Goal: Information Seeking & Learning: Compare options

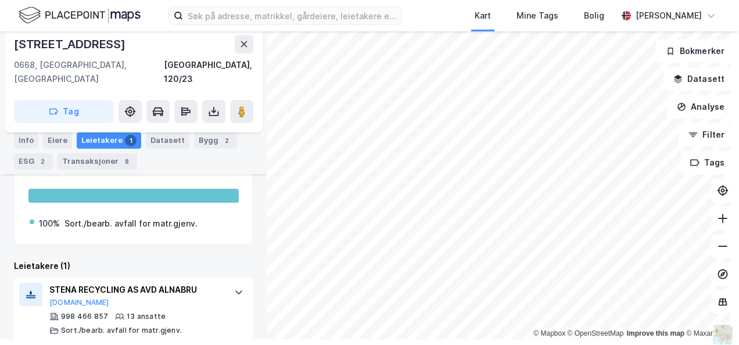
scroll to position [7, 0]
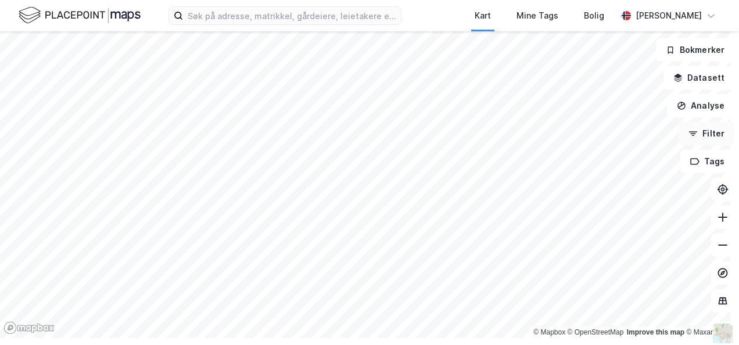
click at [699, 136] on button "Filter" at bounding box center [706, 133] width 56 height 23
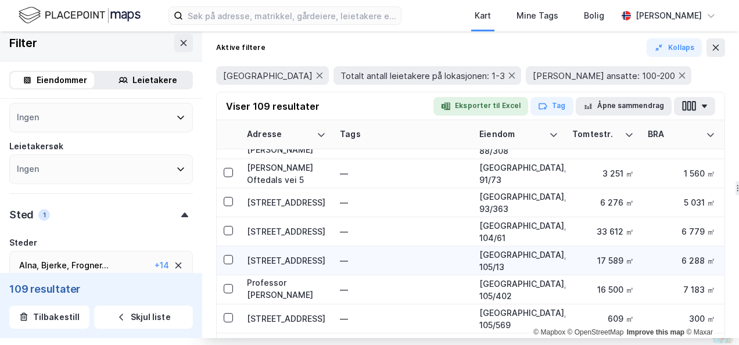
scroll to position [1044, 0]
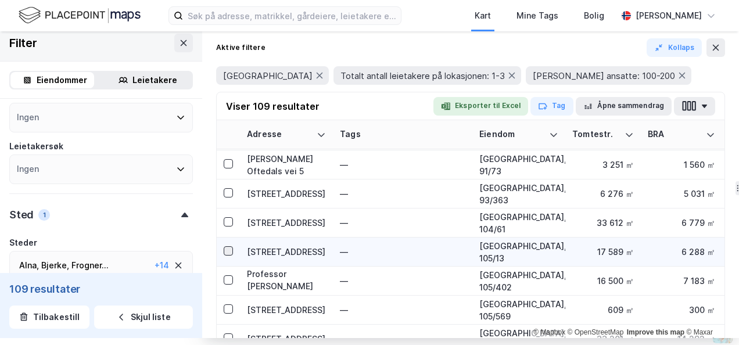
click at [226, 247] on icon at bounding box center [228, 251] width 8 height 8
click at [231, 247] on icon at bounding box center [228, 251] width 8 height 8
click at [268, 251] on div "[STREET_ADDRESS]" at bounding box center [286, 252] width 79 height 12
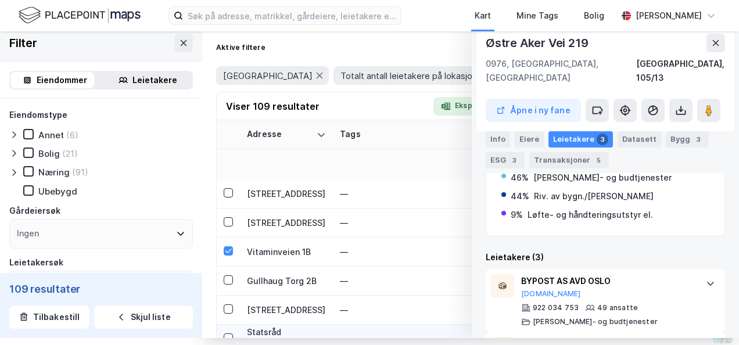
scroll to position [1160, 0]
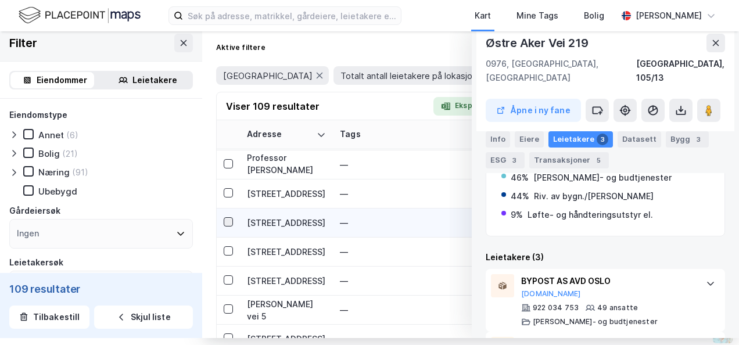
click at [231, 217] on div at bounding box center [228, 221] width 9 height 9
click at [267, 220] on div "[STREET_ADDRESS]" at bounding box center [286, 223] width 79 height 12
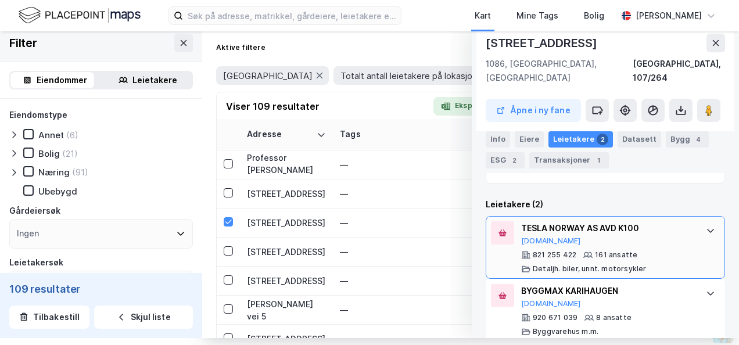
scroll to position [290, 0]
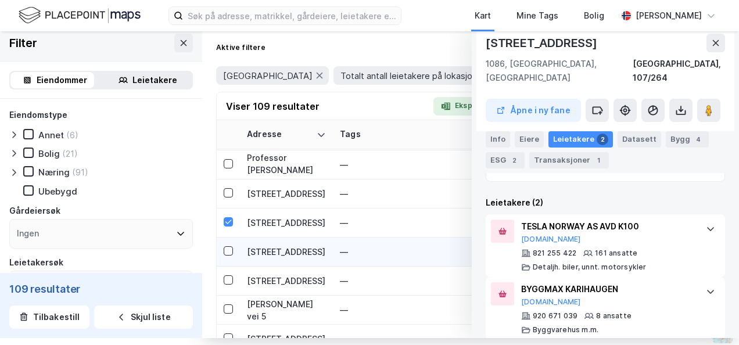
click at [275, 246] on div "[STREET_ADDRESS]" at bounding box center [286, 252] width 79 height 12
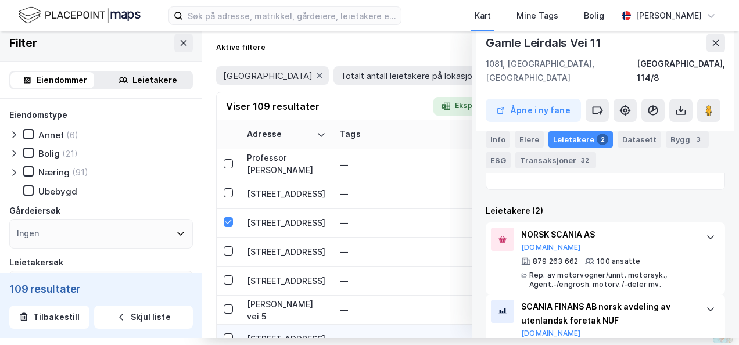
scroll to position [1218, 0]
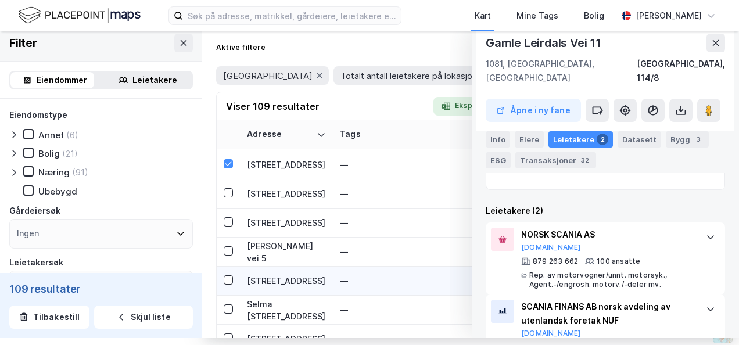
click at [266, 281] on div "[STREET_ADDRESS]" at bounding box center [286, 281] width 79 height 12
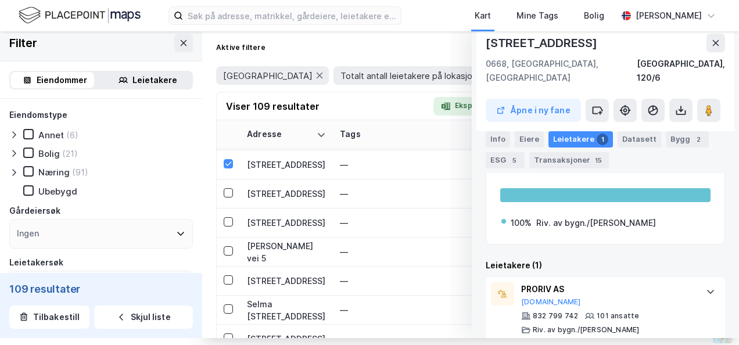
scroll to position [210, 0]
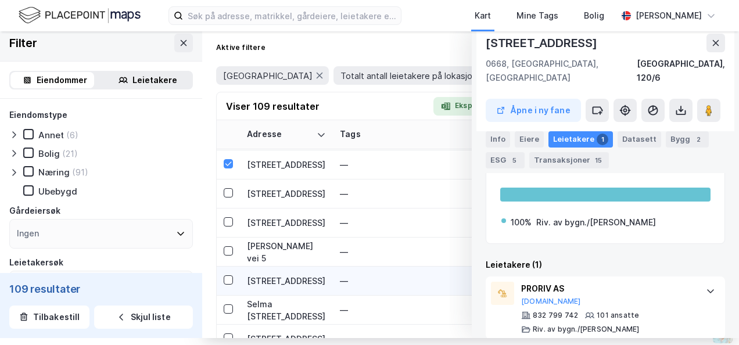
click at [267, 283] on div "[STREET_ADDRESS]" at bounding box center [286, 281] width 79 height 12
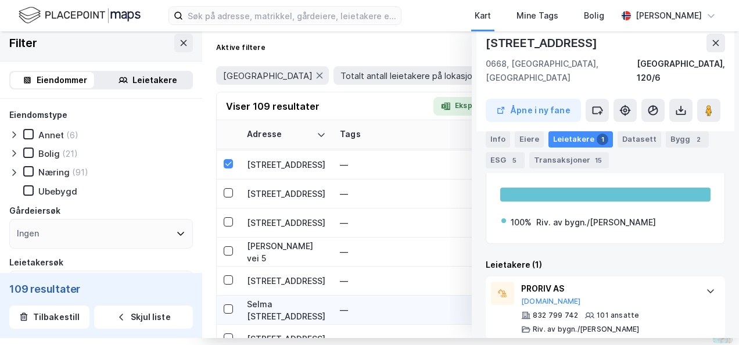
click at [264, 302] on div "Selma [STREET_ADDRESS]" at bounding box center [286, 310] width 79 height 24
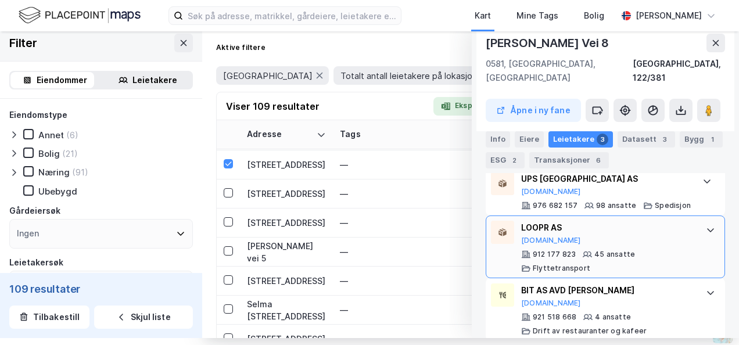
scroll to position [240, 0]
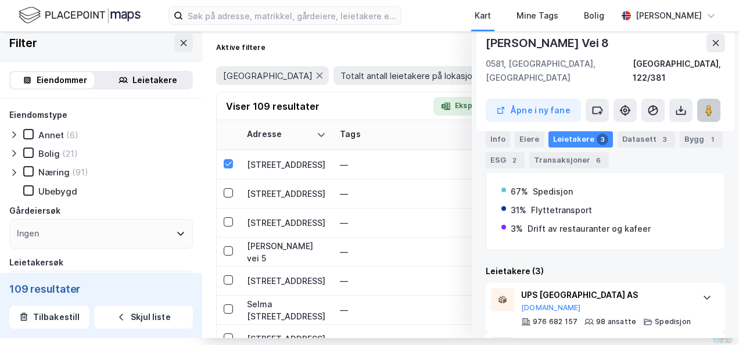
click at [705, 105] on image at bounding box center [708, 111] width 7 height 12
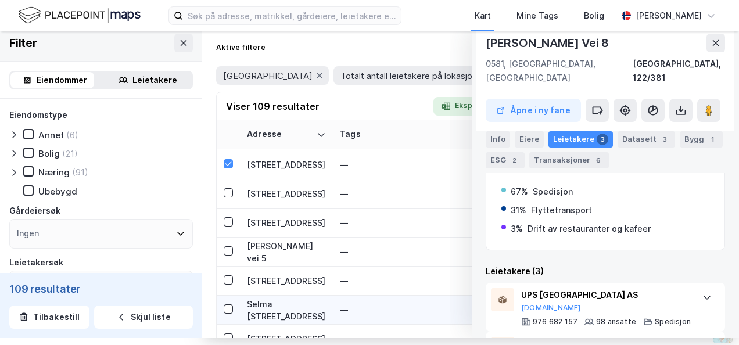
scroll to position [1276, 0]
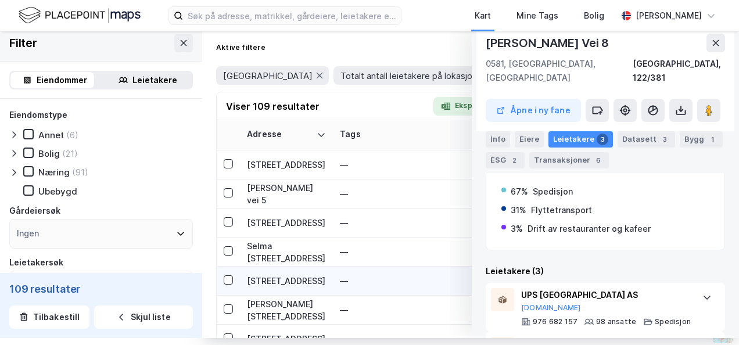
click at [262, 281] on div "[STREET_ADDRESS]" at bounding box center [286, 281] width 79 height 12
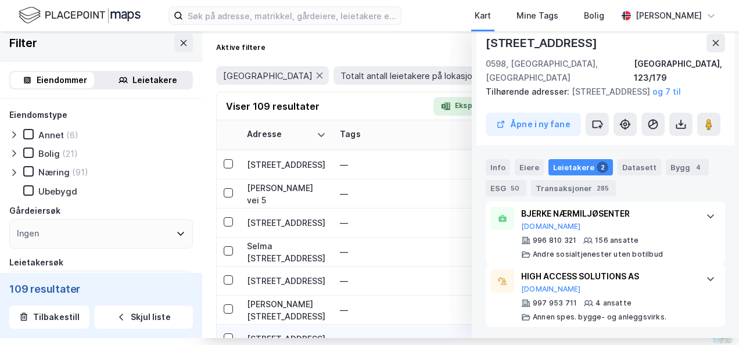
scroll to position [1334, 0]
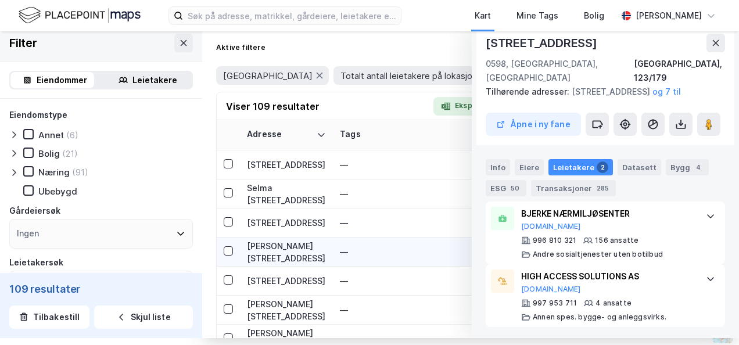
click at [272, 253] on div "[PERSON_NAME][STREET_ADDRESS]" at bounding box center [286, 252] width 79 height 24
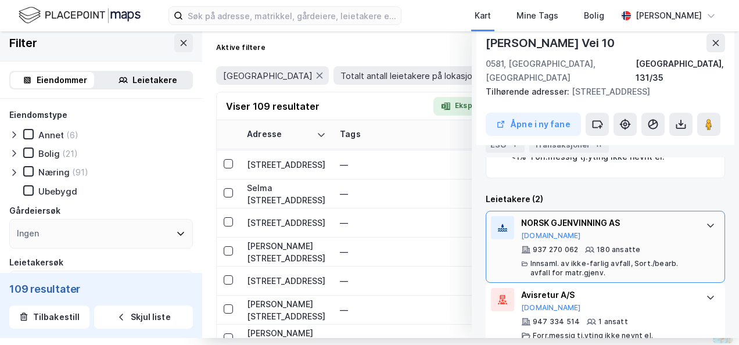
scroll to position [332, 0]
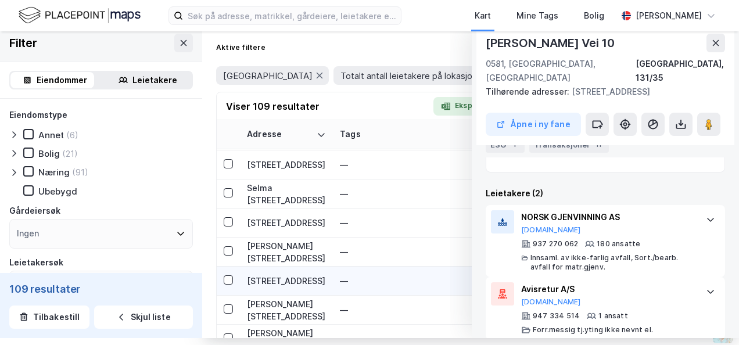
click at [278, 279] on div "[STREET_ADDRESS]" at bounding box center [286, 281] width 79 height 12
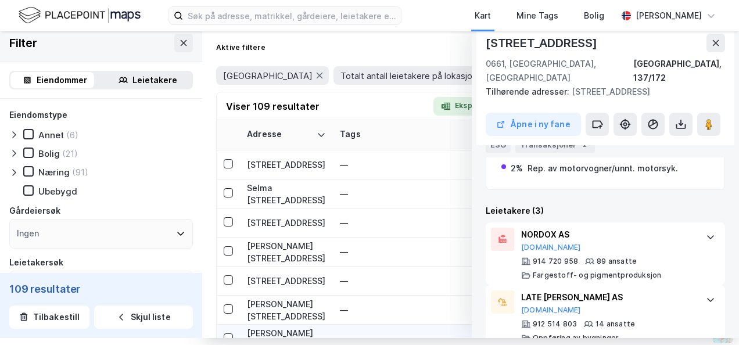
scroll to position [1393, 0]
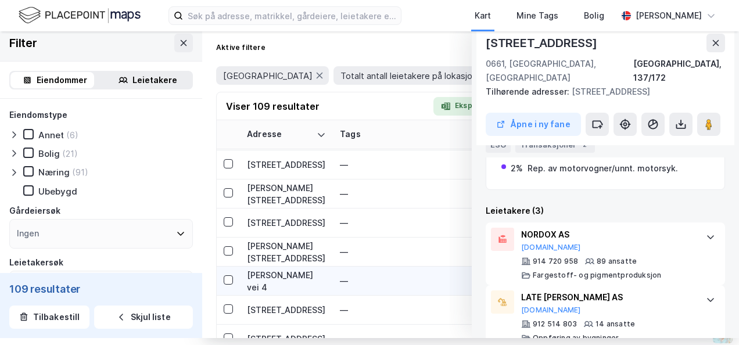
click at [260, 279] on div "[PERSON_NAME] vei 4" at bounding box center [286, 281] width 79 height 24
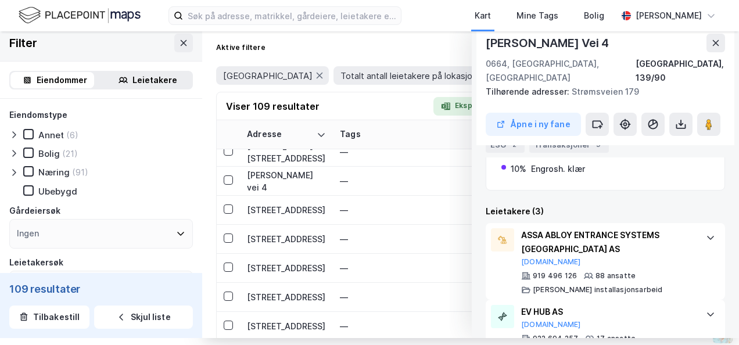
scroll to position [1625, 0]
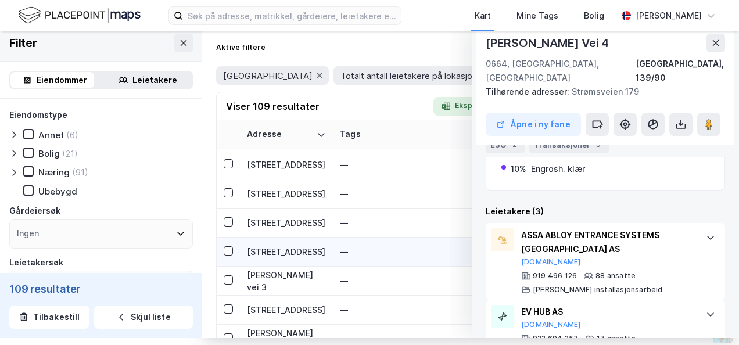
click at [292, 253] on div "[STREET_ADDRESS]" at bounding box center [286, 252] width 79 height 12
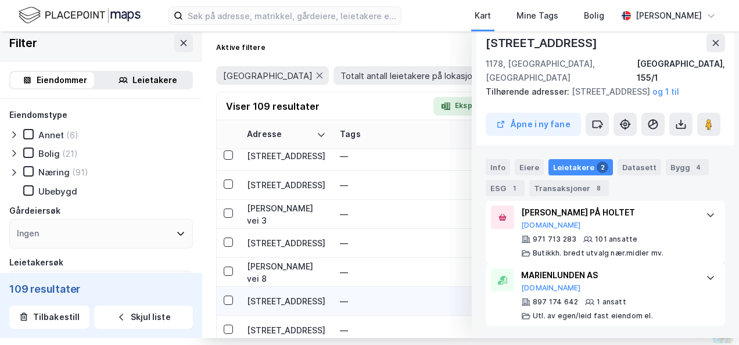
scroll to position [1741, 0]
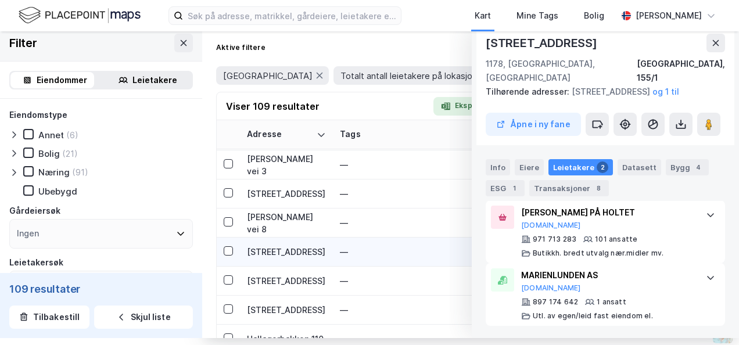
click at [277, 254] on div "[STREET_ADDRESS]" at bounding box center [286, 252] width 79 height 12
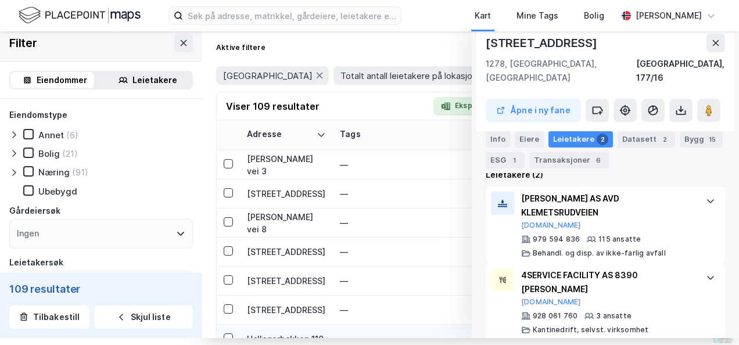
scroll to position [1799, 0]
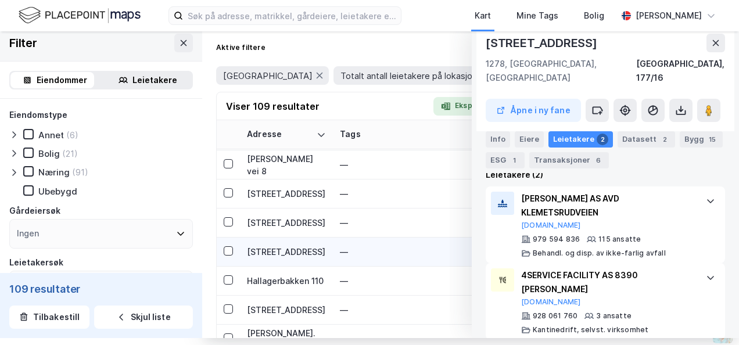
click at [268, 250] on div "[STREET_ADDRESS]" at bounding box center [286, 252] width 79 height 12
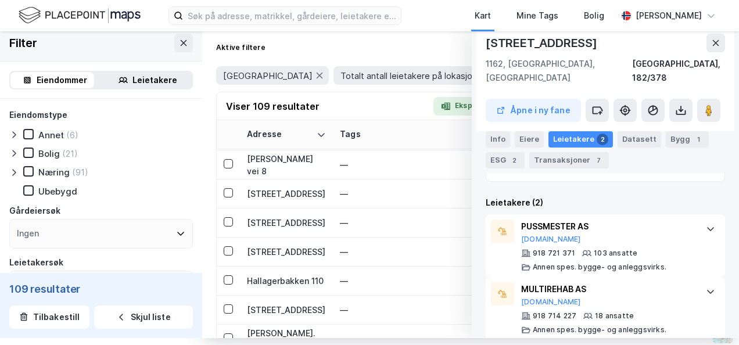
scroll to position [1915, 0]
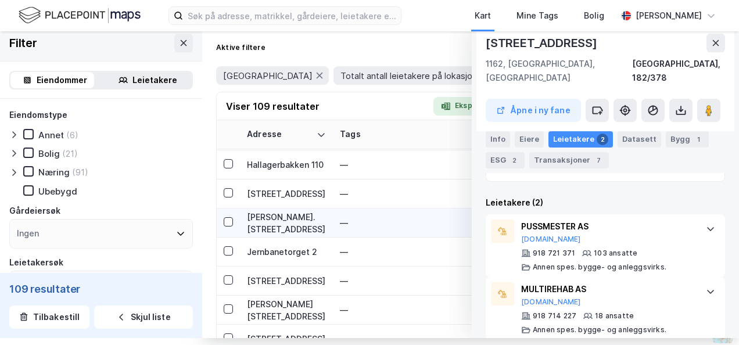
click at [286, 219] on div "[PERSON_NAME]. [STREET_ADDRESS]" at bounding box center [286, 223] width 79 height 24
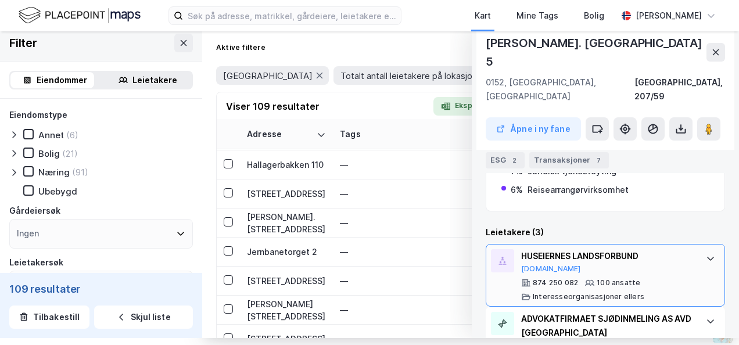
scroll to position [268, 0]
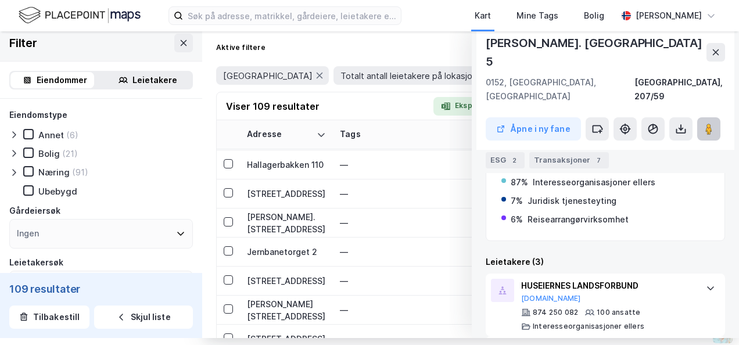
click at [703, 123] on icon at bounding box center [709, 129] width 12 height 12
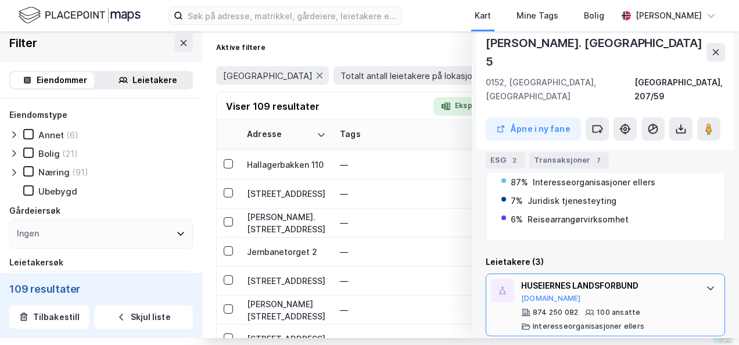
click at [706, 283] on icon at bounding box center [710, 287] width 9 height 9
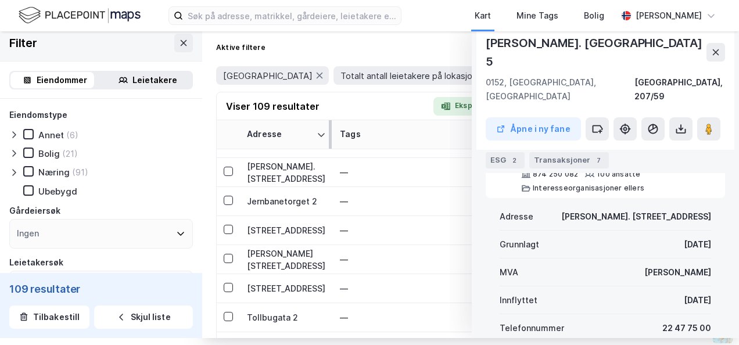
scroll to position [1973, 0]
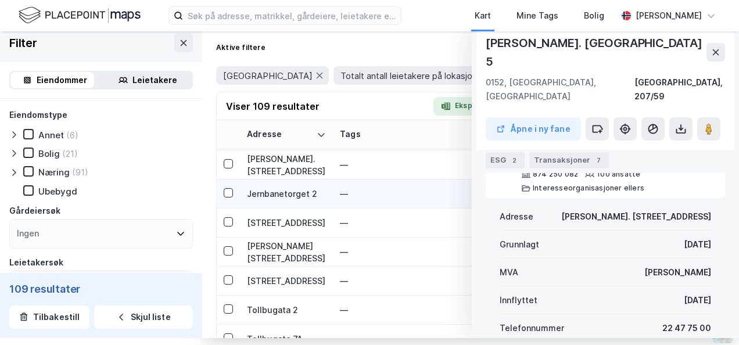
click at [288, 193] on div "Jernbanetorget 2" at bounding box center [286, 194] width 79 height 12
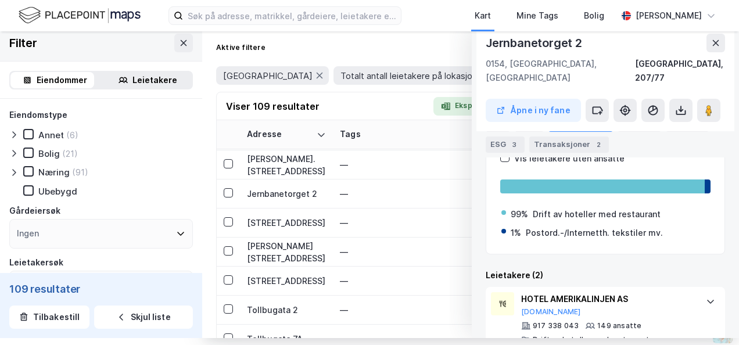
scroll to position [282, 0]
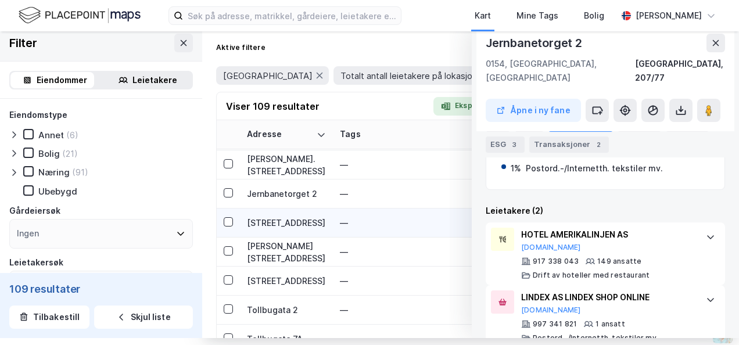
click at [287, 222] on div "[STREET_ADDRESS]" at bounding box center [286, 223] width 79 height 12
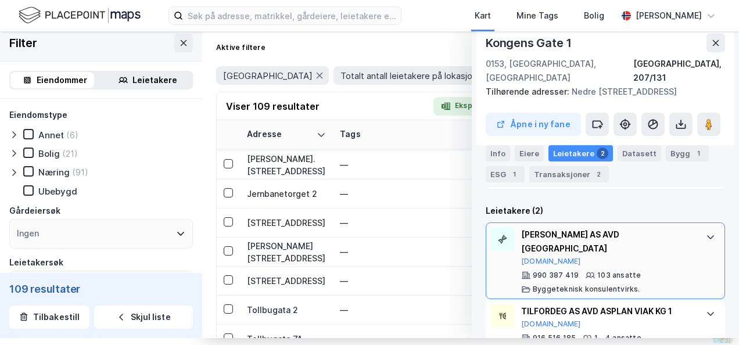
scroll to position [304, 0]
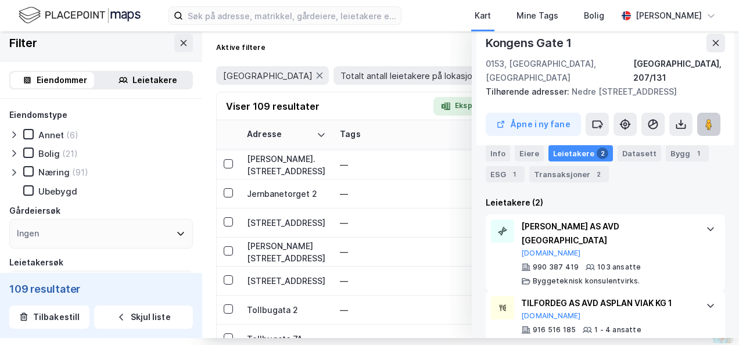
click at [705, 118] on image at bounding box center [708, 124] width 7 height 12
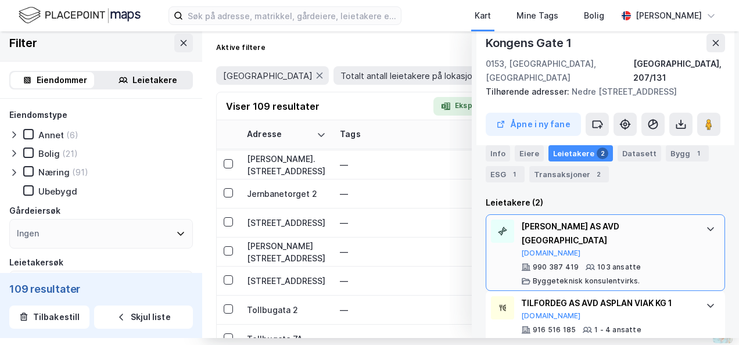
click at [539, 220] on div "ASPLAN VIAK AS AVD OSLO" at bounding box center [607, 234] width 173 height 28
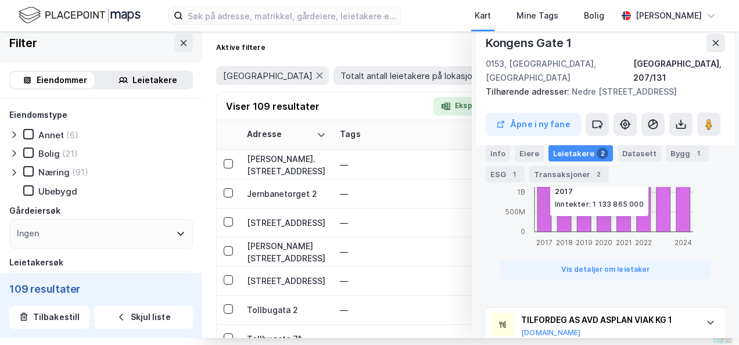
scroll to position [1035, 0]
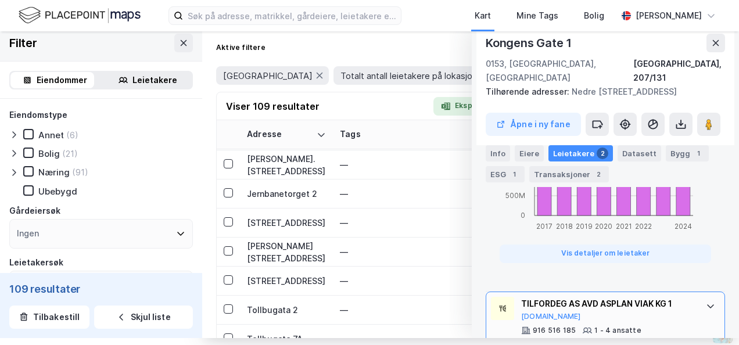
click at [544, 297] on div "TILFORDEG AS AVD ASPLAN VIAK KG 1" at bounding box center [607, 304] width 173 height 14
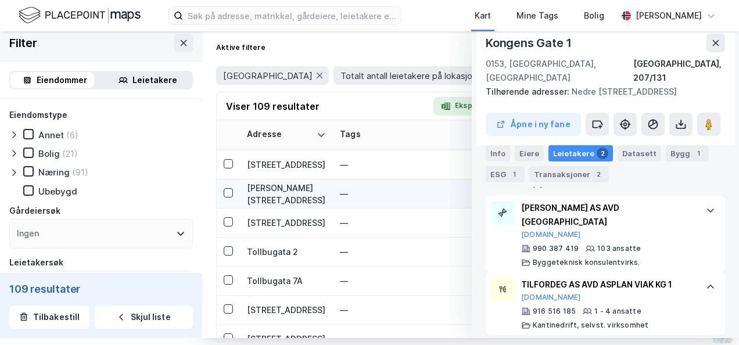
scroll to position [1915, 0]
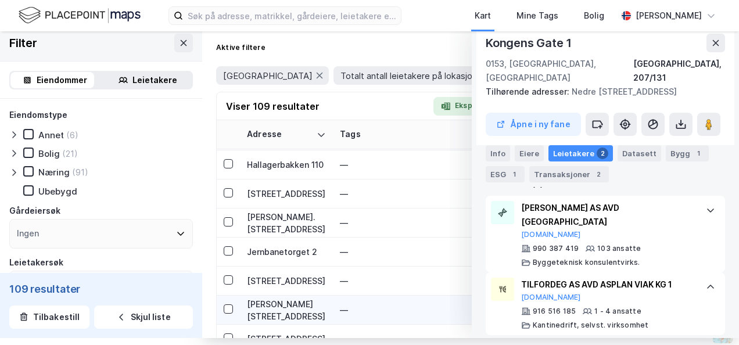
click at [283, 303] on div "[PERSON_NAME][STREET_ADDRESS]" at bounding box center [286, 310] width 79 height 24
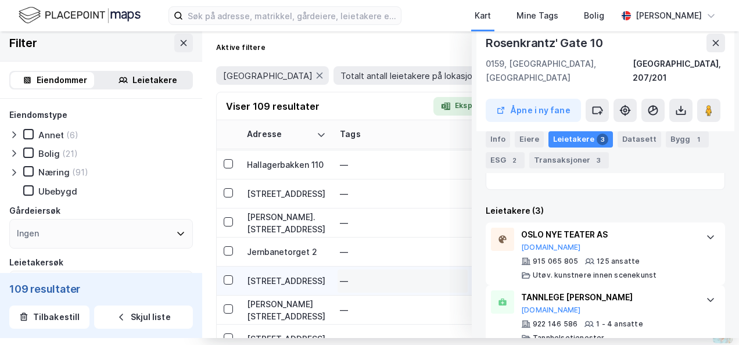
scroll to position [1973, 0]
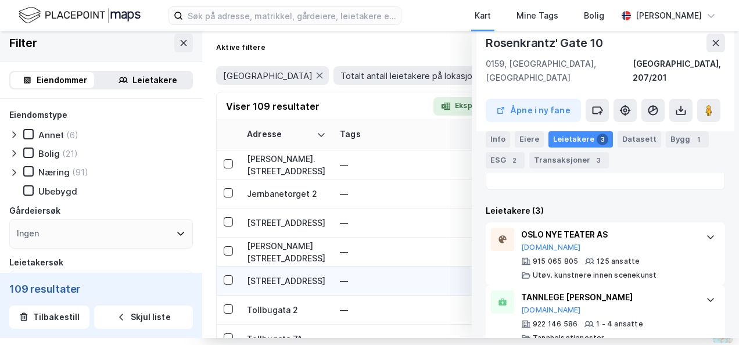
click at [272, 285] on div "[STREET_ADDRESS]" at bounding box center [286, 281] width 79 height 12
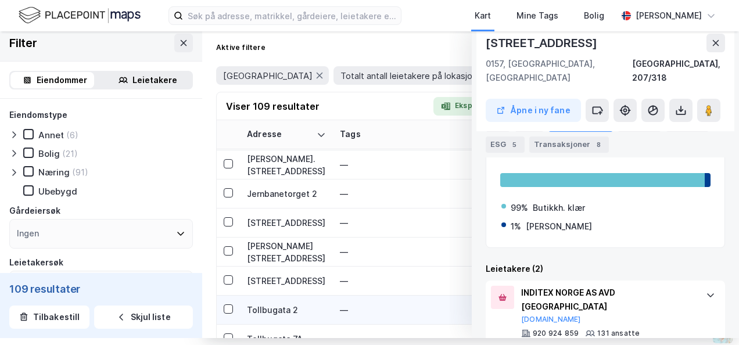
scroll to position [2031, 0]
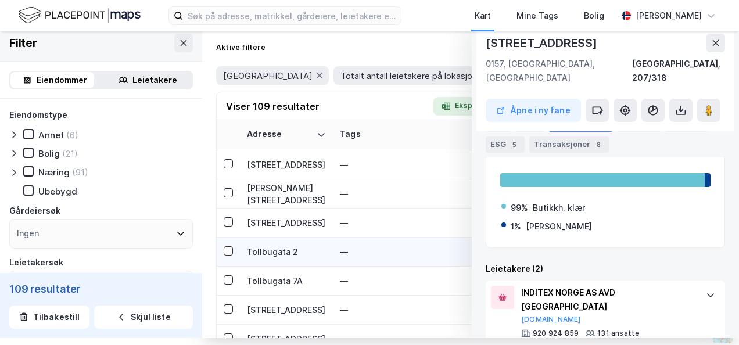
click at [287, 248] on div "Tollbugata 2" at bounding box center [286, 252] width 79 height 12
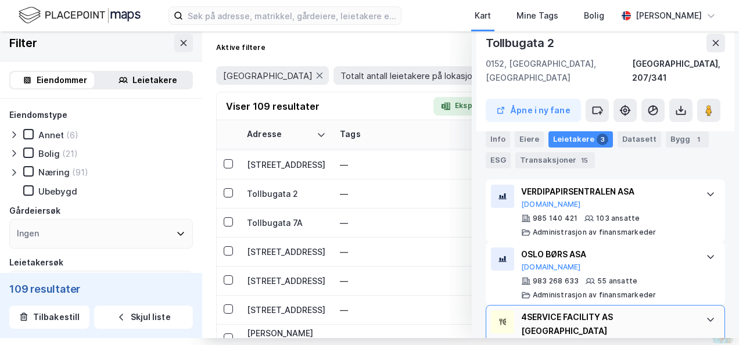
scroll to position [308, 0]
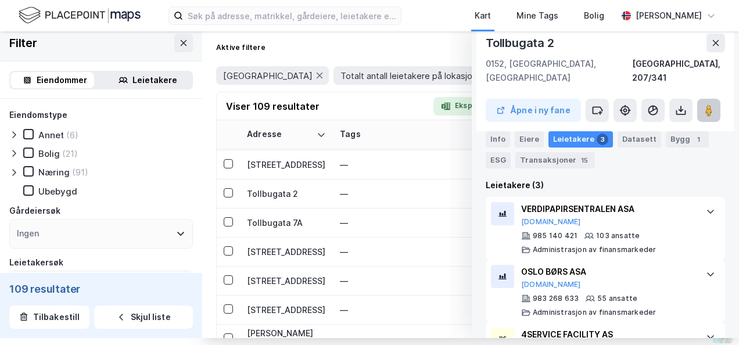
click at [705, 105] on image at bounding box center [708, 111] width 7 height 12
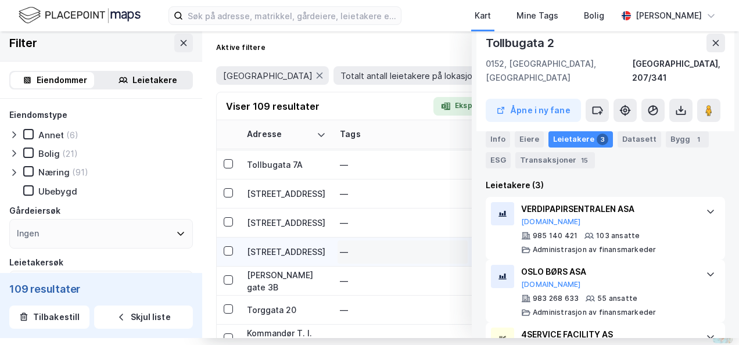
scroll to position [2089, 0]
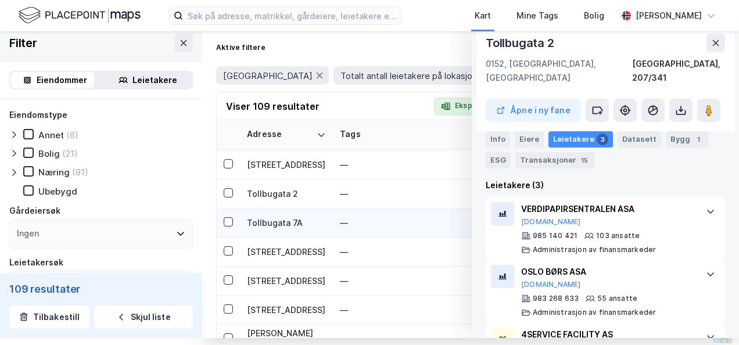
click at [274, 217] on div "Tollbugata 7A" at bounding box center [286, 223] width 79 height 12
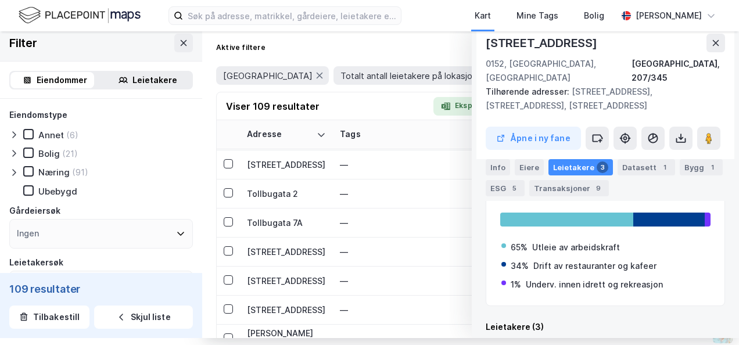
scroll to position [271, 0]
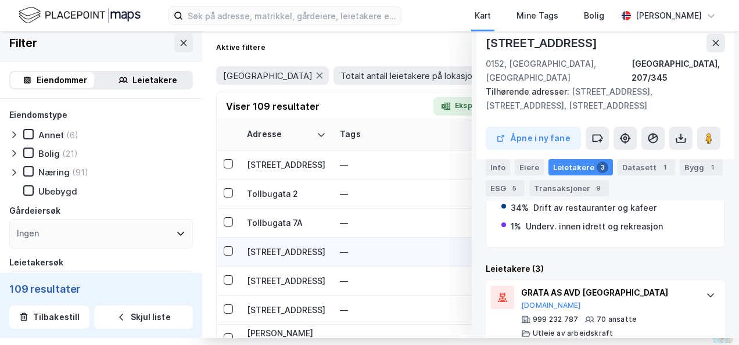
click at [287, 251] on div "[STREET_ADDRESS]" at bounding box center [286, 252] width 79 height 12
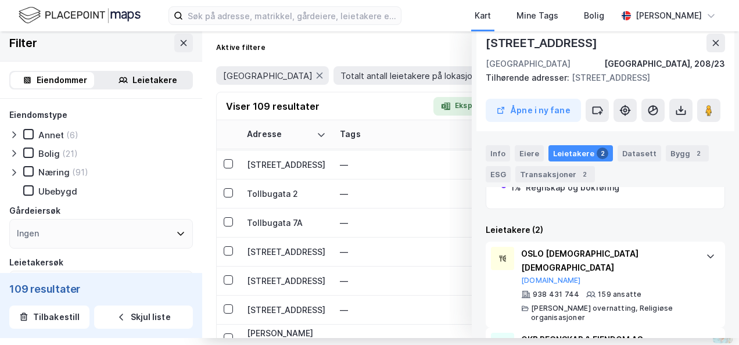
scroll to position [315, 0]
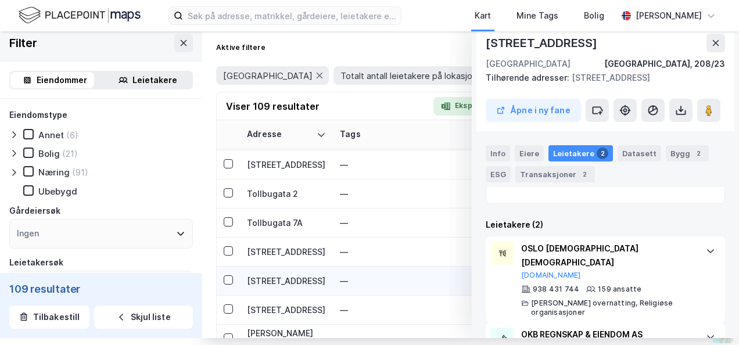
click at [288, 278] on div "[STREET_ADDRESS]" at bounding box center [286, 281] width 79 height 12
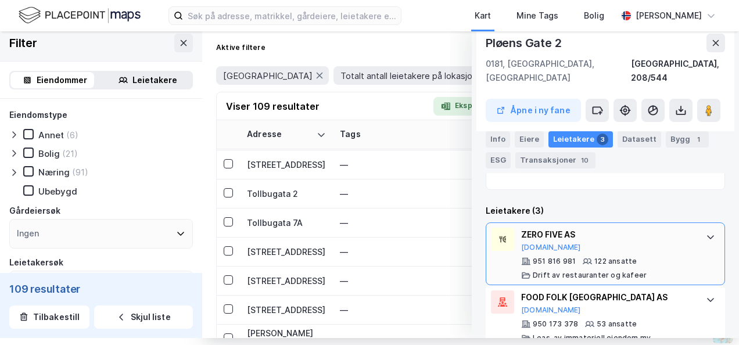
scroll to position [340, 0]
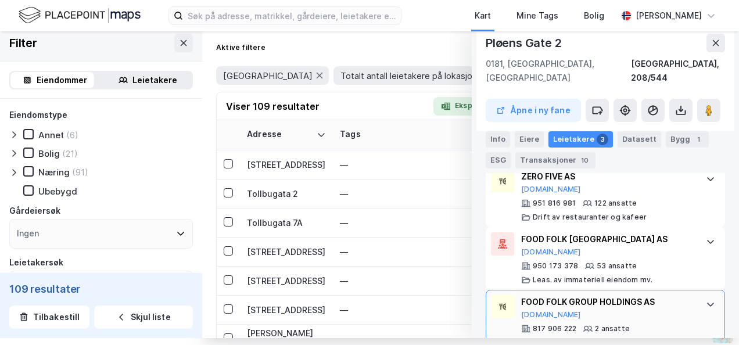
click at [521, 295] on div "FOOD FOLK GROUP HOLDINGS AS" at bounding box center [607, 302] width 173 height 14
click at [521, 310] on button "[DOMAIN_NAME]" at bounding box center [551, 314] width 60 height 9
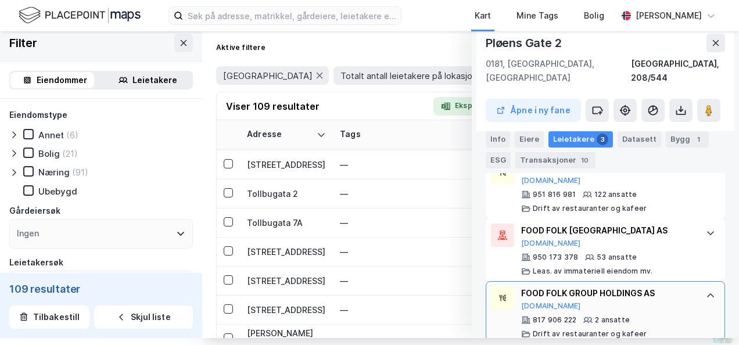
scroll to position [282, 0]
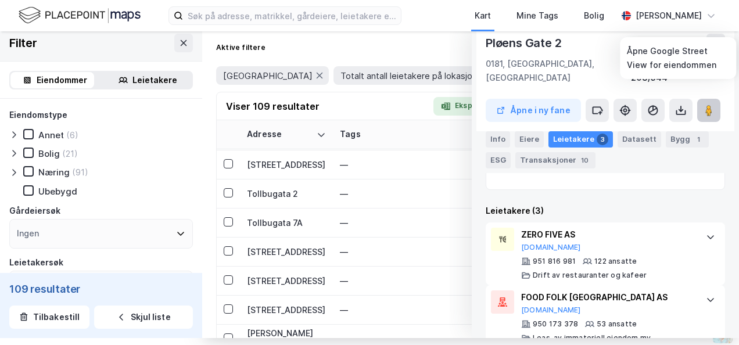
click at [703, 105] on icon at bounding box center [709, 111] width 12 height 12
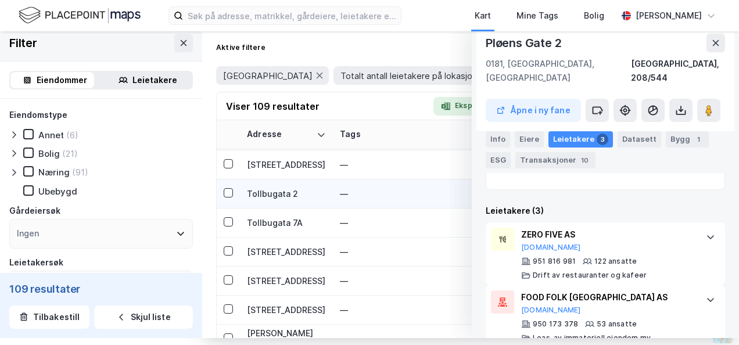
scroll to position [2147, 0]
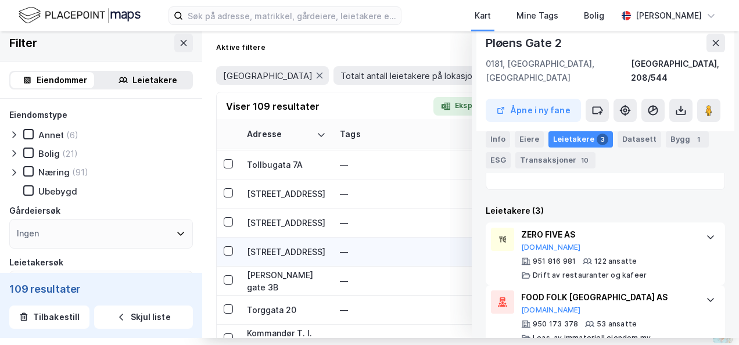
click at [273, 251] on div "[STREET_ADDRESS]" at bounding box center [286, 252] width 79 height 12
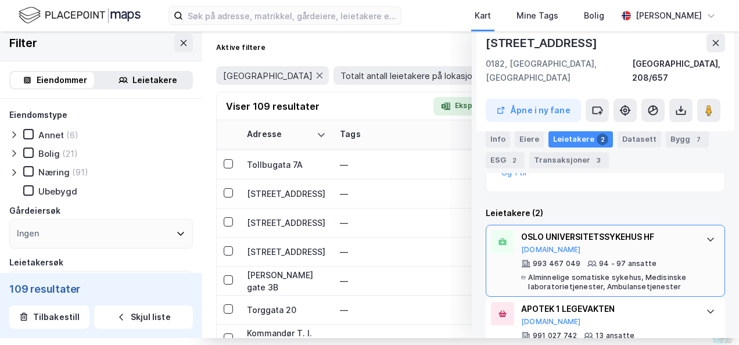
scroll to position [315, 0]
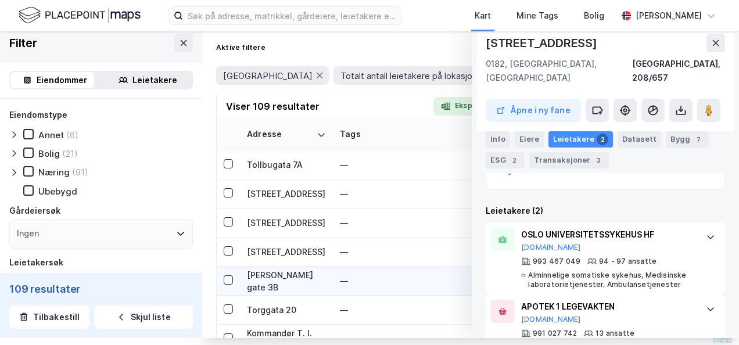
click at [273, 277] on div "[PERSON_NAME] gate 3B" at bounding box center [286, 281] width 79 height 24
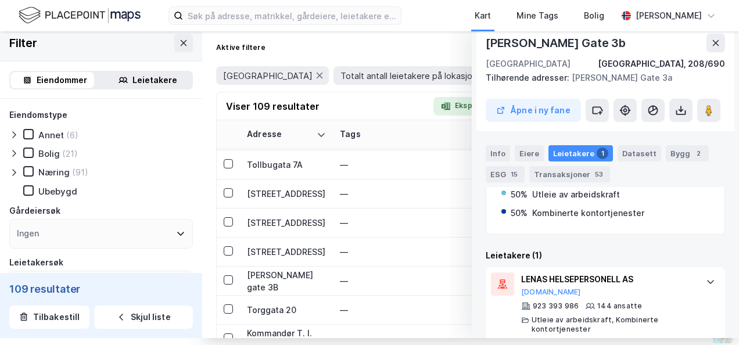
scroll to position [368, 0]
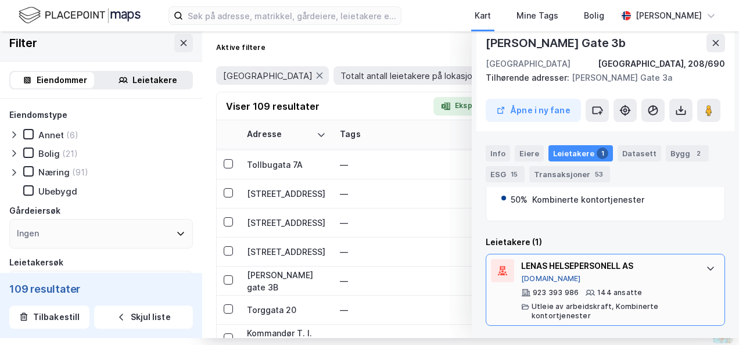
click at [526, 274] on button "[DOMAIN_NAME]" at bounding box center [551, 278] width 60 height 9
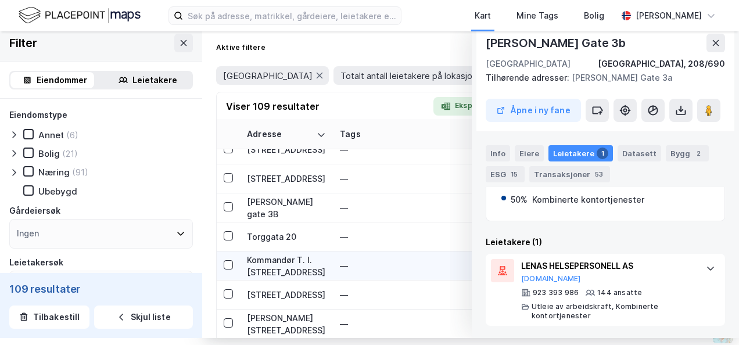
scroll to position [2205, 0]
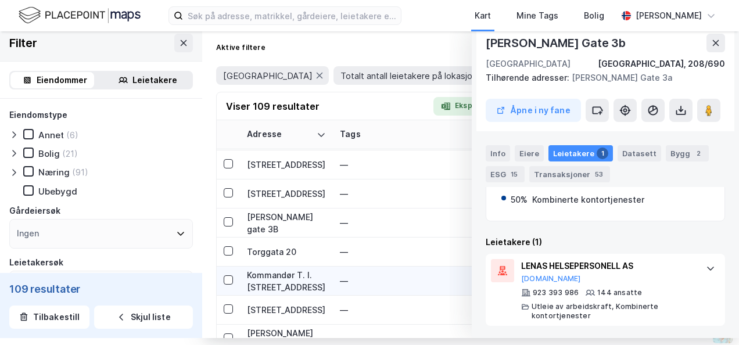
click at [278, 274] on div "Kommandør T. I. [STREET_ADDRESS]" at bounding box center [286, 281] width 79 height 24
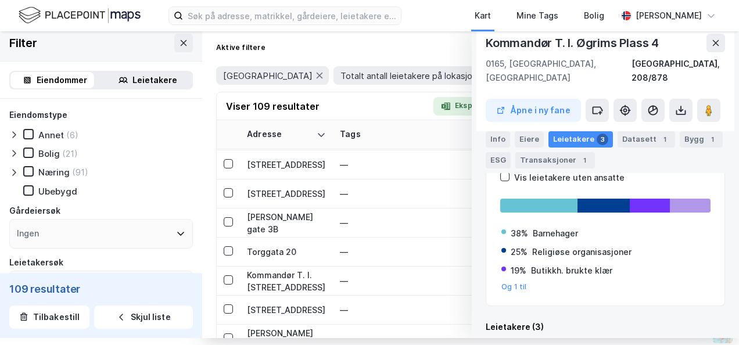
scroll to position [315, 0]
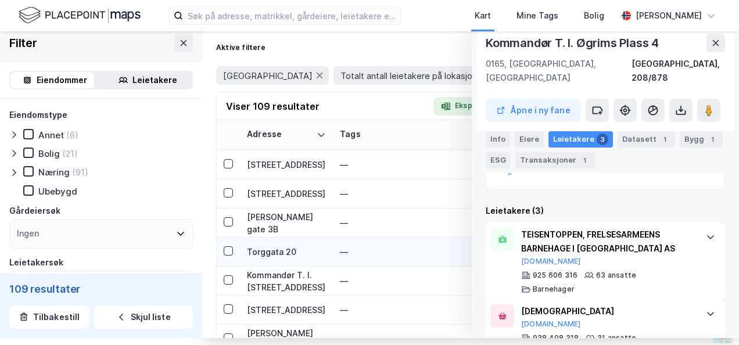
click at [257, 249] on div "Torggata 20" at bounding box center [286, 252] width 79 height 12
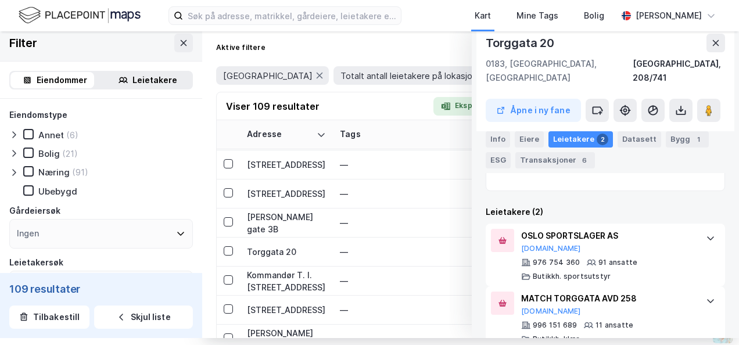
scroll to position [282, 0]
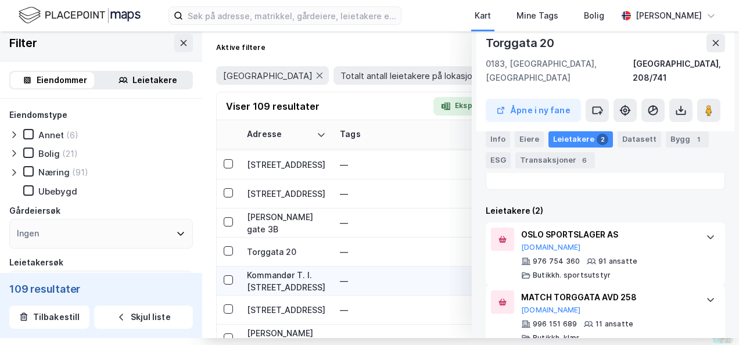
click at [276, 274] on div "Kommandør T. I. [STREET_ADDRESS]" at bounding box center [286, 281] width 79 height 24
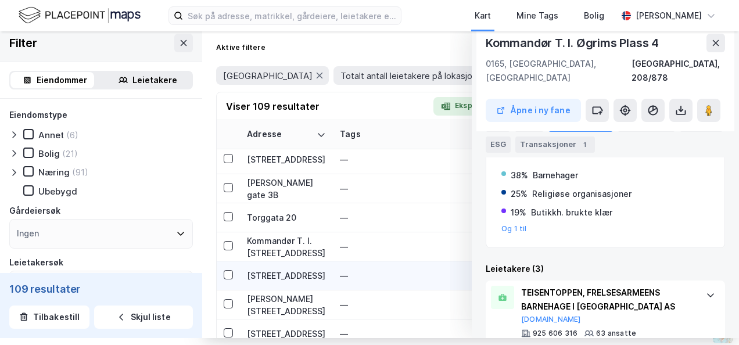
scroll to position [2264, 0]
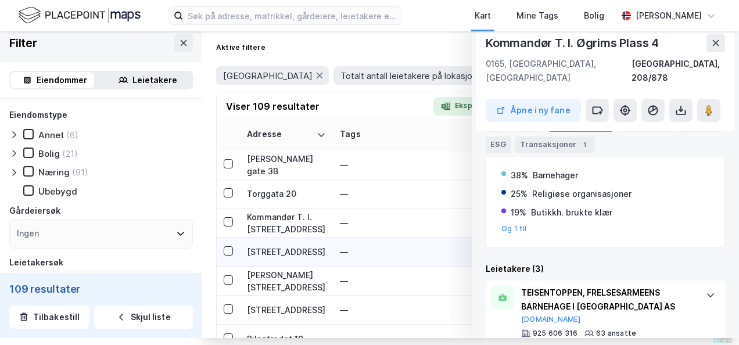
click at [287, 256] on div "[STREET_ADDRESS]" at bounding box center [286, 252] width 79 height 12
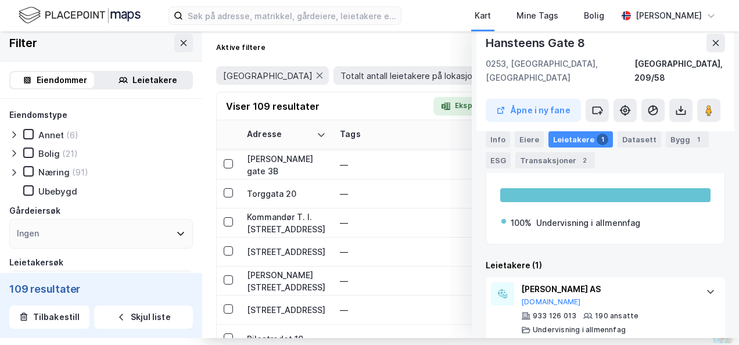
scroll to position [265, 0]
click at [269, 271] on div "[PERSON_NAME][STREET_ADDRESS]" at bounding box center [286, 281] width 79 height 24
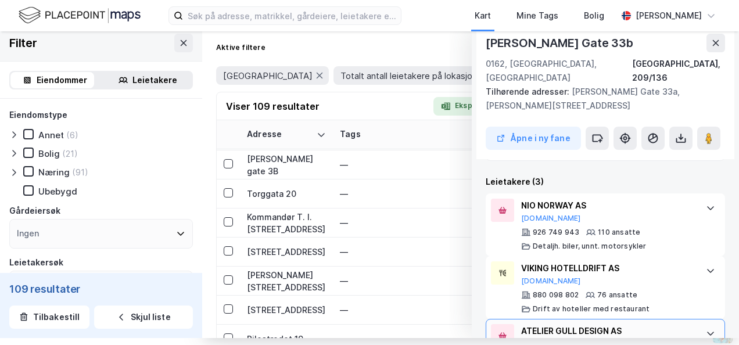
scroll to position [340, 0]
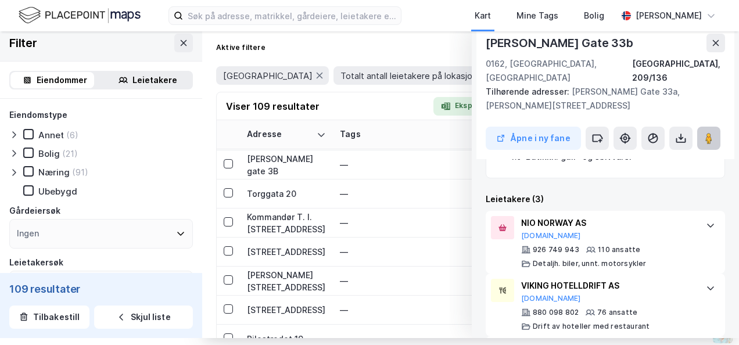
click at [703, 132] on icon at bounding box center [709, 138] width 12 height 12
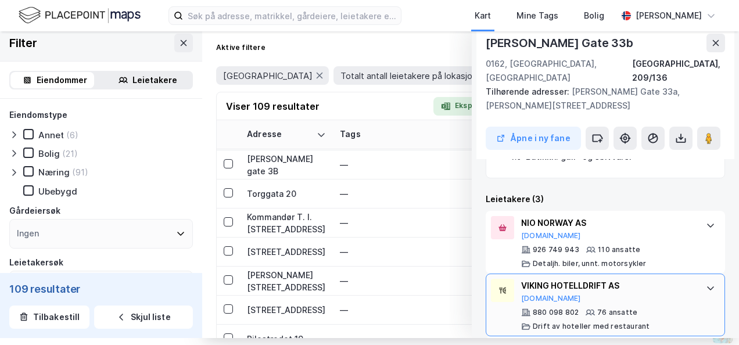
scroll to position [398, 0]
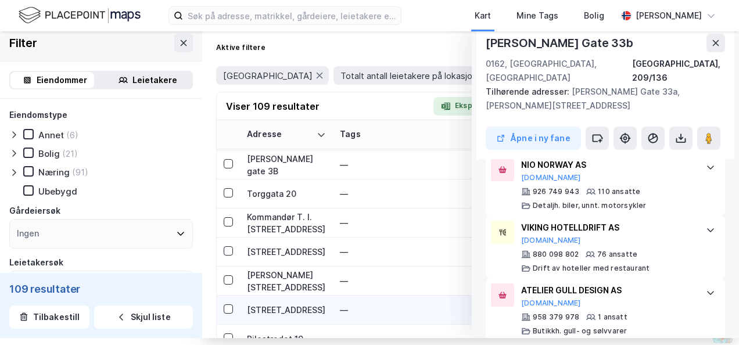
click at [271, 304] on div "[STREET_ADDRESS]" at bounding box center [286, 310] width 79 height 12
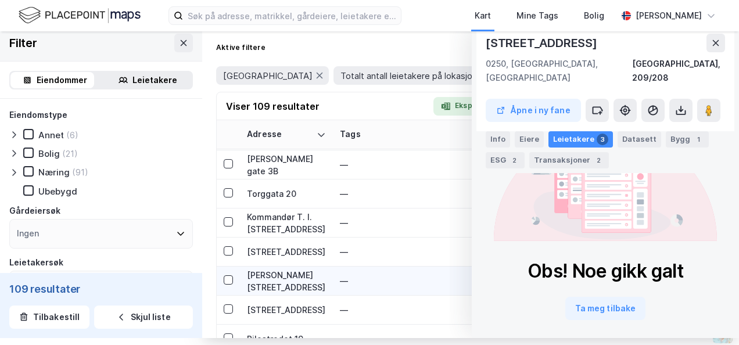
scroll to position [2322, 0]
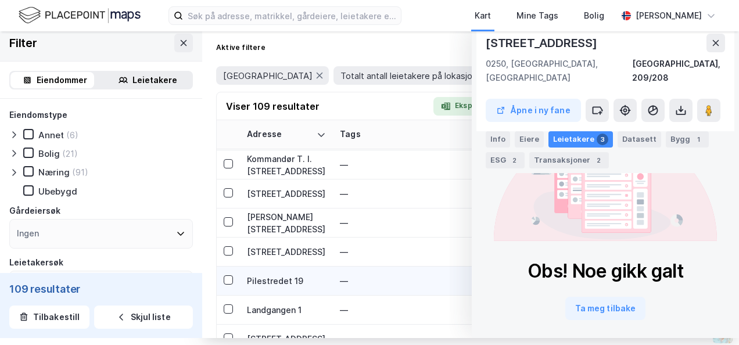
click at [265, 285] on div "Pilestredet 19" at bounding box center [286, 281] width 79 height 12
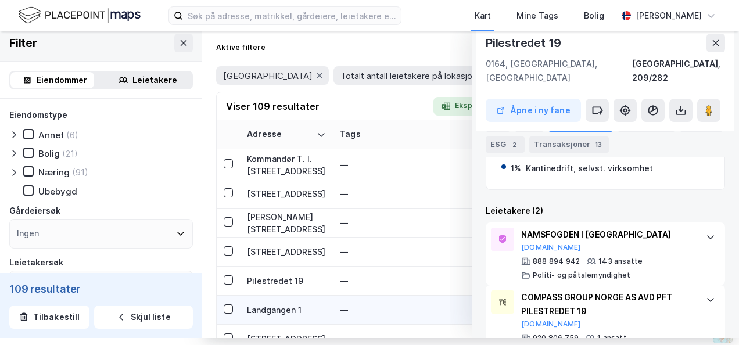
scroll to position [2380, 0]
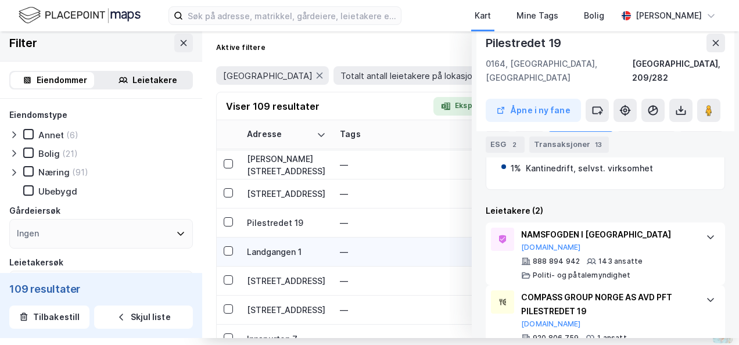
click at [275, 251] on div "Landgangen 1" at bounding box center [286, 252] width 79 height 12
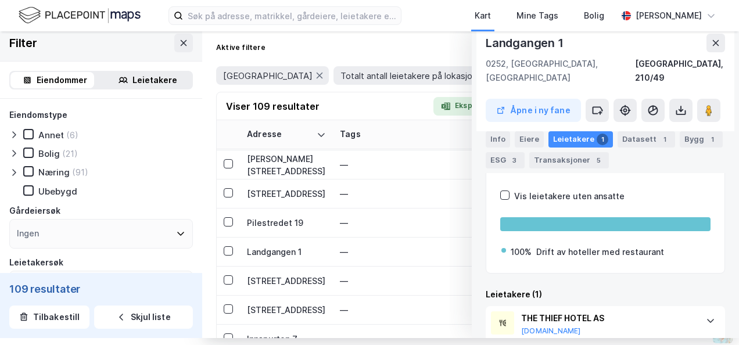
scroll to position [210, 0]
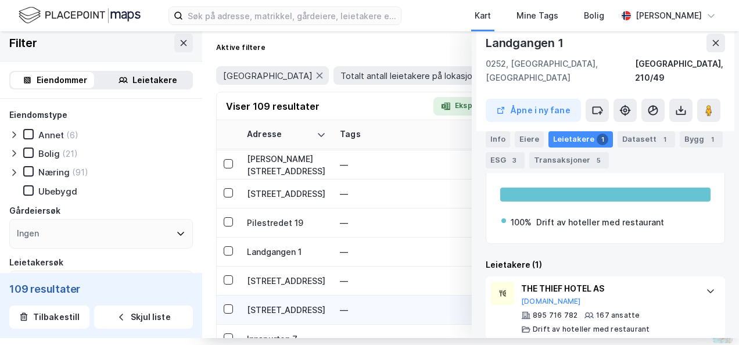
click at [253, 311] on div "[STREET_ADDRESS]" at bounding box center [286, 310] width 79 height 12
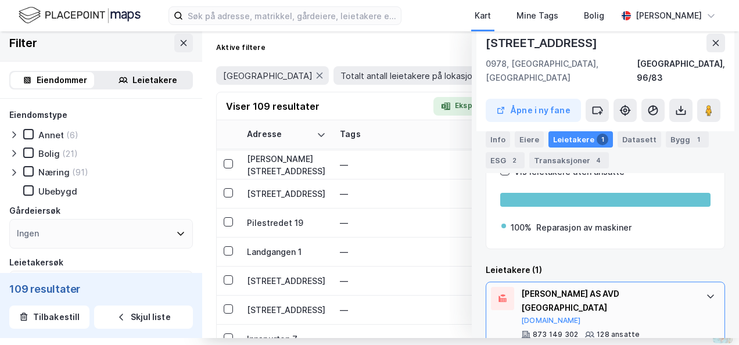
scroll to position [237, 0]
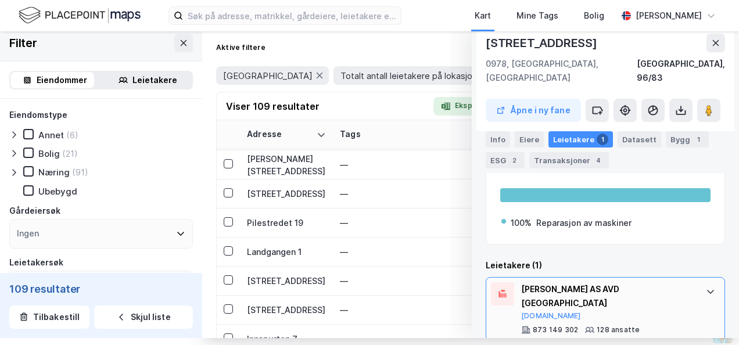
click at [663, 290] on div "SCHINDLER AS AVD OSLO Brreg.no" at bounding box center [607, 301] width 173 height 38
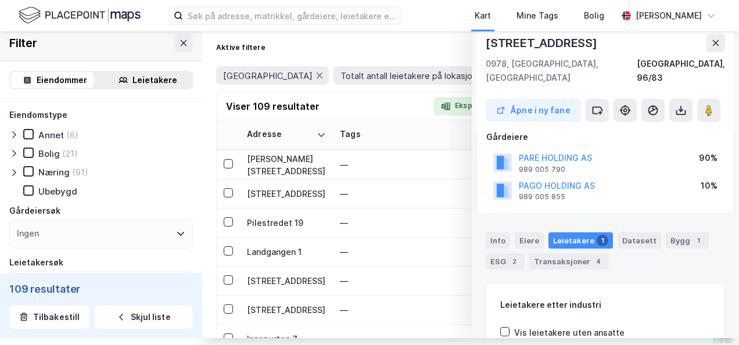
scroll to position [63, 0]
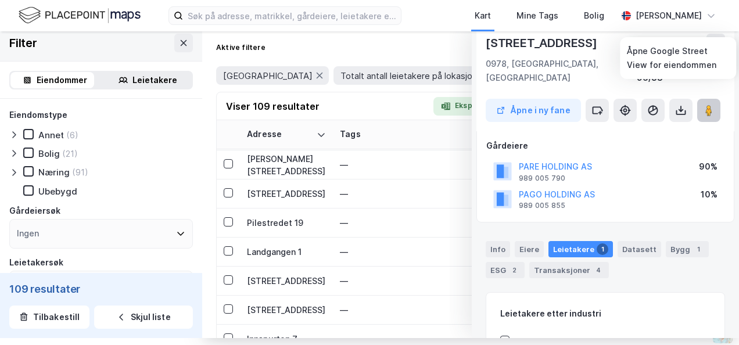
click at [701, 99] on button at bounding box center [708, 110] width 23 height 23
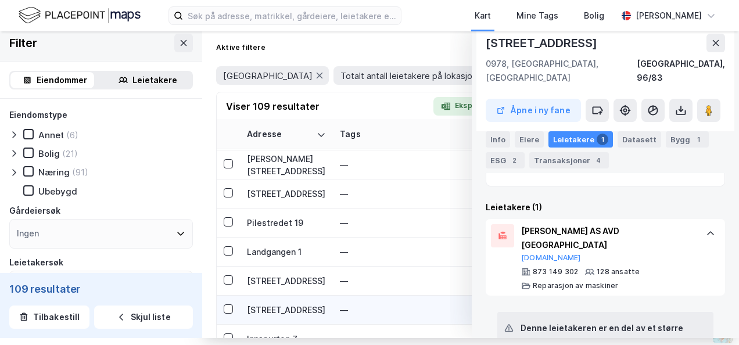
scroll to position [2438, 0]
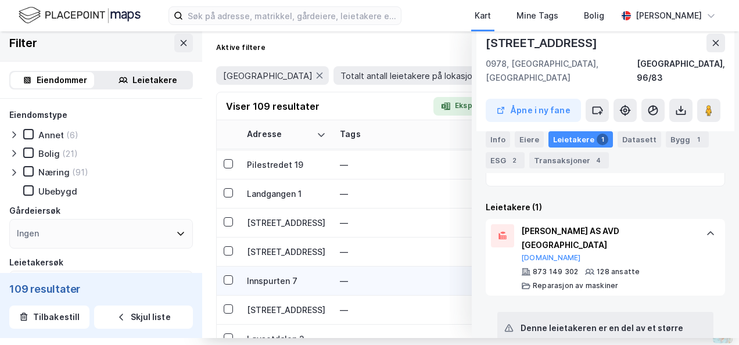
click at [275, 276] on div "Innspurten 7" at bounding box center [286, 281] width 79 height 12
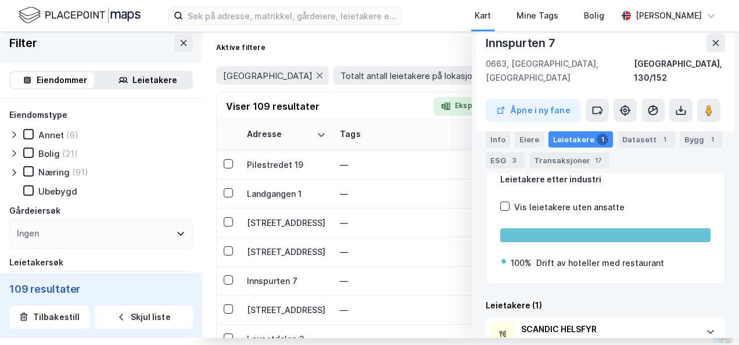
scroll to position [210, 0]
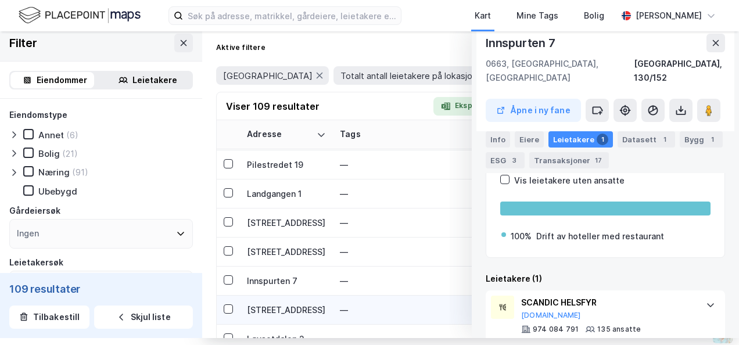
drag, startPoint x: 268, startPoint y: 307, endPoint x: 304, endPoint y: 300, distance: 36.0
click at [267, 307] on div "[STREET_ADDRESS]" at bounding box center [286, 310] width 79 height 12
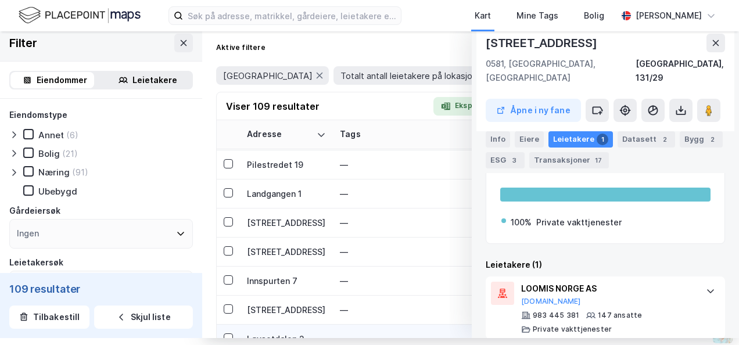
scroll to position [2554, 0]
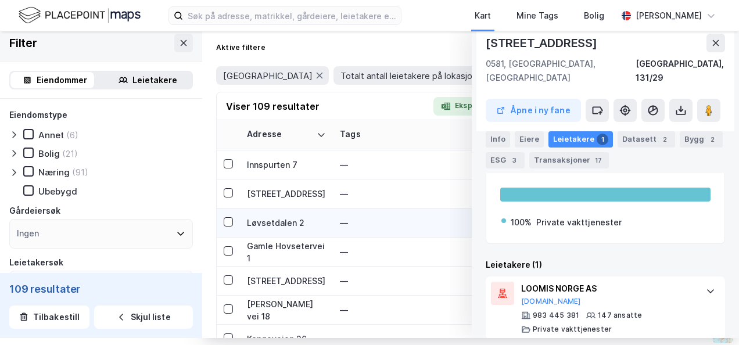
click at [265, 221] on div "Løvsetdalen 2" at bounding box center [286, 223] width 79 height 12
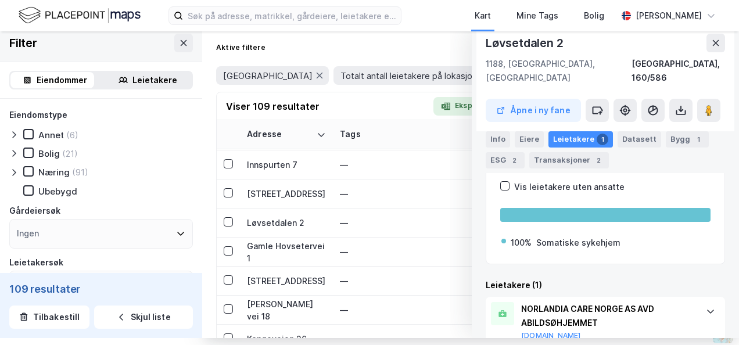
scroll to position [224, 0]
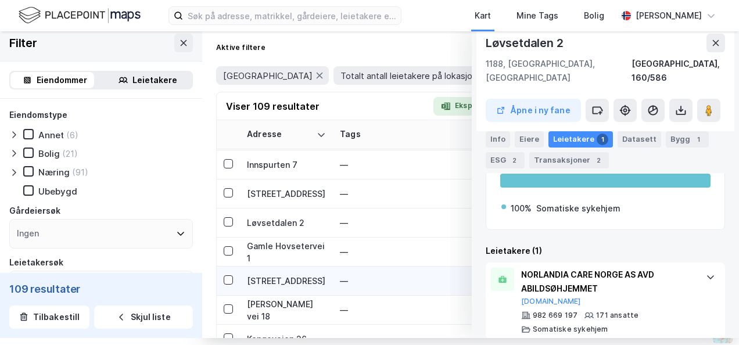
click at [278, 279] on div "[STREET_ADDRESS]" at bounding box center [286, 281] width 79 height 12
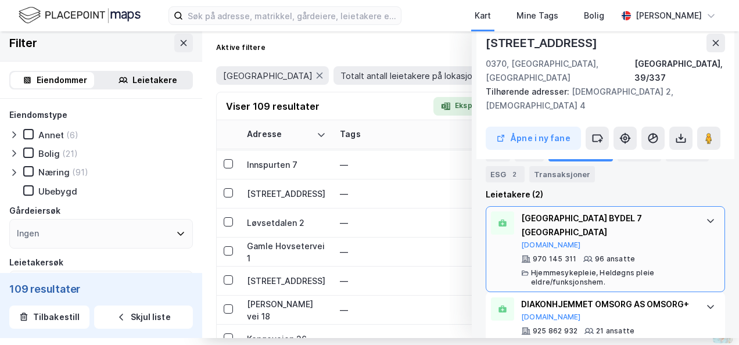
scroll to position [346, 0]
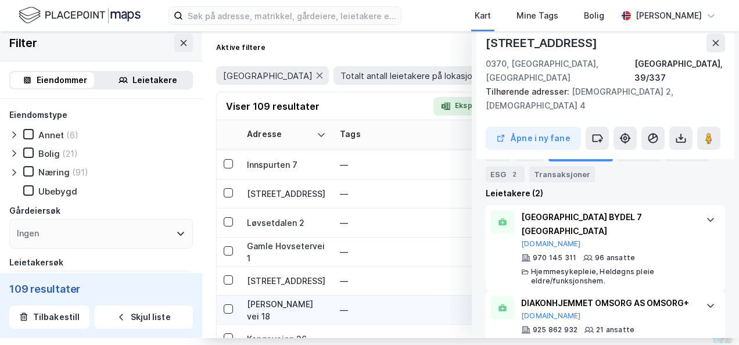
click at [279, 303] on div "[PERSON_NAME] vei 18" at bounding box center [286, 310] width 79 height 24
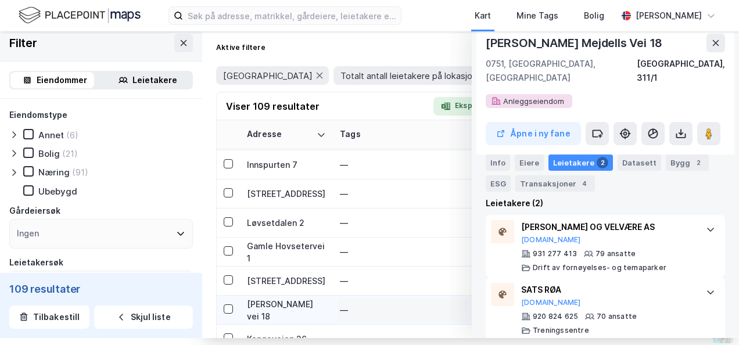
scroll to position [2612, 0]
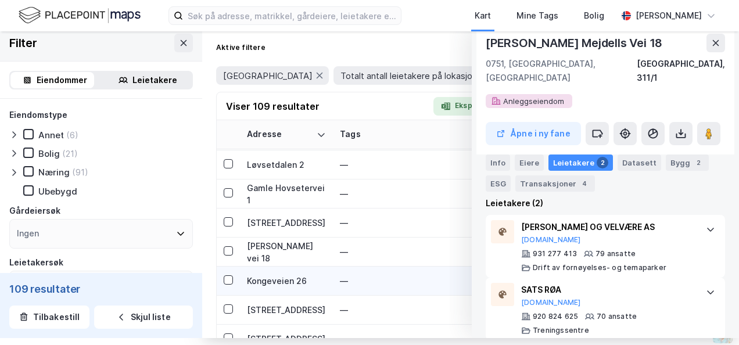
click at [280, 281] on div "Kongeveien 26" at bounding box center [286, 281] width 79 height 12
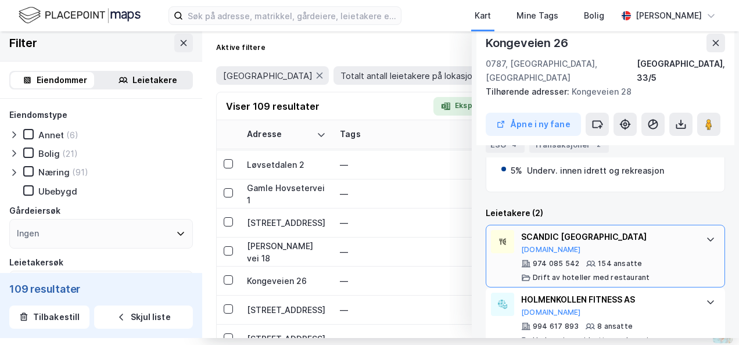
scroll to position [296, 0]
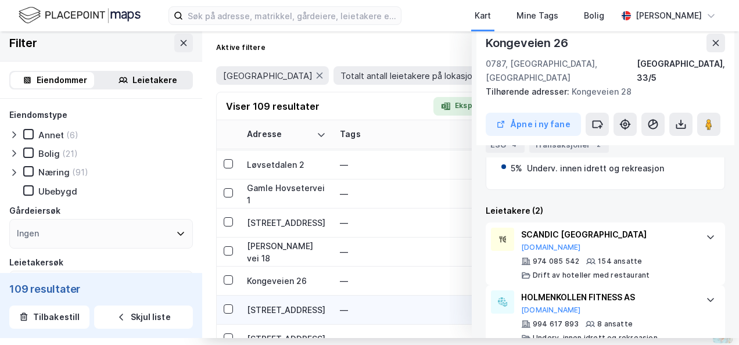
click at [257, 311] on div "[STREET_ADDRESS]" at bounding box center [286, 310] width 79 height 12
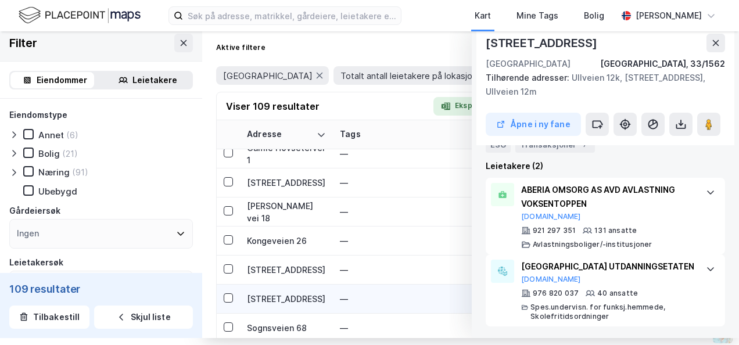
scroll to position [2670, 0]
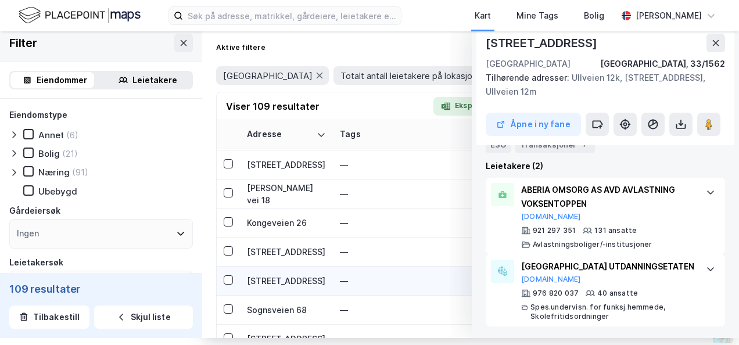
click at [283, 279] on div "[STREET_ADDRESS]" at bounding box center [286, 281] width 79 height 12
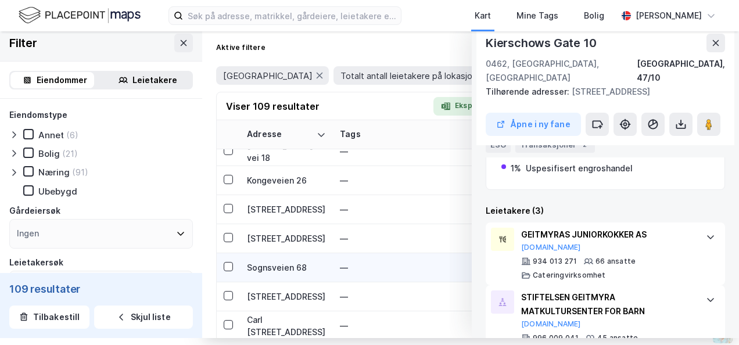
scroll to position [2728, 0]
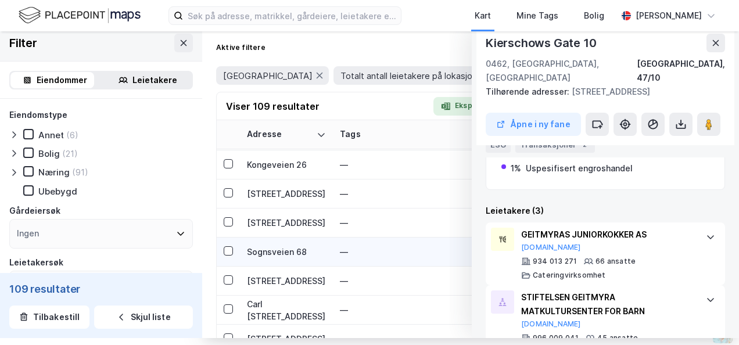
click at [280, 247] on div "Sognsveien 68" at bounding box center [286, 252] width 79 height 12
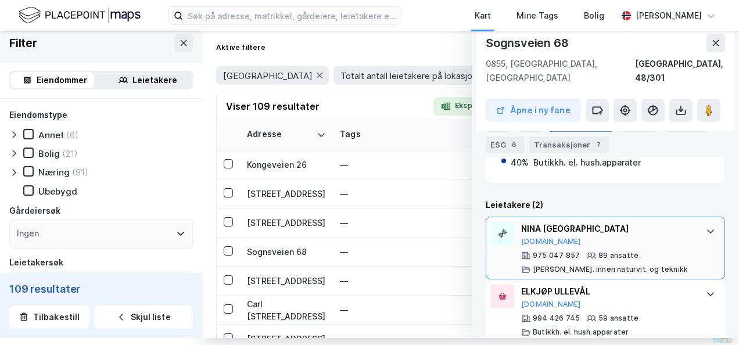
scroll to position [346, 0]
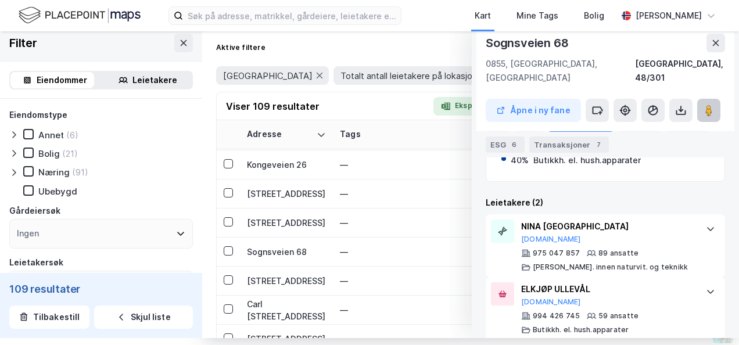
click at [703, 105] on icon at bounding box center [709, 111] width 12 height 12
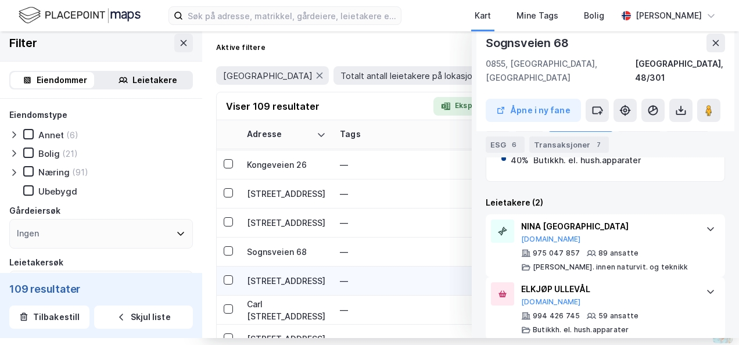
drag, startPoint x: 291, startPoint y: 282, endPoint x: 309, endPoint y: 278, distance: 18.6
click at [291, 282] on div "[STREET_ADDRESS]" at bounding box center [286, 281] width 79 height 12
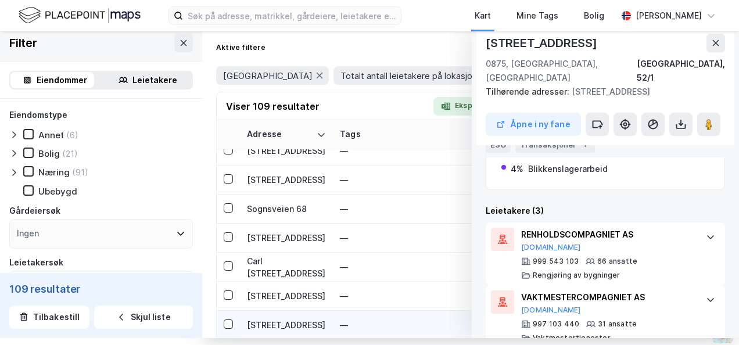
scroll to position [2786, 0]
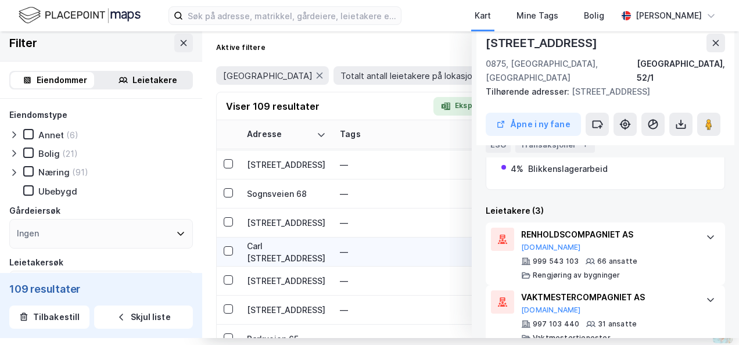
click at [276, 251] on div "Carl [STREET_ADDRESS]" at bounding box center [286, 252] width 79 height 24
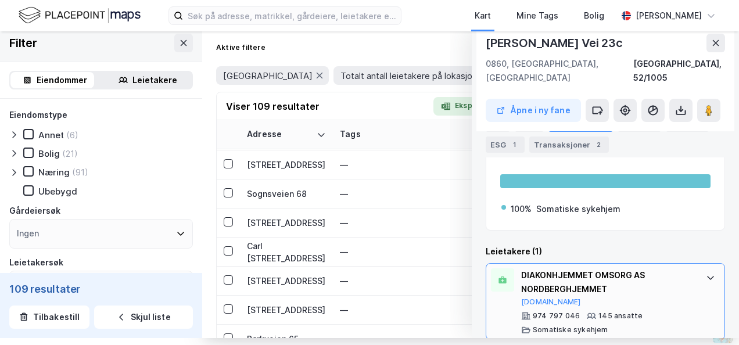
scroll to position [279, 0]
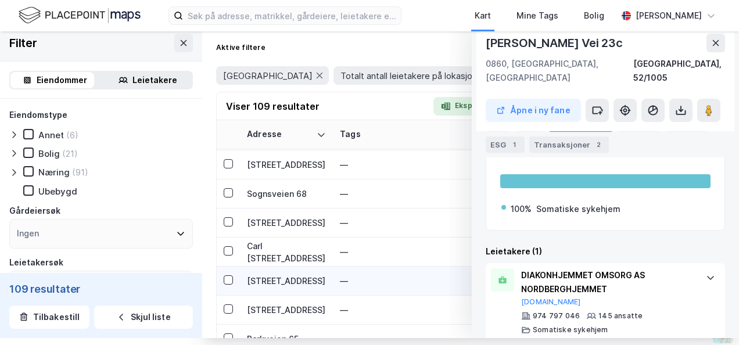
click at [264, 278] on div "[STREET_ADDRESS]" at bounding box center [286, 281] width 79 height 12
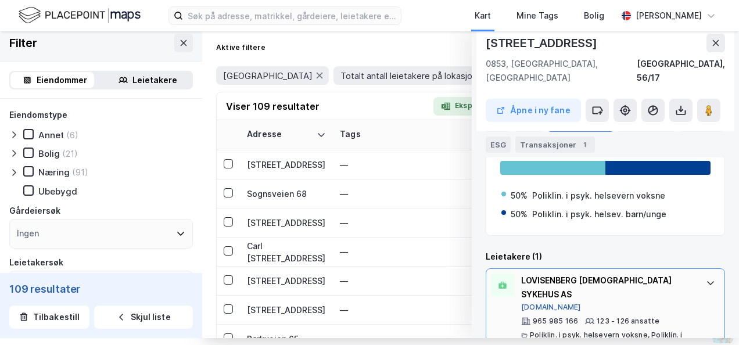
scroll to position [293, 0]
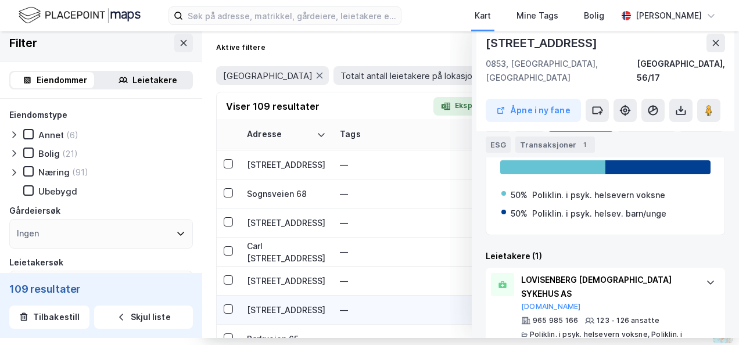
click at [279, 307] on div "[STREET_ADDRESS]" at bounding box center [286, 310] width 79 height 12
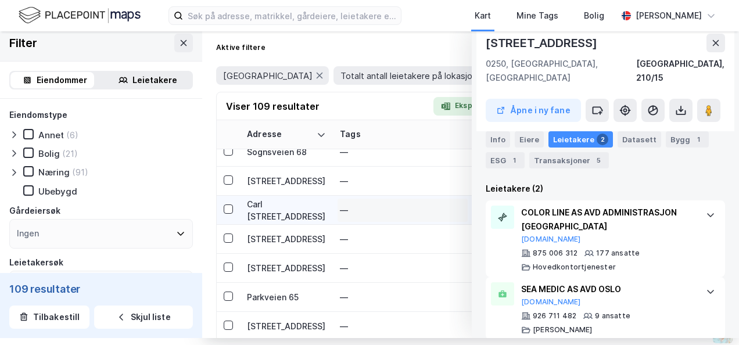
scroll to position [2844, 0]
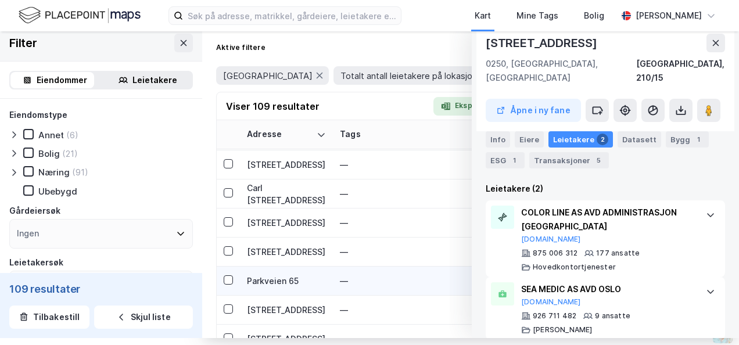
click at [276, 279] on div "Parkveien 65" at bounding box center [286, 281] width 79 height 12
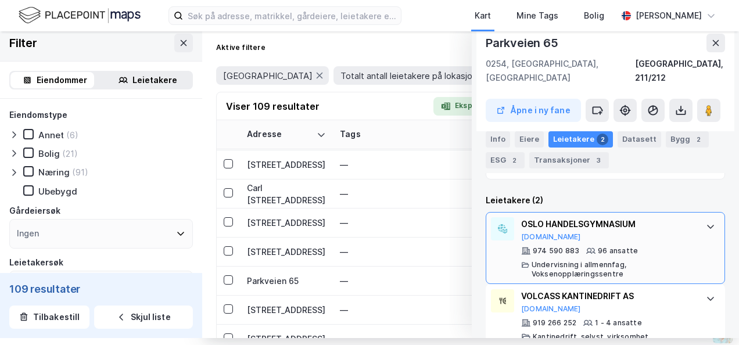
scroll to position [318, 0]
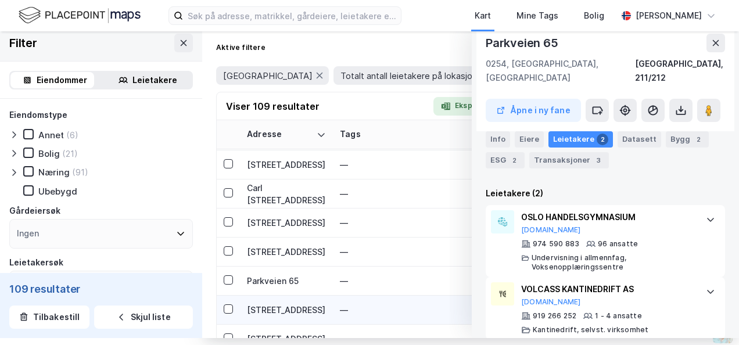
click at [253, 310] on div "[STREET_ADDRESS]" at bounding box center [286, 310] width 79 height 12
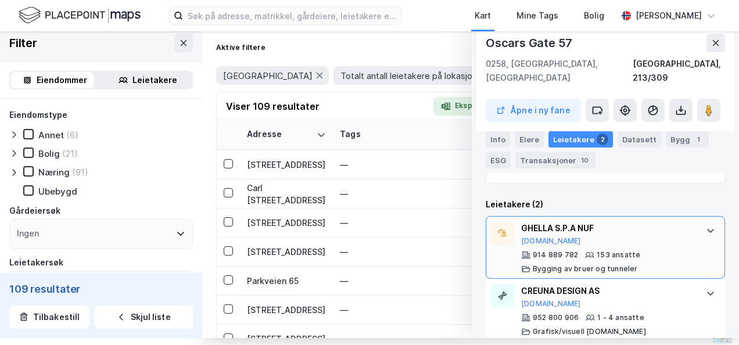
scroll to position [290, 0]
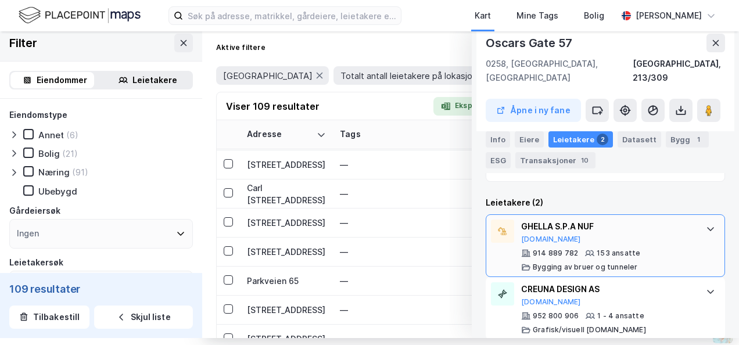
click at [553, 220] on div "GHELLA S.P.A NUF" at bounding box center [607, 227] width 173 height 14
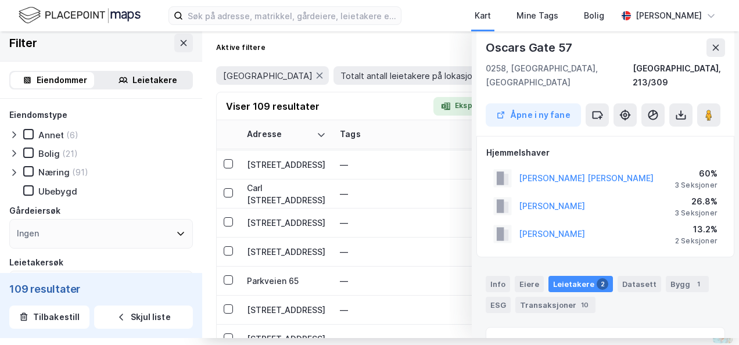
scroll to position [232, 0]
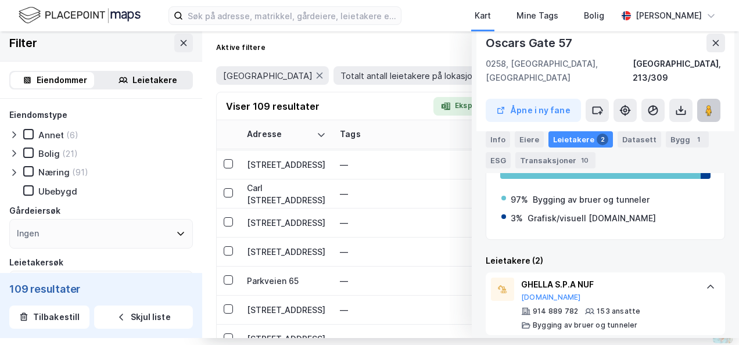
click at [705, 105] on image at bounding box center [708, 111] width 7 height 12
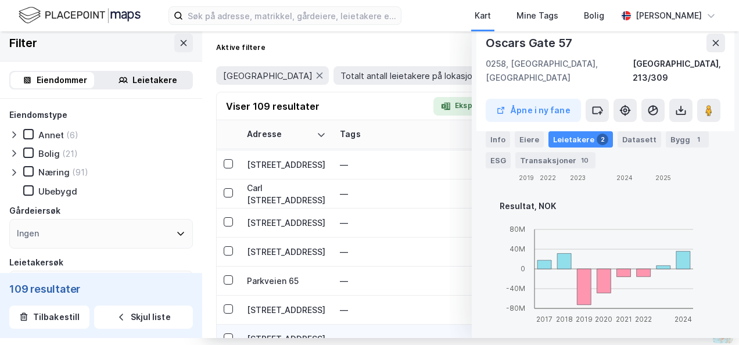
scroll to position [2902, 0]
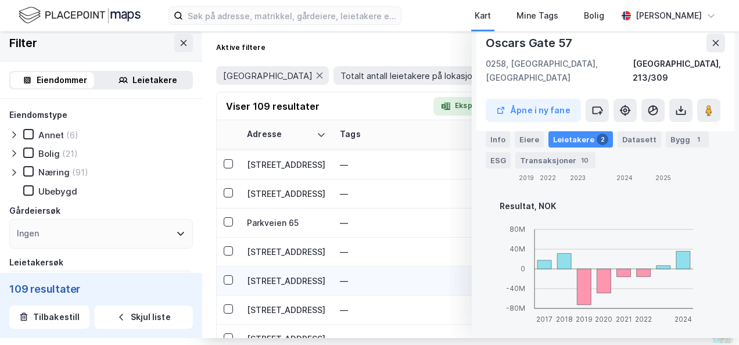
click at [278, 279] on div "[STREET_ADDRESS]" at bounding box center [286, 281] width 79 height 12
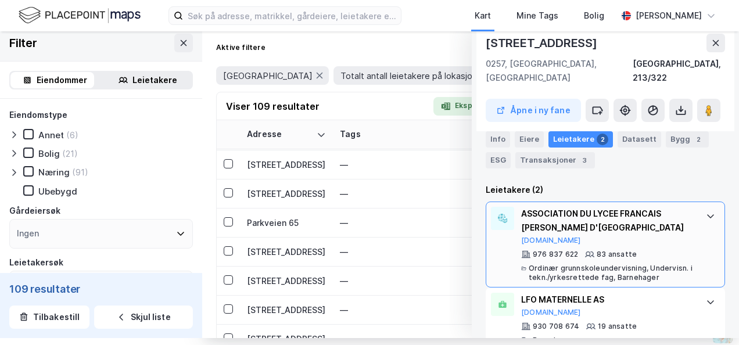
scroll to position [332, 0]
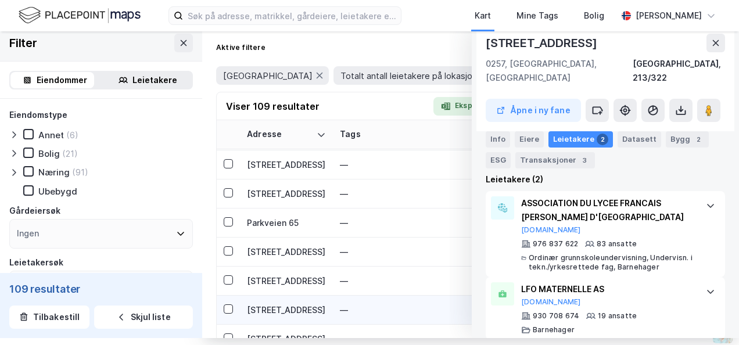
click at [282, 308] on div "[STREET_ADDRESS]" at bounding box center [286, 310] width 79 height 12
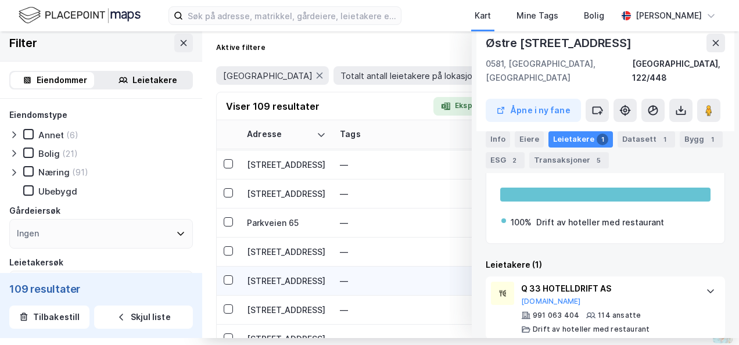
scroll to position [2931, 0]
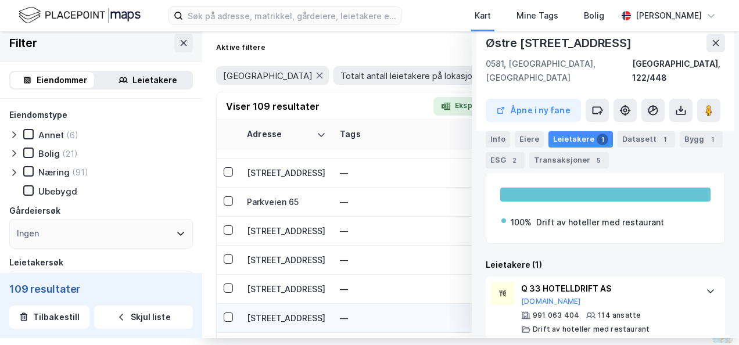
click at [275, 312] on div "[STREET_ADDRESS]" at bounding box center [286, 318] width 79 height 12
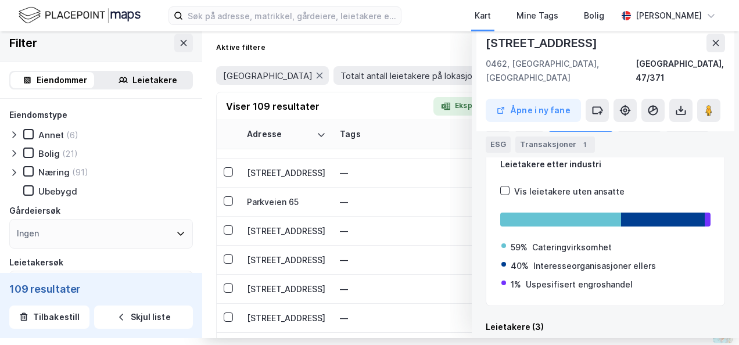
scroll to position [243, 0]
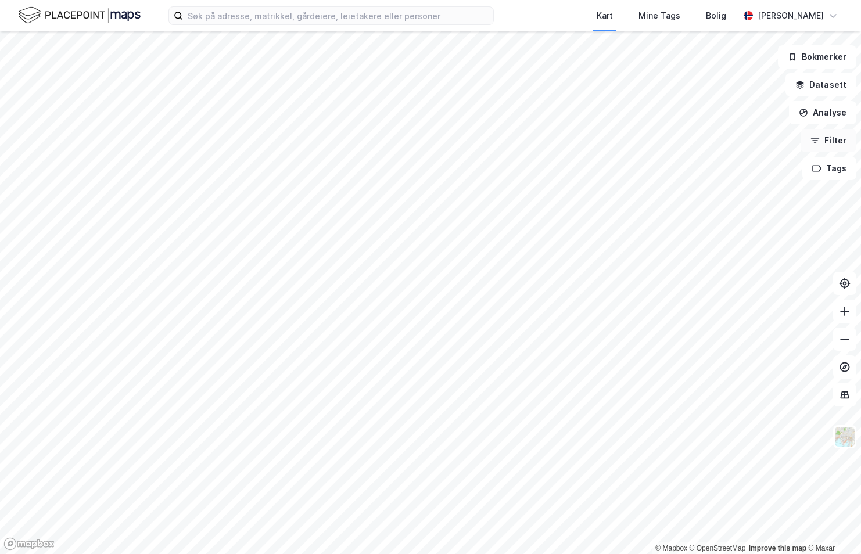
drag, startPoint x: 826, startPoint y: 143, endPoint x: 851, endPoint y: 136, distance: 26.5
click at [826, 143] on button "Filter" at bounding box center [828, 140] width 56 height 23
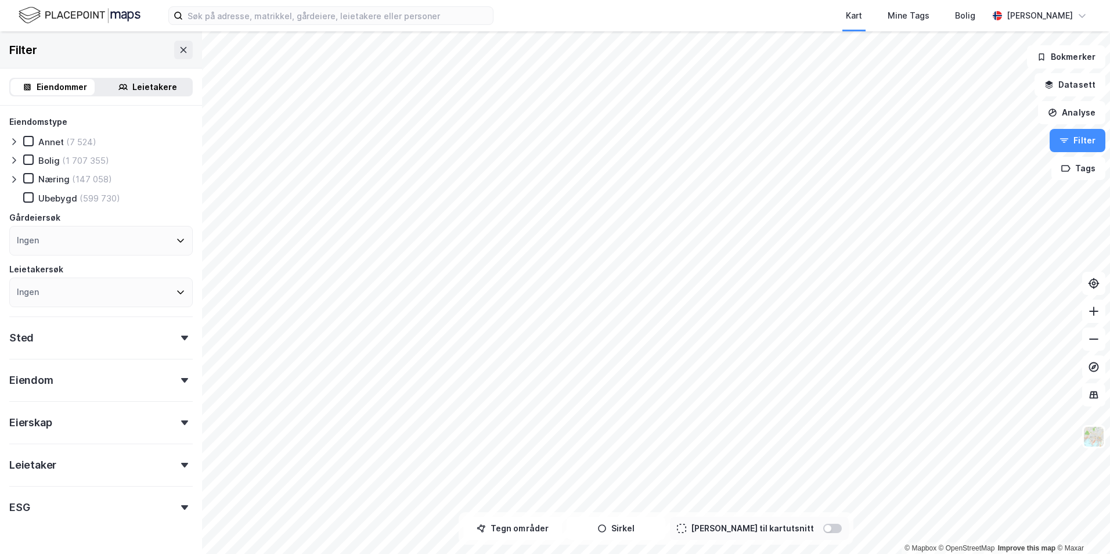
scroll to position [33, 0]
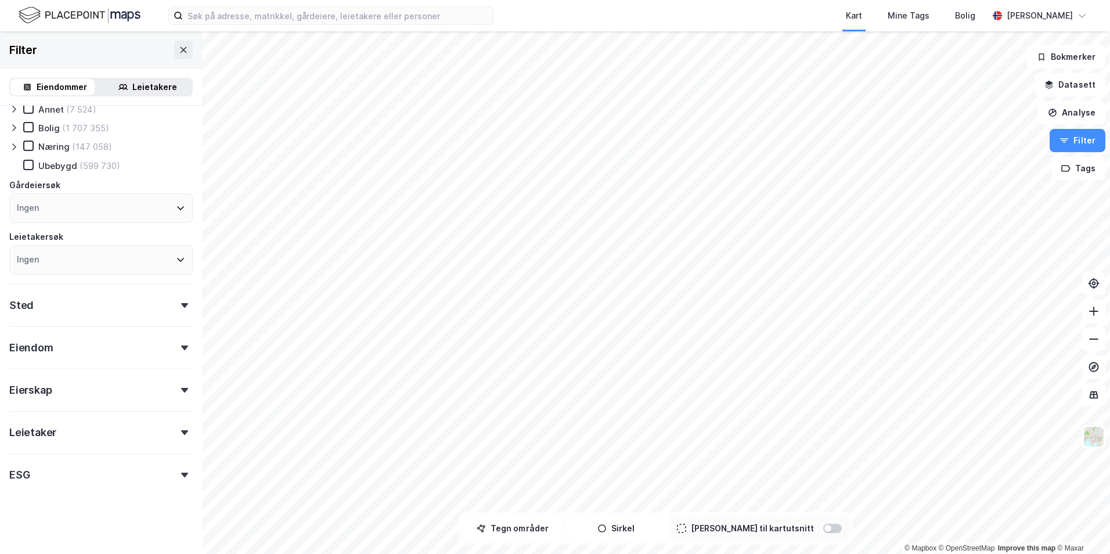
click at [172, 430] on div "Leietaker" at bounding box center [100, 427] width 183 height 33
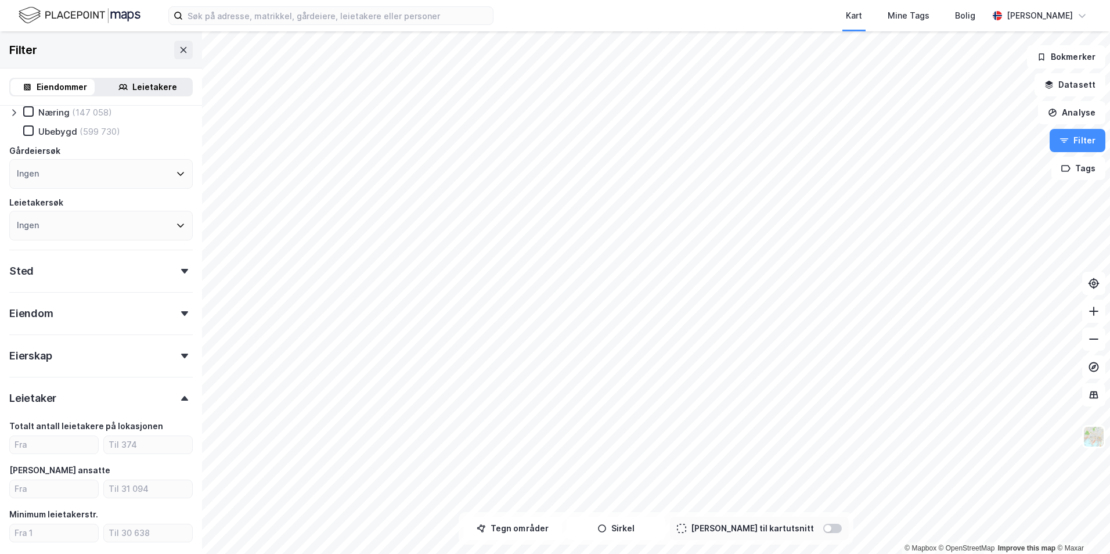
scroll to position [91, 0]
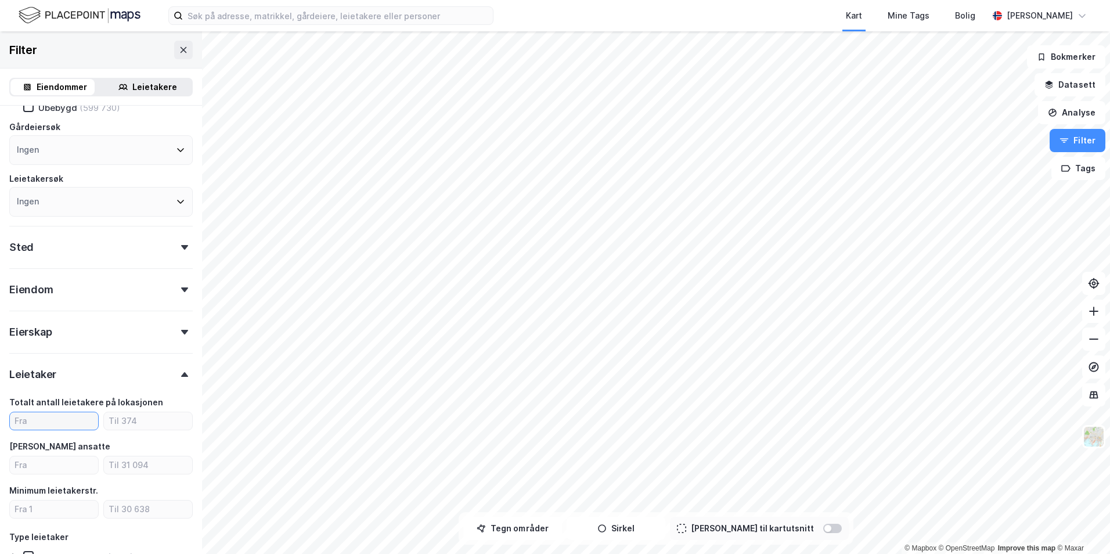
click at [78, 418] on input "number" at bounding box center [54, 420] width 88 height 17
type input "1"
click at [117, 421] on input "number" at bounding box center [148, 420] width 88 height 17
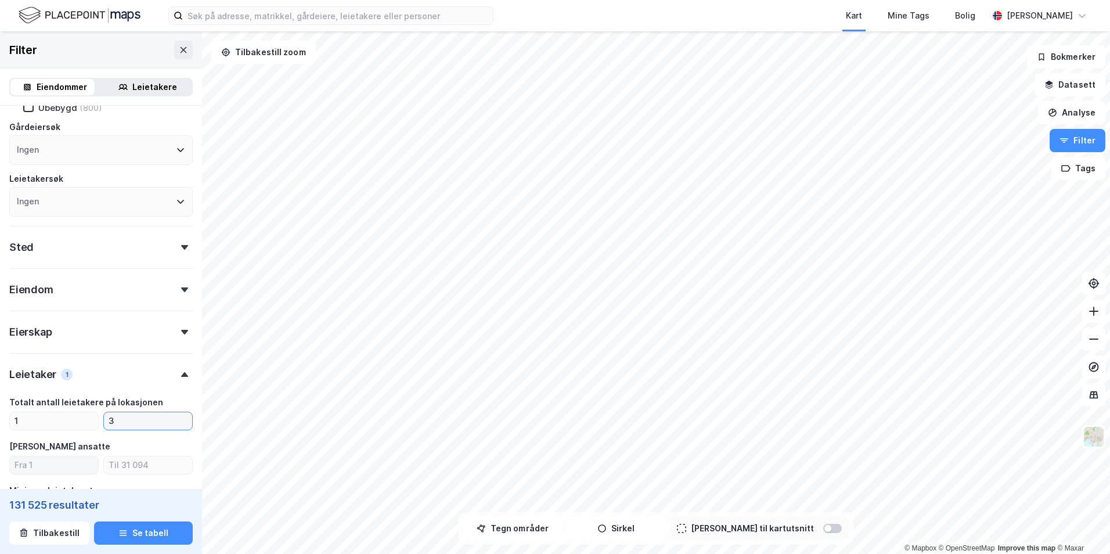
type input "3"
click at [42, 470] on input "number" at bounding box center [54, 464] width 88 height 17
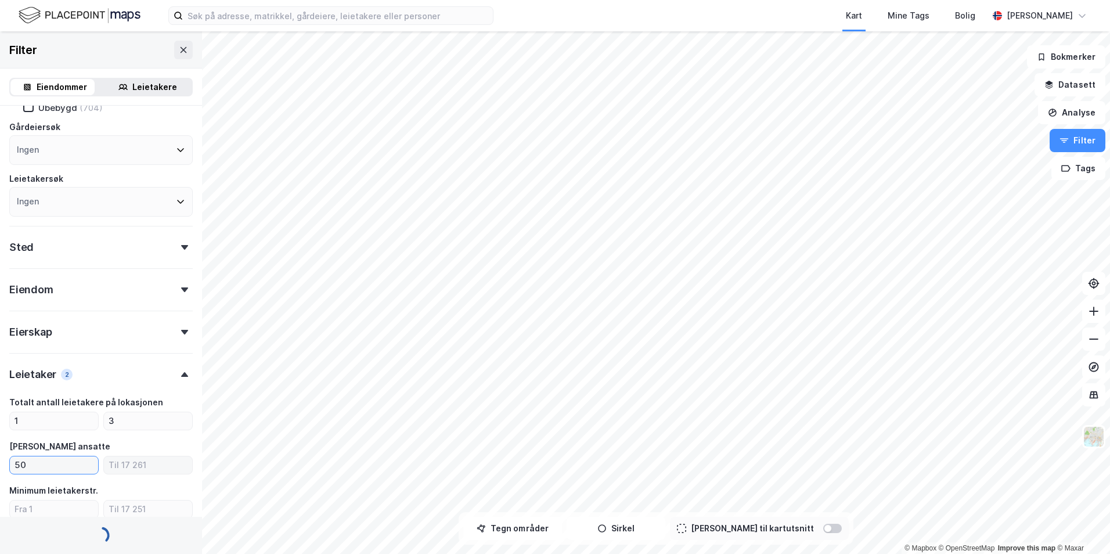
type input "50"
click at [127, 458] on input "number" at bounding box center [148, 464] width 88 height 17
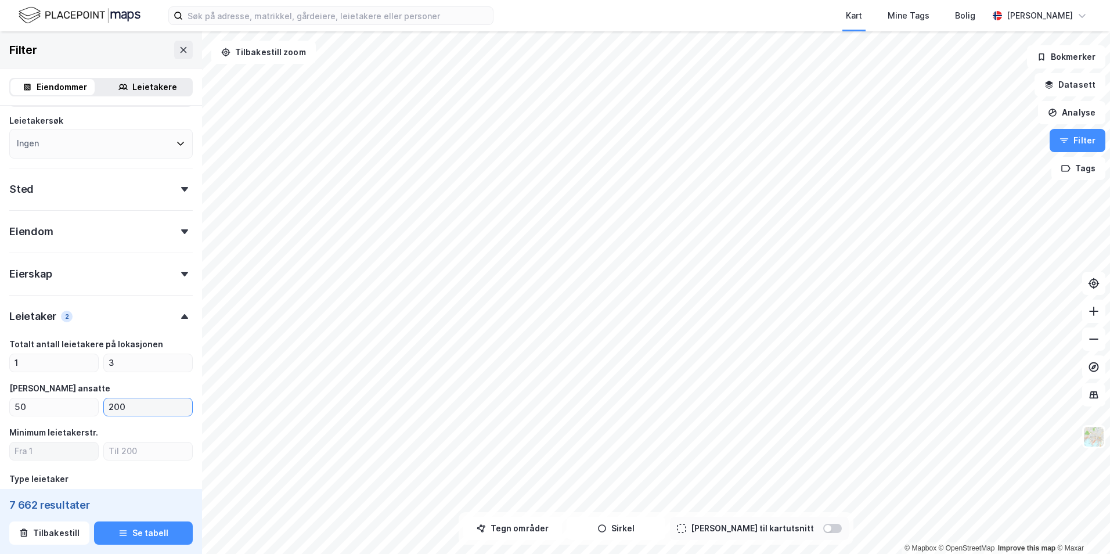
type input "200"
click at [53, 450] on input "number" at bounding box center [54, 450] width 88 height 17
type input "1"
click at [130, 453] on input "number" at bounding box center [148, 450] width 88 height 17
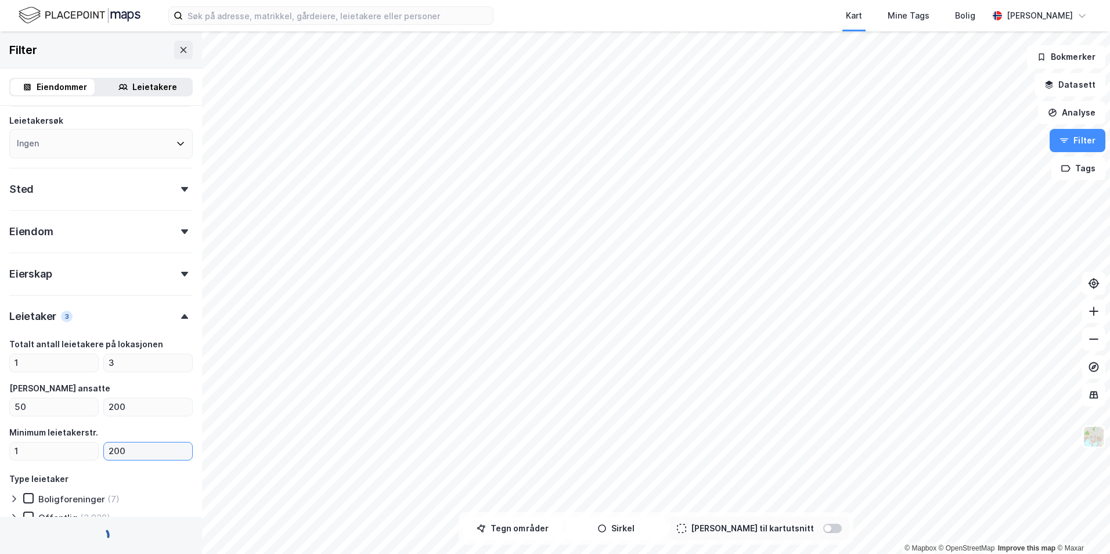
scroll to position [260, 0]
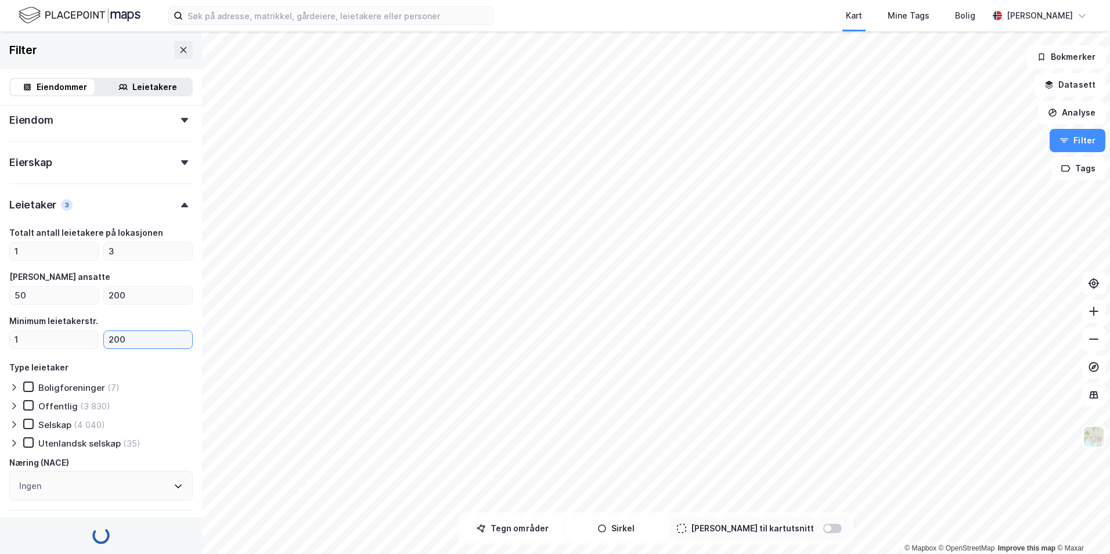
type input "200"
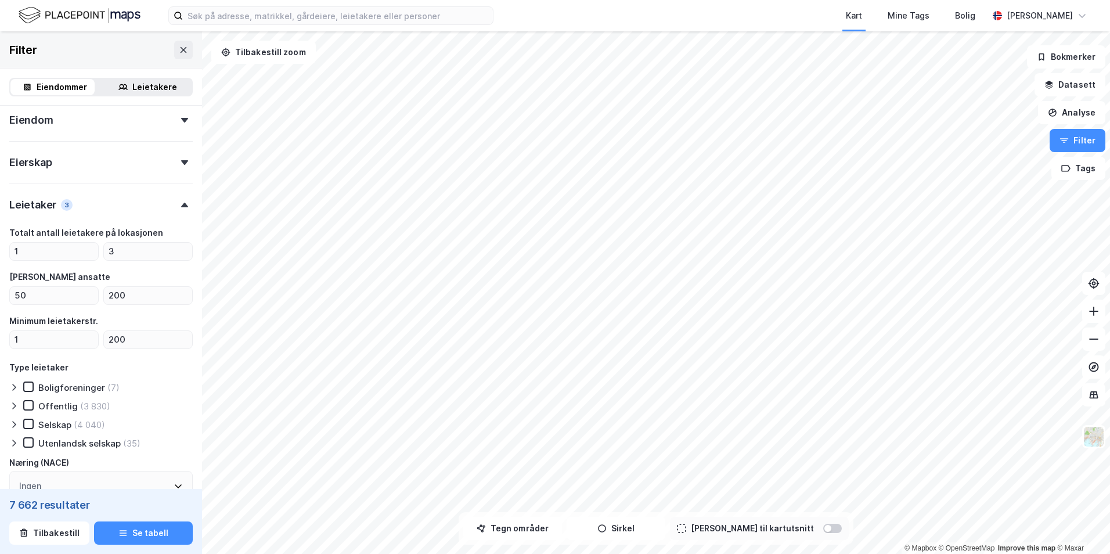
click at [34, 420] on div "Selskap (4 040)" at bounding box center [64, 425] width 82 height 12
click at [30, 439] on icon at bounding box center [28, 442] width 8 height 8
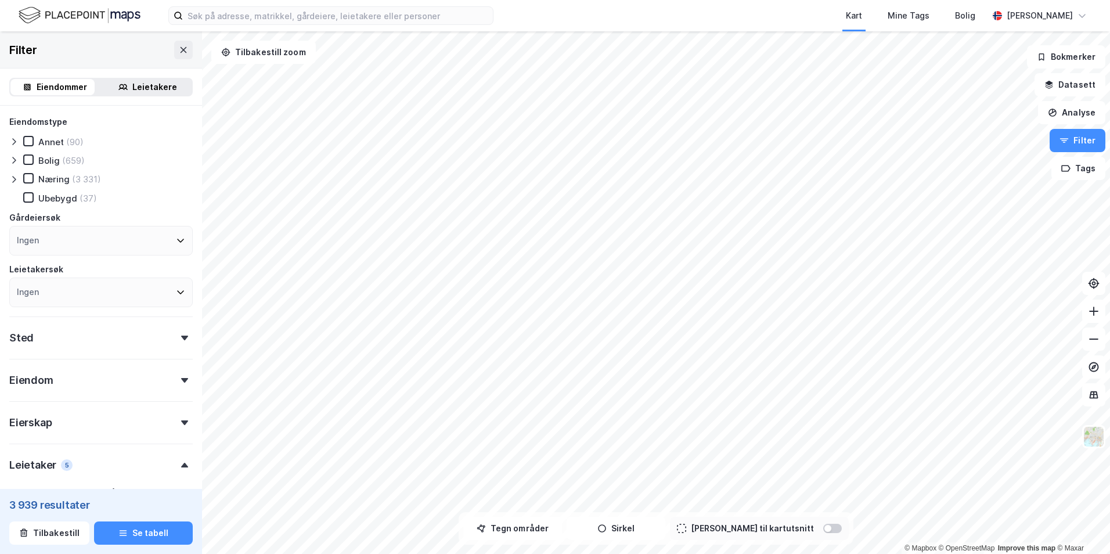
click at [177, 337] on div at bounding box center [185, 338] width 16 height 5
click at [174, 390] on icon at bounding box center [178, 388] width 9 height 9
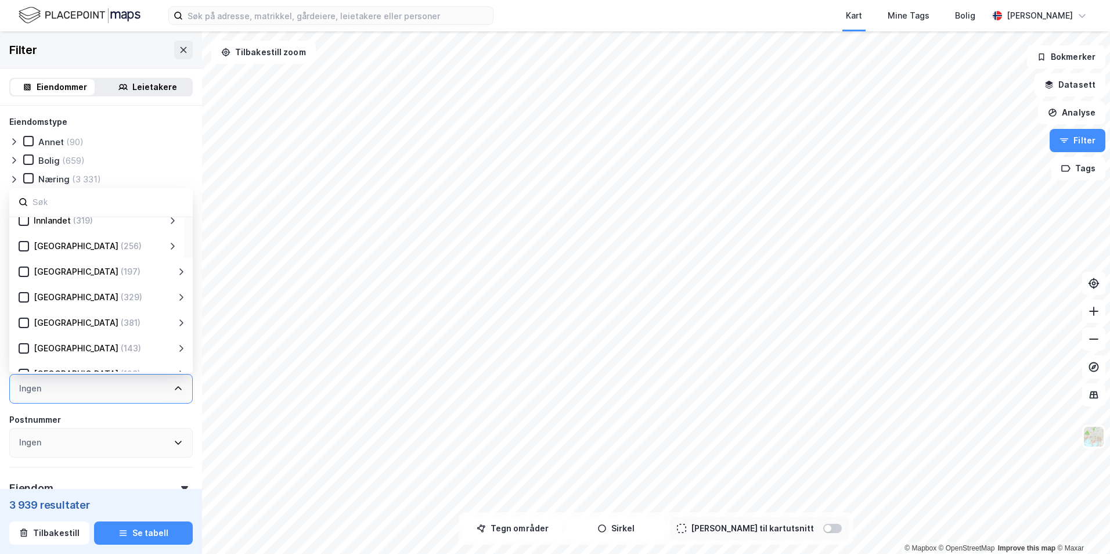
scroll to position [116, 0]
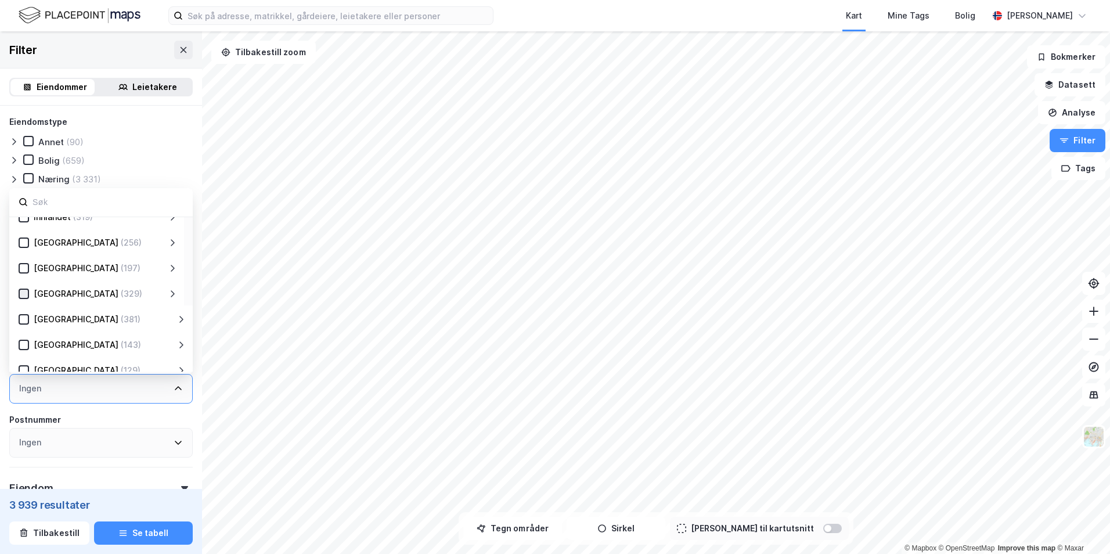
click at [23, 293] on icon at bounding box center [24, 294] width 8 height 8
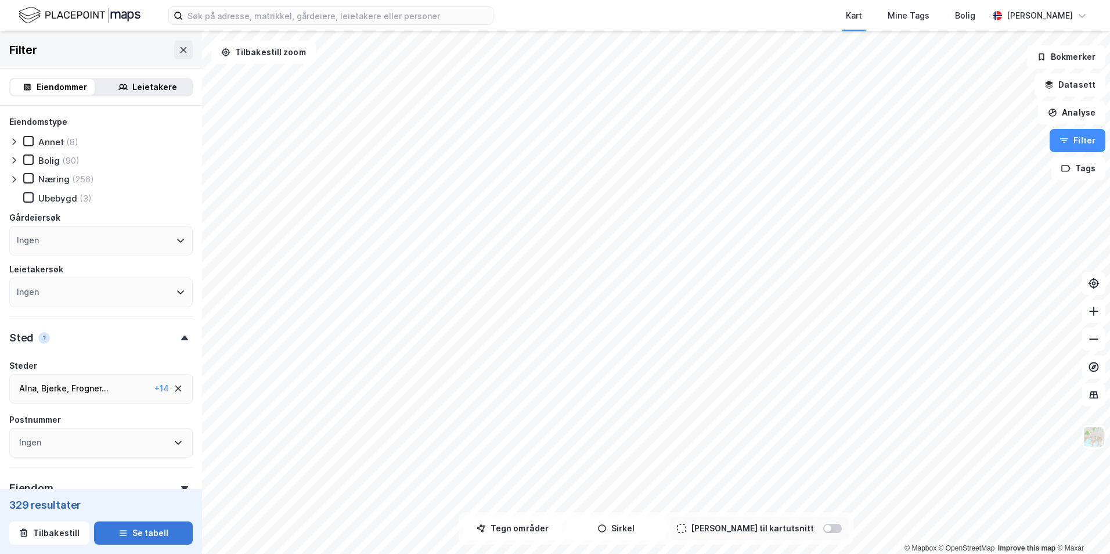
drag, startPoint x: 38, startPoint y: 306, endPoint x: 146, endPoint y: 532, distance: 250.4
click at [146, 532] on button "Se tabell" at bounding box center [143, 532] width 99 height 23
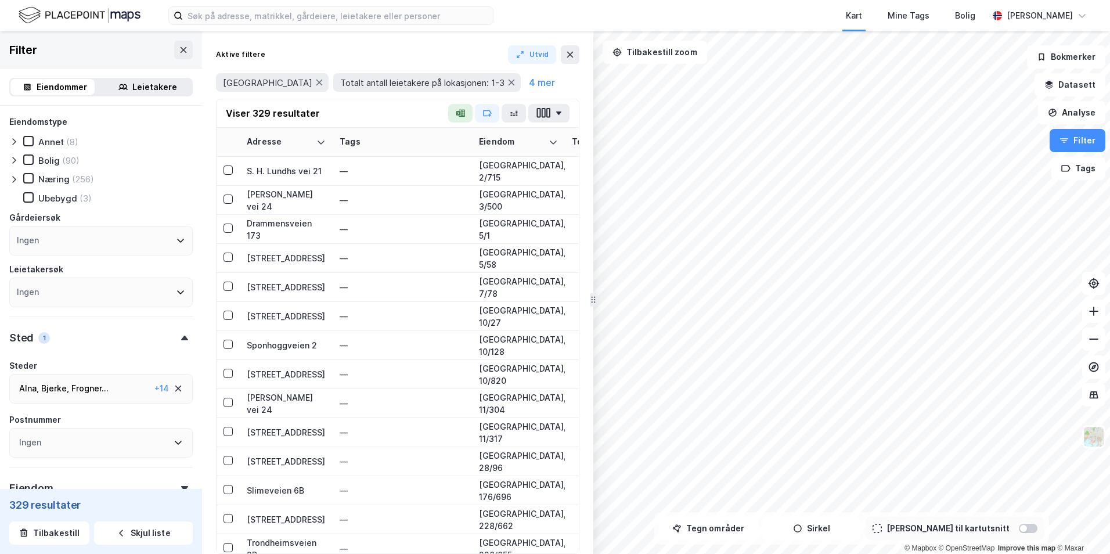
scroll to position [290, 0]
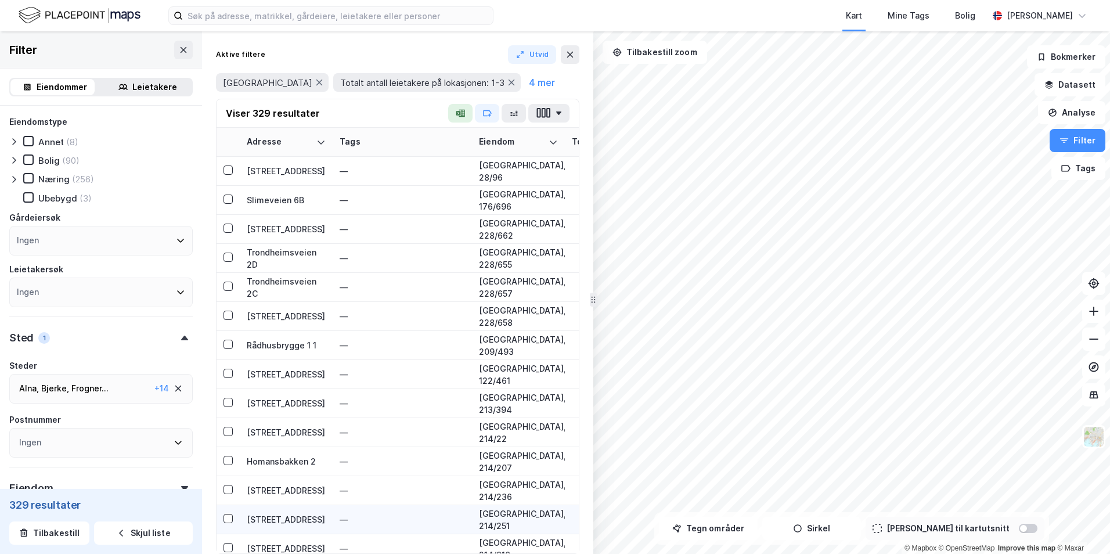
click at [292, 455] on div "Homansbakken 2" at bounding box center [286, 461] width 79 height 12
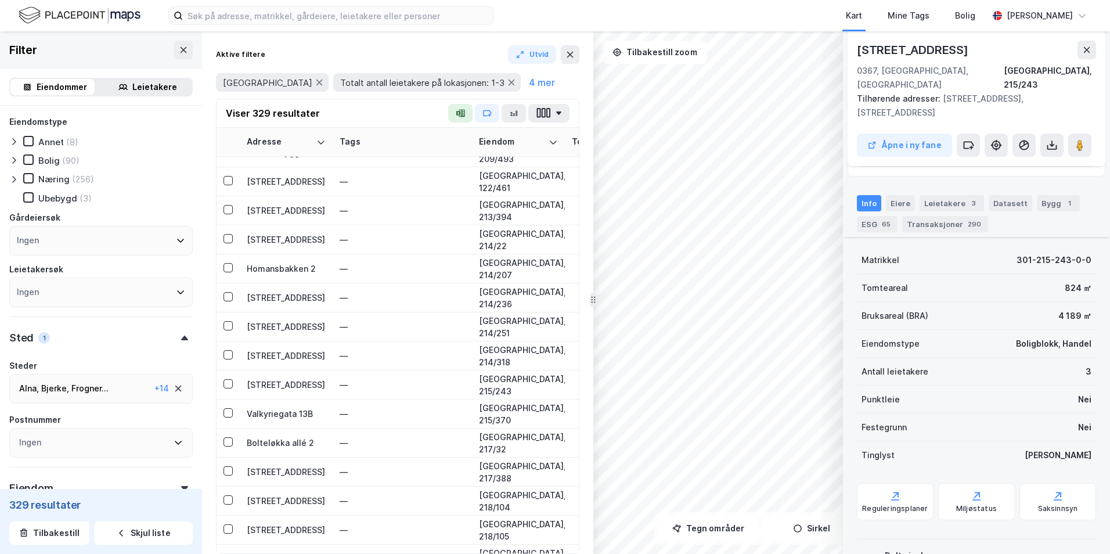
scroll to position [0, 0]
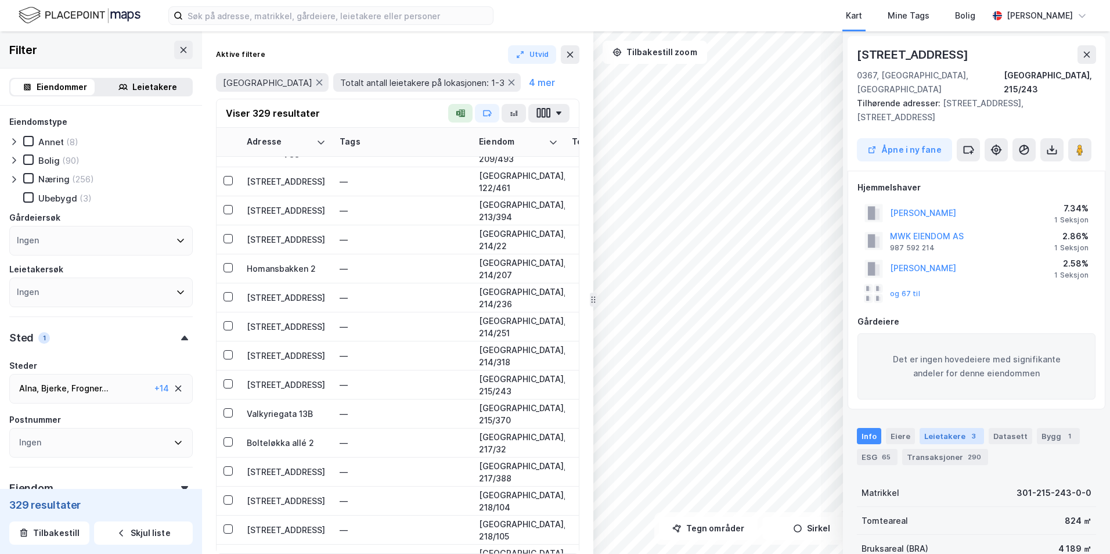
click at [860, 428] on div "Leietakere 3" at bounding box center [952, 436] width 64 height 16
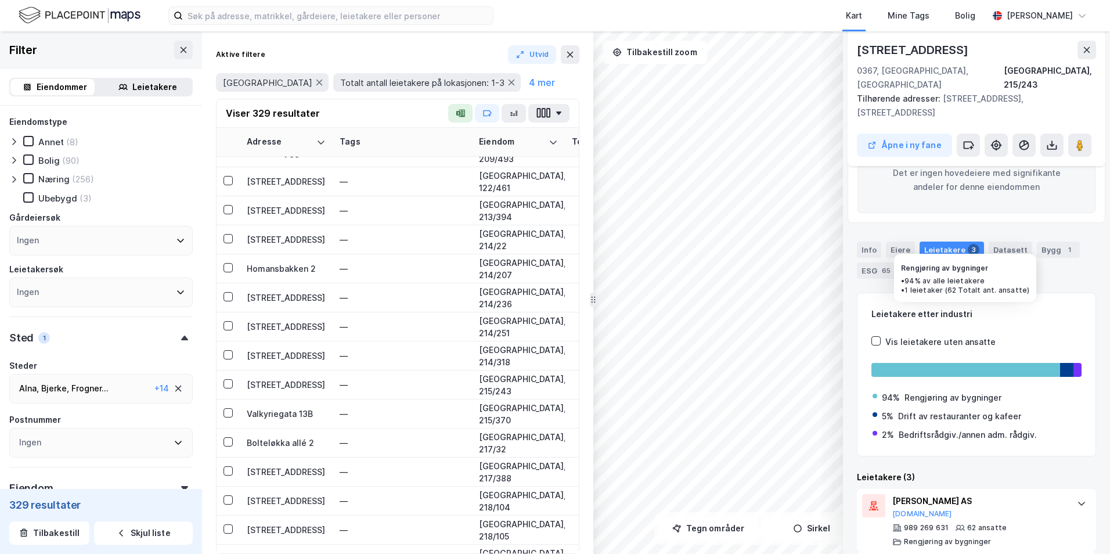
scroll to position [238, 0]
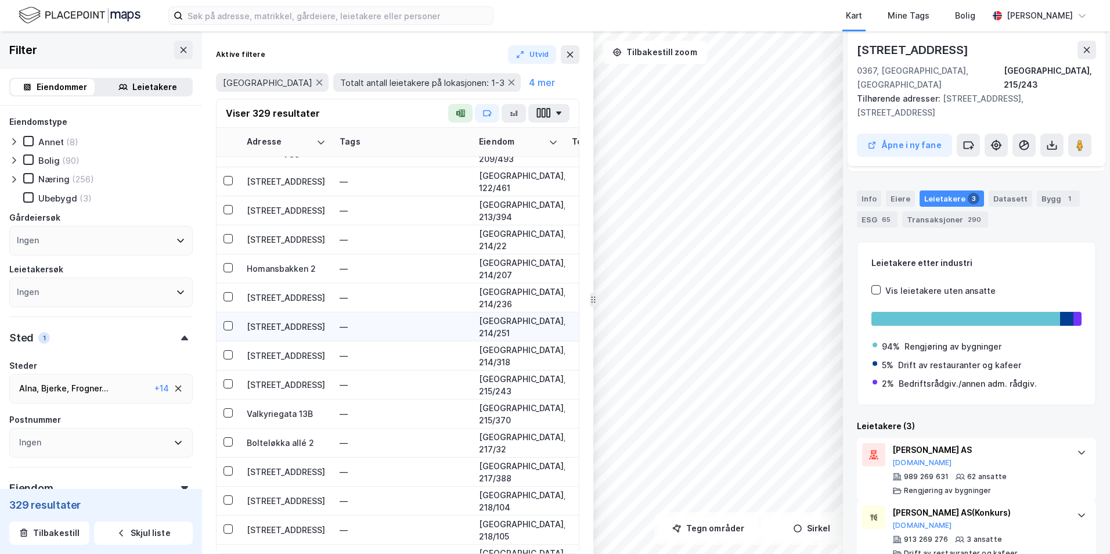
click at [292, 326] on div "[STREET_ADDRESS]" at bounding box center [286, 327] width 79 height 12
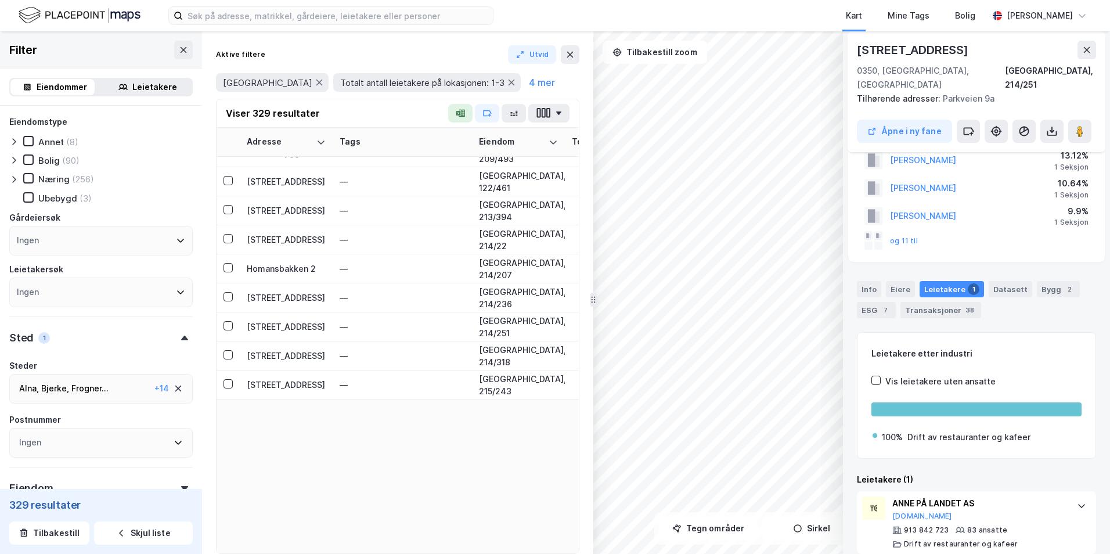
scroll to position [0, 0]
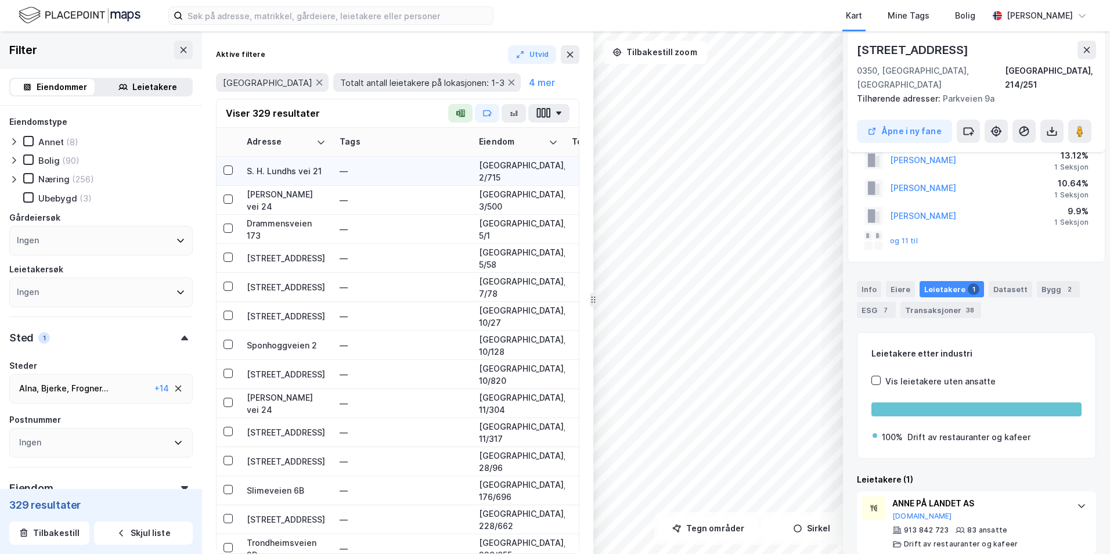
click at [292, 171] on div "S. H. Lundhs vei 21" at bounding box center [286, 171] width 79 height 12
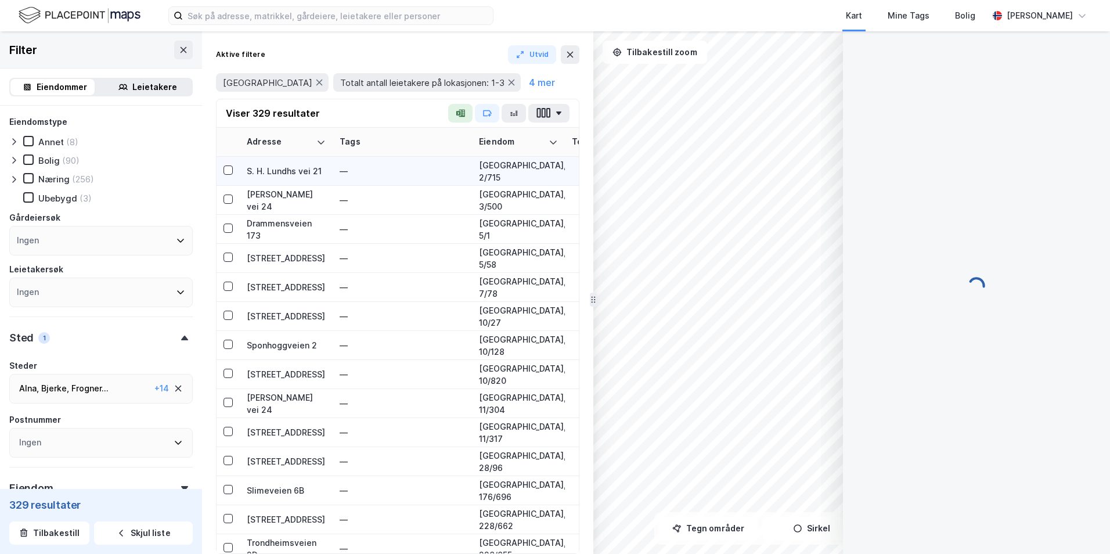
click at [273, 174] on div "S. H. Lundhs vei 21" at bounding box center [286, 171] width 79 height 12
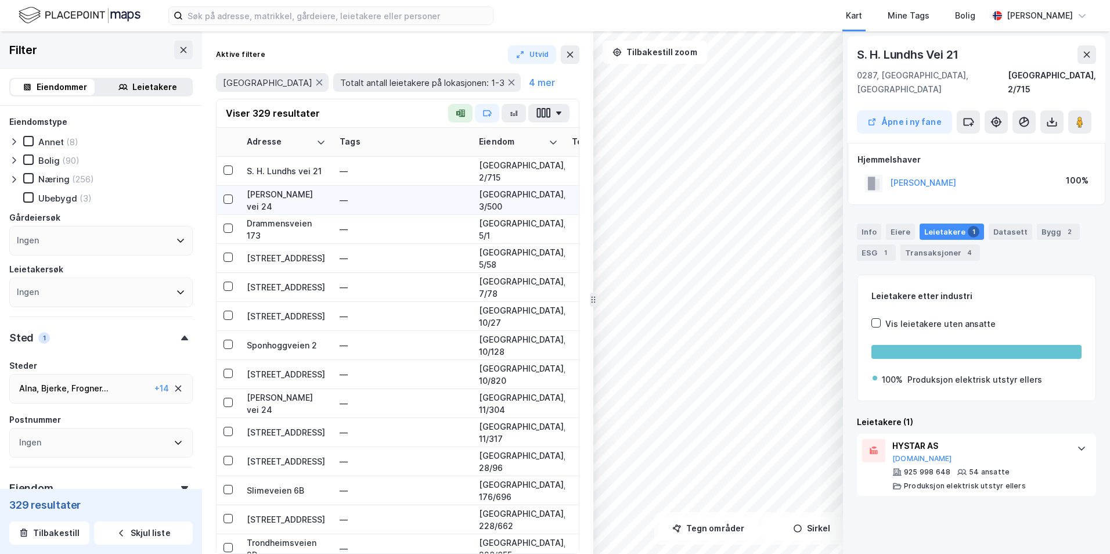
click at [296, 192] on div "[PERSON_NAME] vei 24" at bounding box center [286, 200] width 79 height 24
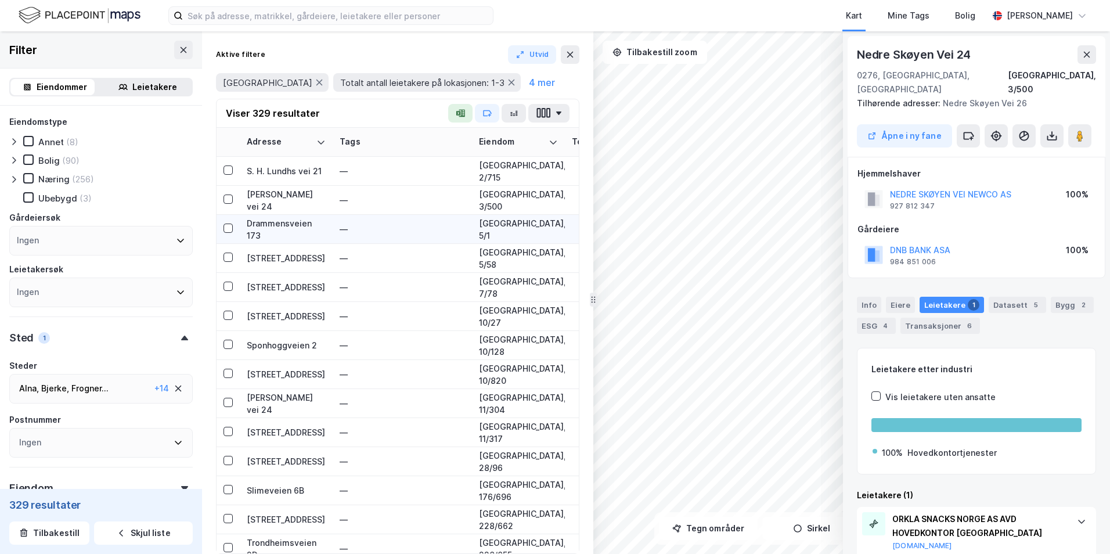
click at [291, 225] on div "Drammensveien 173" at bounding box center [286, 229] width 79 height 24
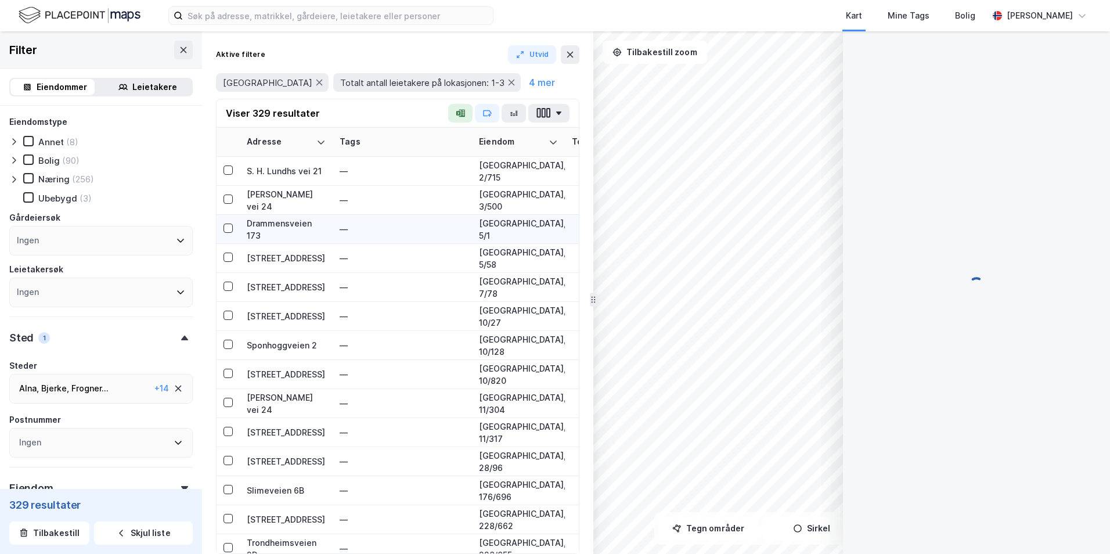
click at [287, 232] on div "Drammensveien 173" at bounding box center [286, 229] width 79 height 24
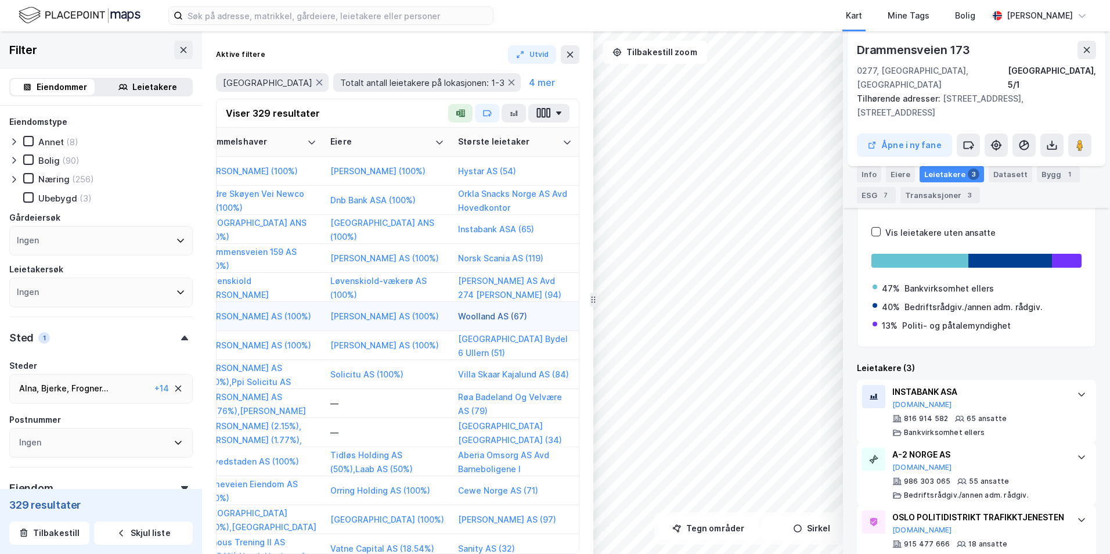
scroll to position [58, 2126]
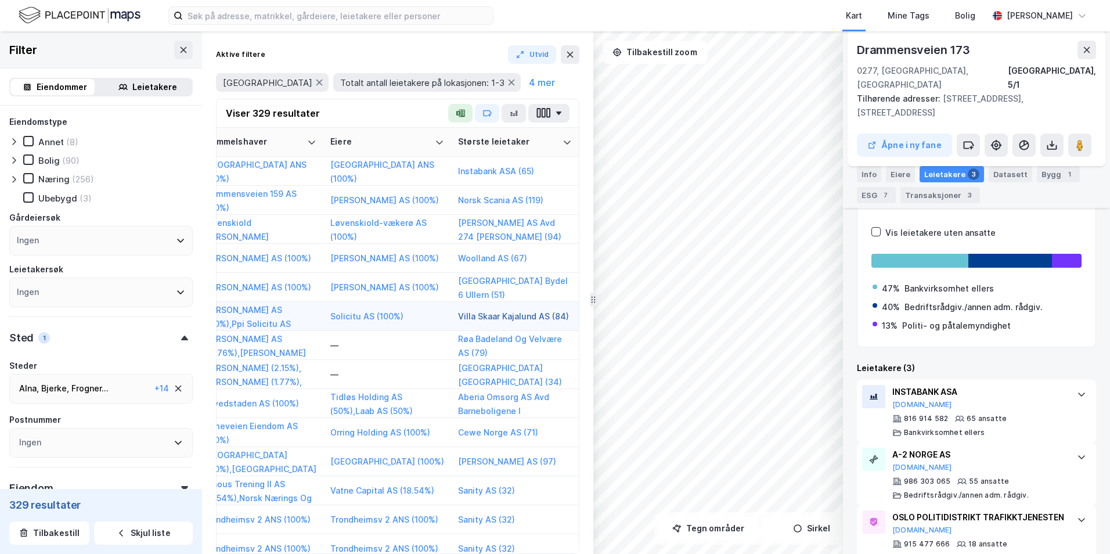
click at [0, 0] on button "Villa Skaar Kajalund AS (84)" at bounding box center [0, 0] width 0 height 0
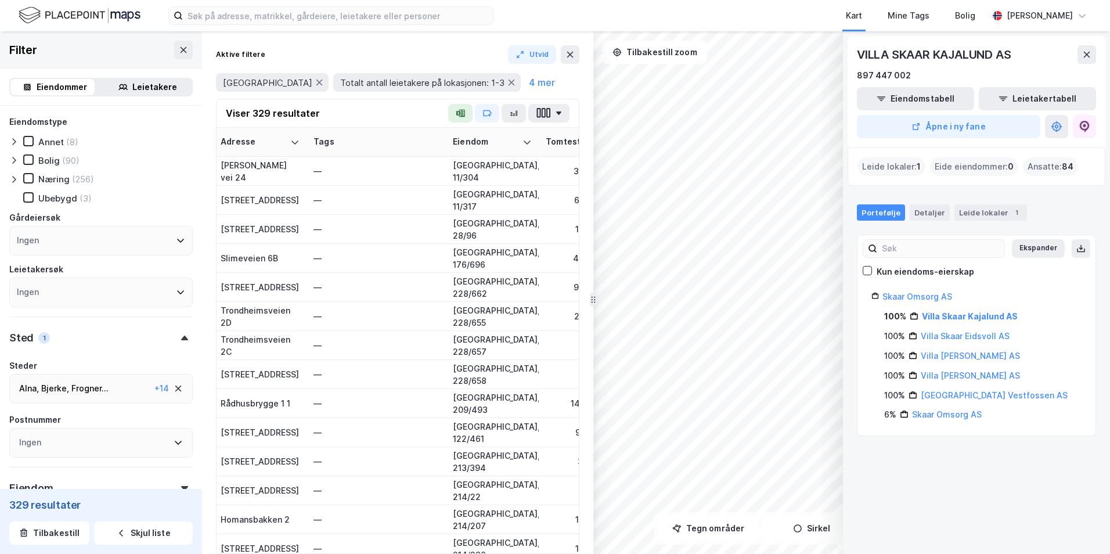
scroll to position [232, 0]
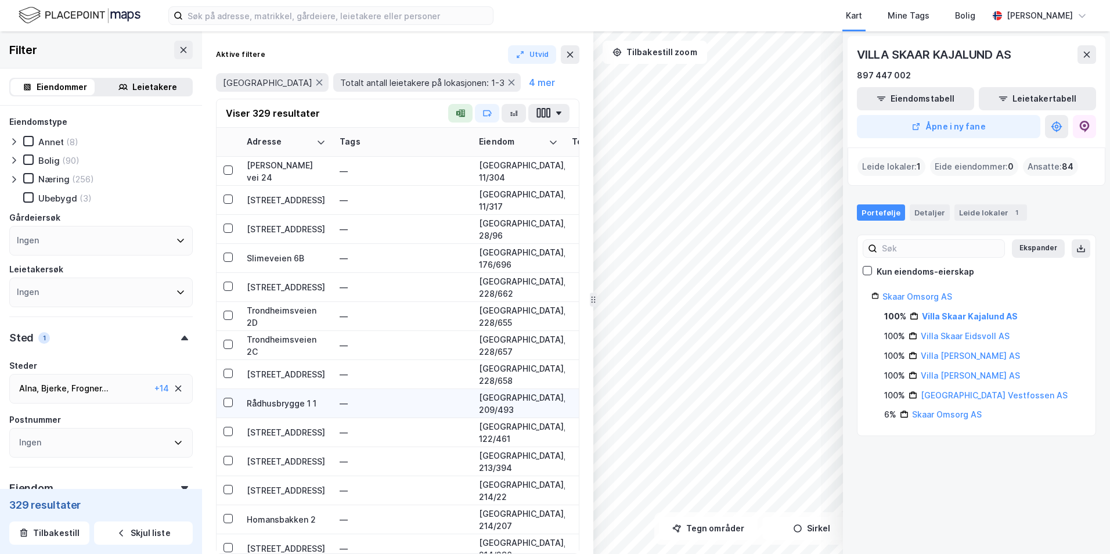
click at [271, 405] on div "Rådhusbrygge 1 1" at bounding box center [286, 403] width 79 height 12
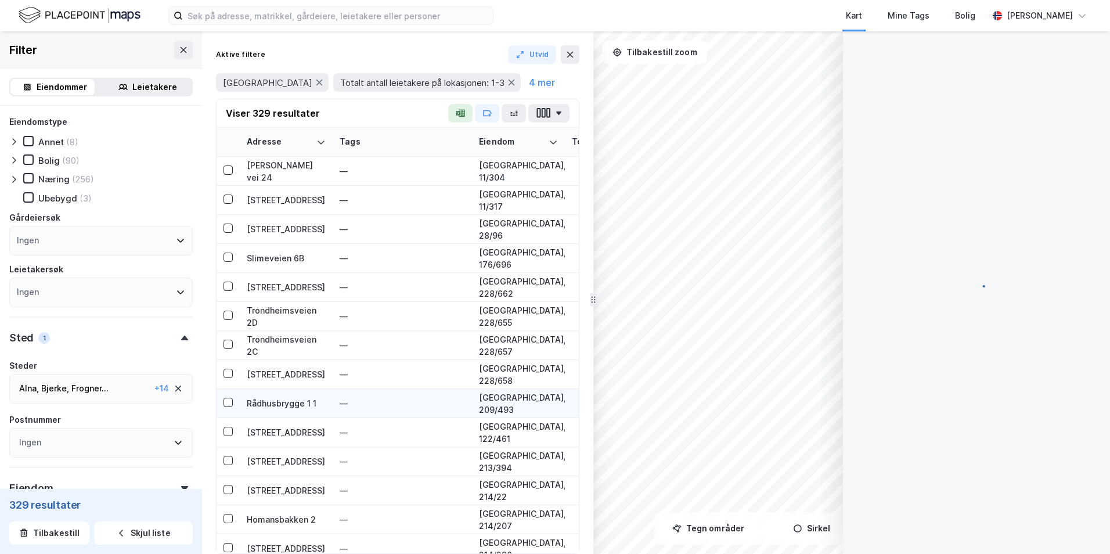
click at [271, 402] on div "Rådhusbrygge 1 1" at bounding box center [286, 403] width 79 height 12
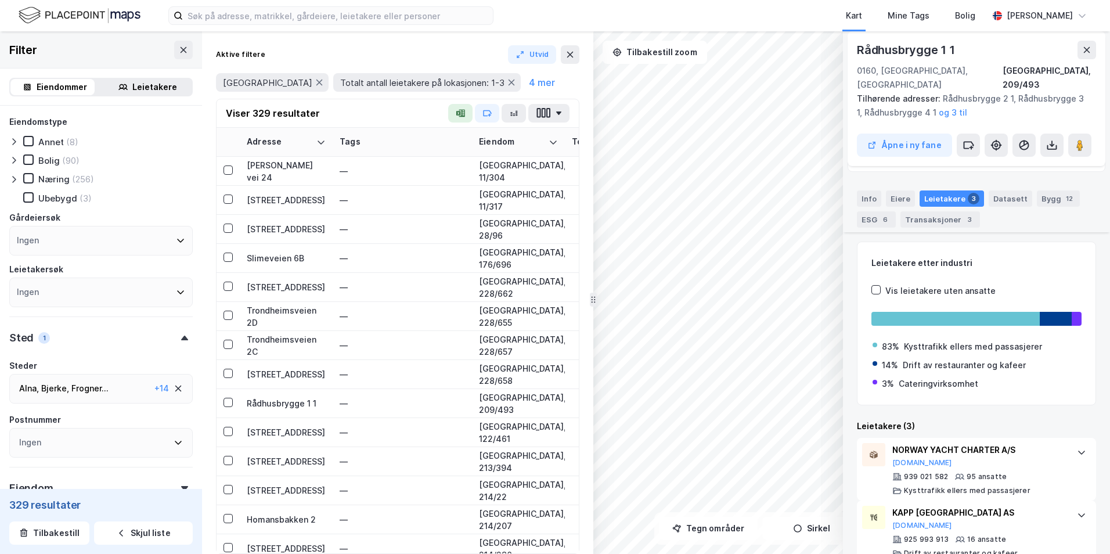
scroll to position [192, 0]
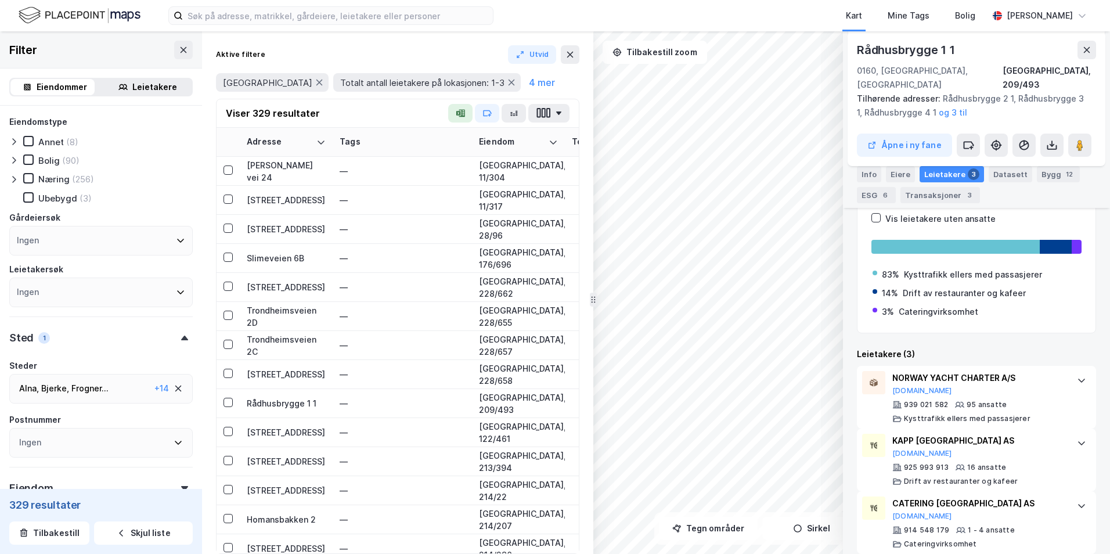
drag, startPoint x: 251, startPoint y: 544, endPoint x: 289, endPoint y: 545, distance: 37.7
click at [289, 545] on div "Adresse Tags Eiendom Tomtestr. BRA BRA % BYA BYA % Leietakere Ansatte Eiendomst…" at bounding box center [398, 341] width 362 height 426
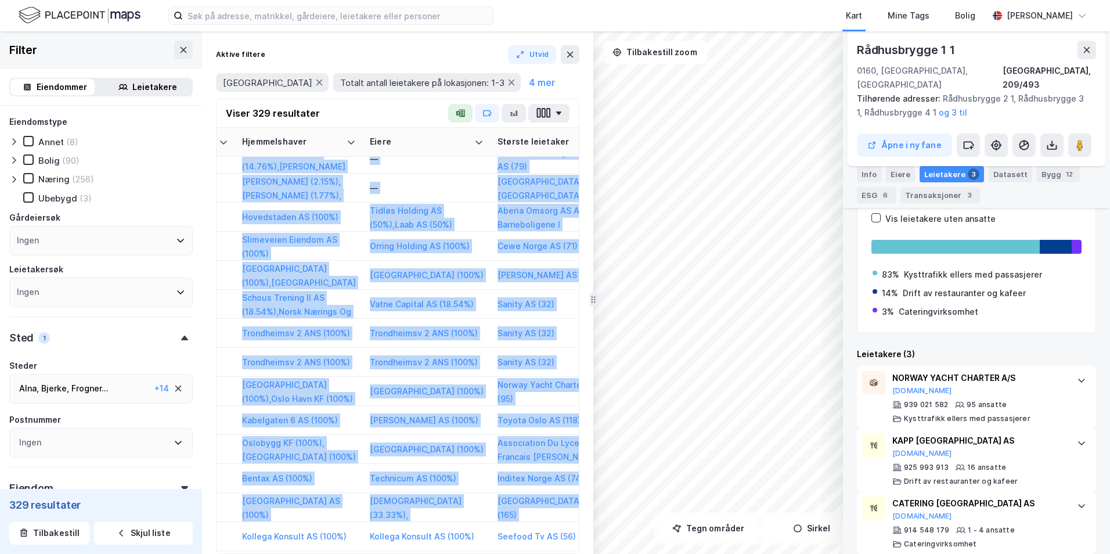
scroll to position [244, 2126]
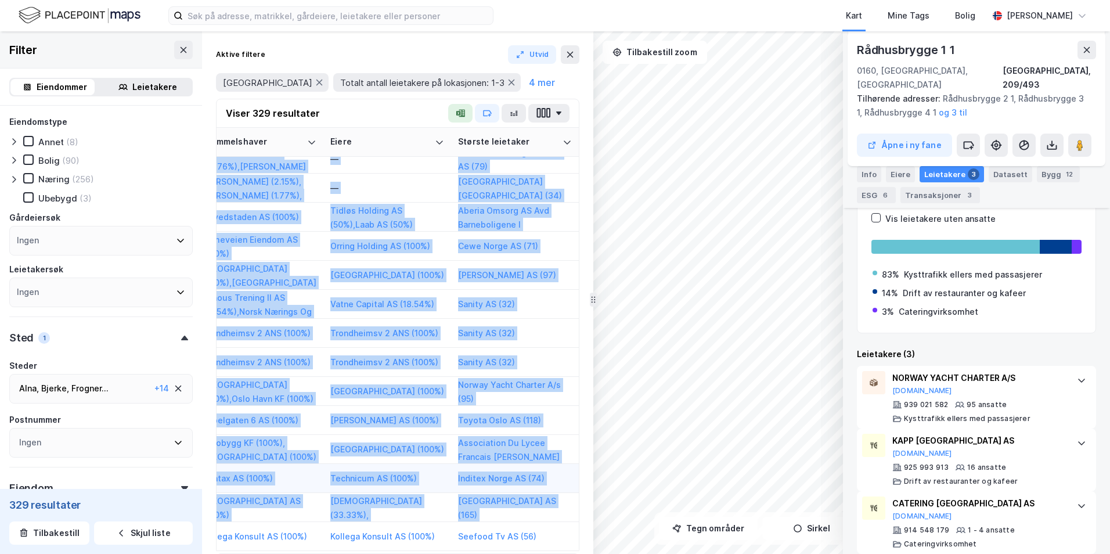
click at [568, 487] on td "Inditex Norge AS (74)" at bounding box center [515, 478] width 128 height 29
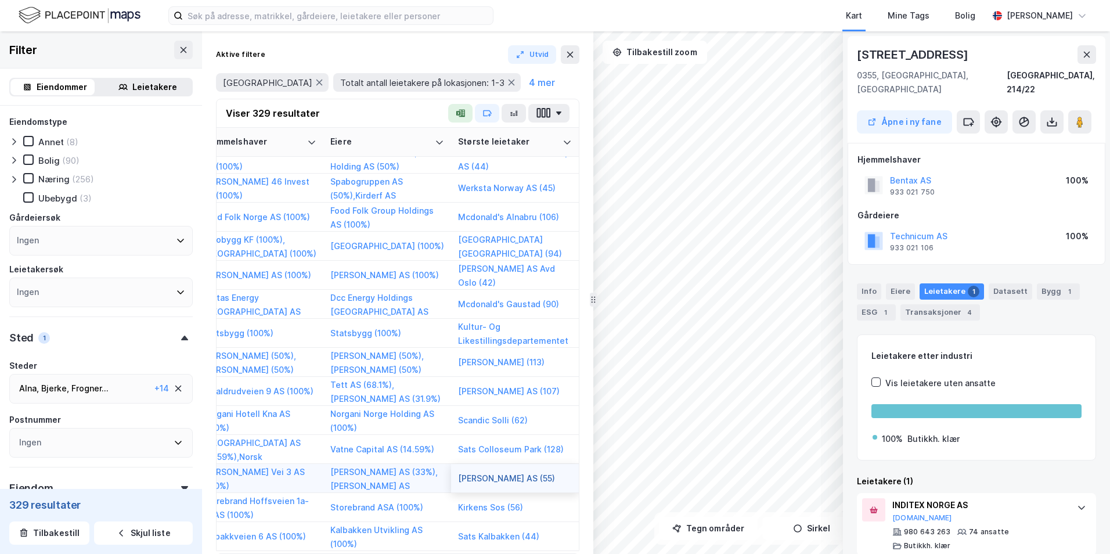
scroll to position [1928, 2126]
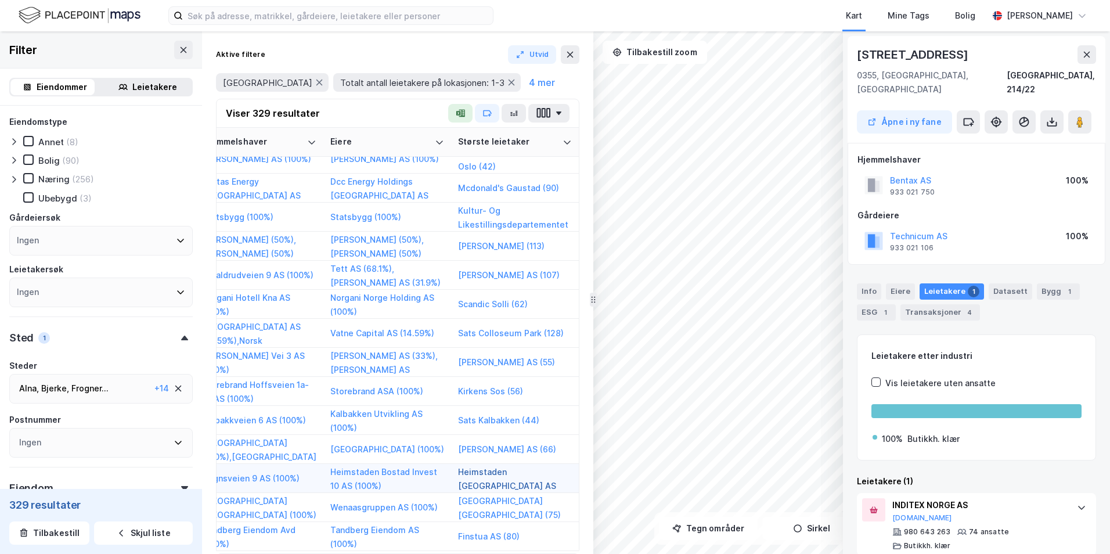
click at [0, 0] on button "Heimstaden [GEOGRAPHIC_DATA] AS (67)" at bounding box center [0, 0] width 0 height 0
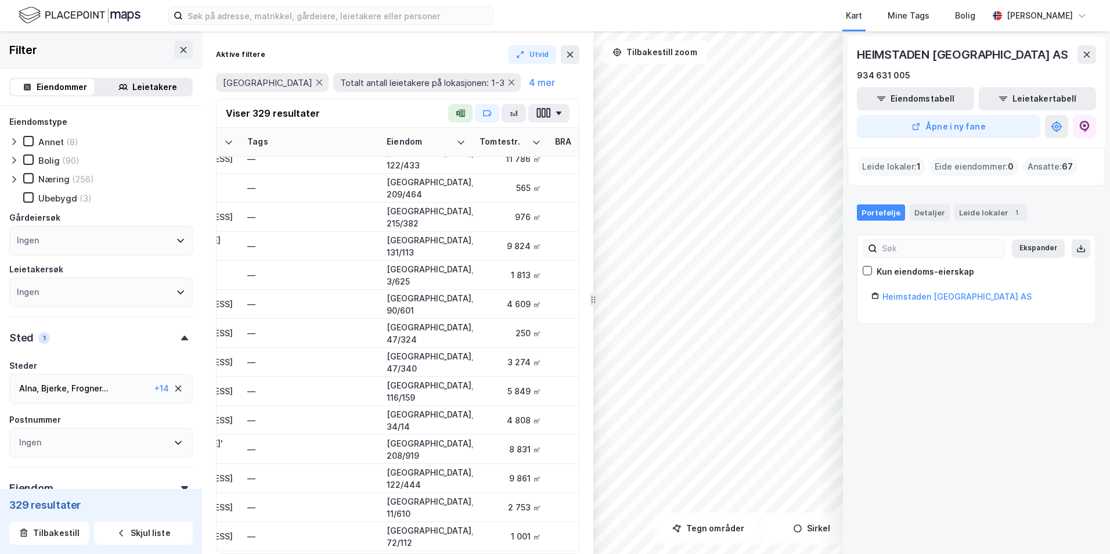
scroll to position [2045, 0]
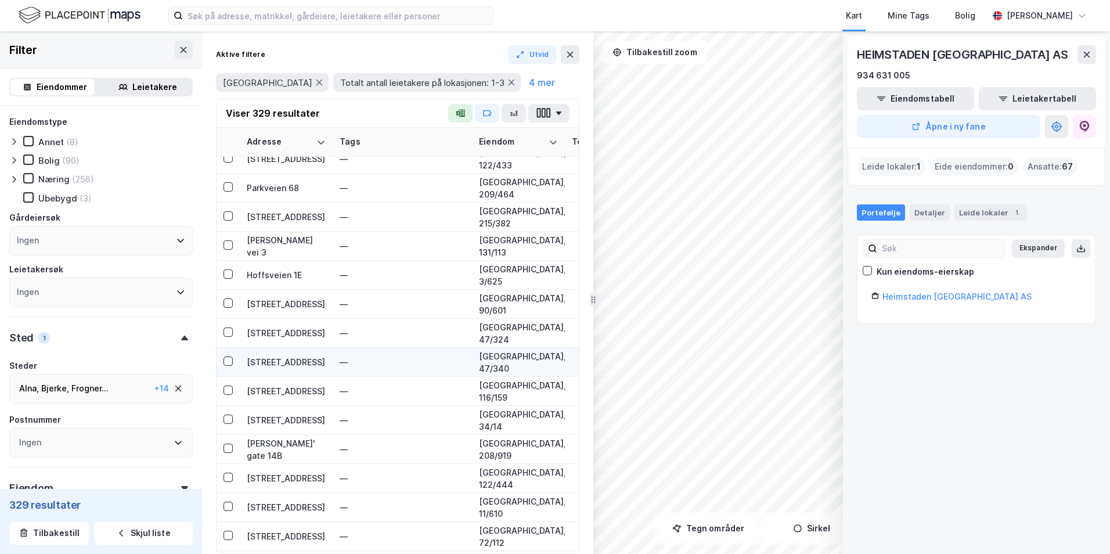
click at [275, 362] on div "[STREET_ADDRESS]" at bounding box center [286, 362] width 79 height 12
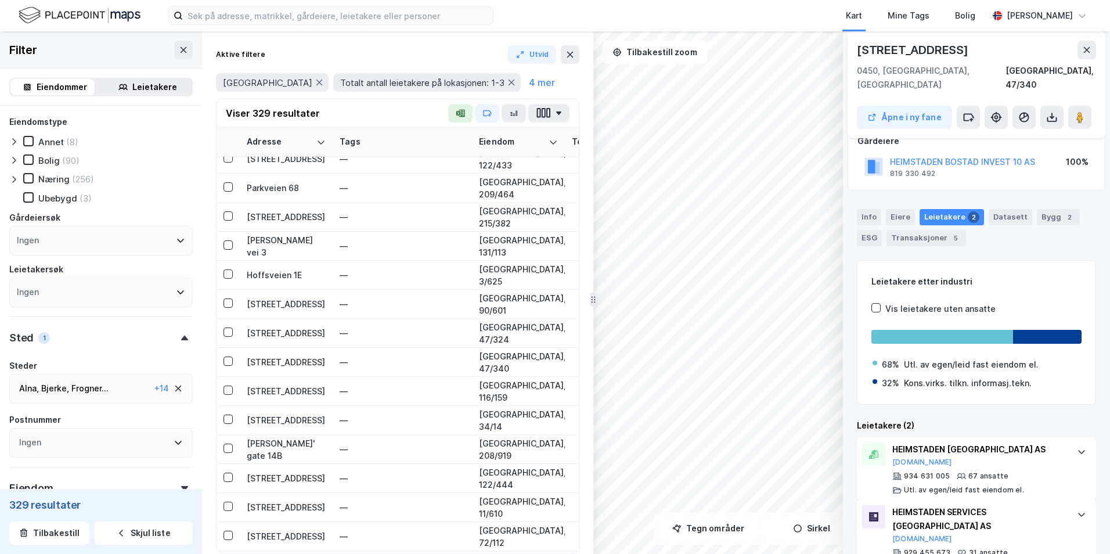
scroll to position [83, 0]
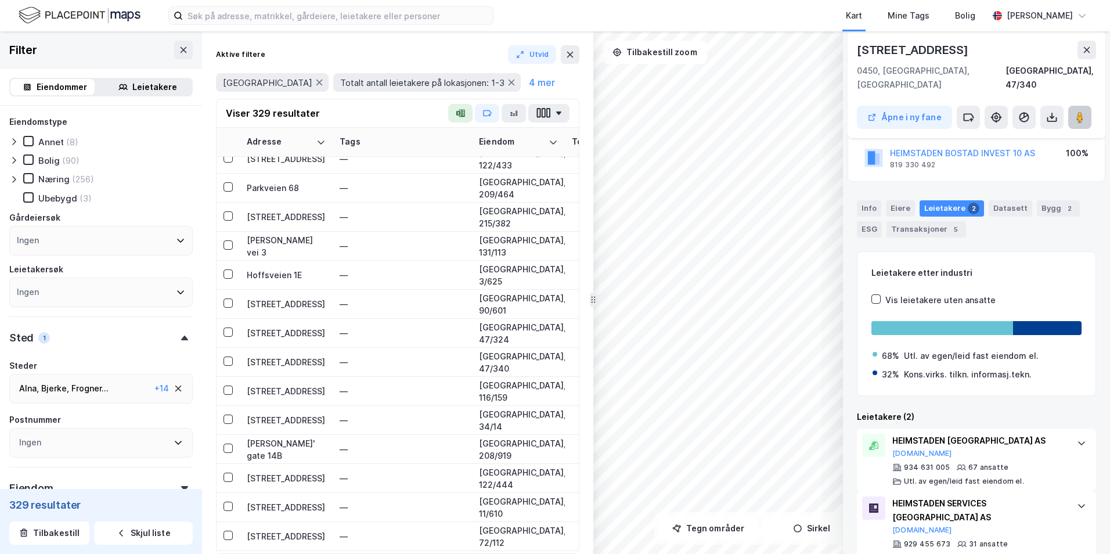
click at [860, 111] on image at bounding box center [1080, 117] width 7 height 12
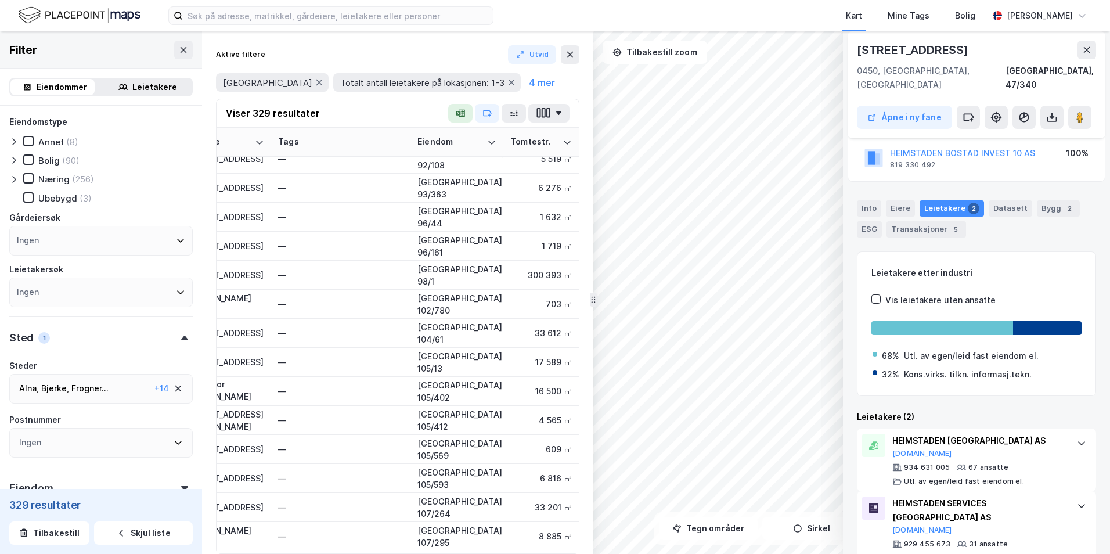
scroll to position [3380, 0]
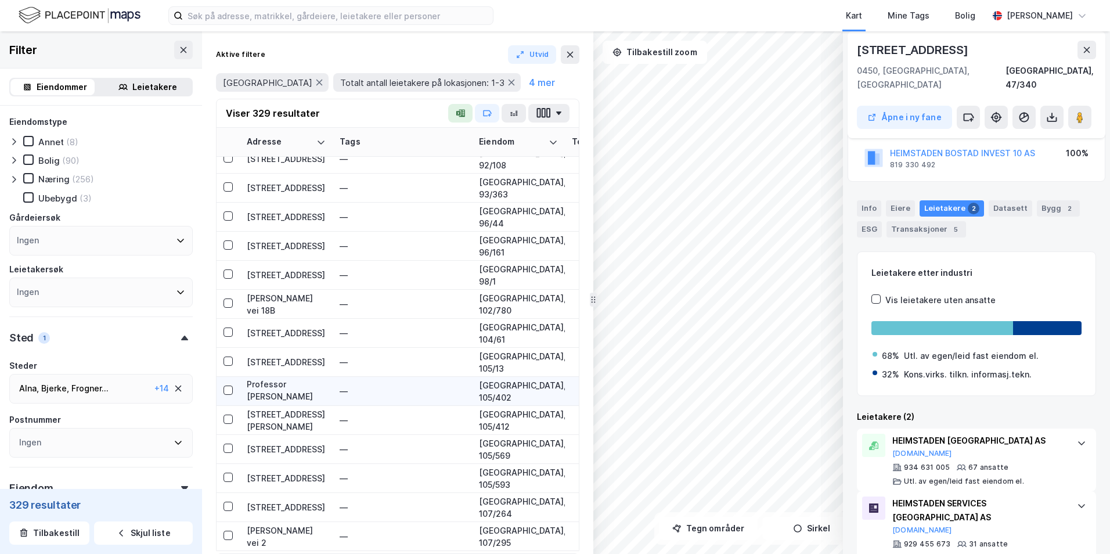
click at [277, 393] on div "Professor [PERSON_NAME] vei 30" at bounding box center [286, 391] width 79 height 26
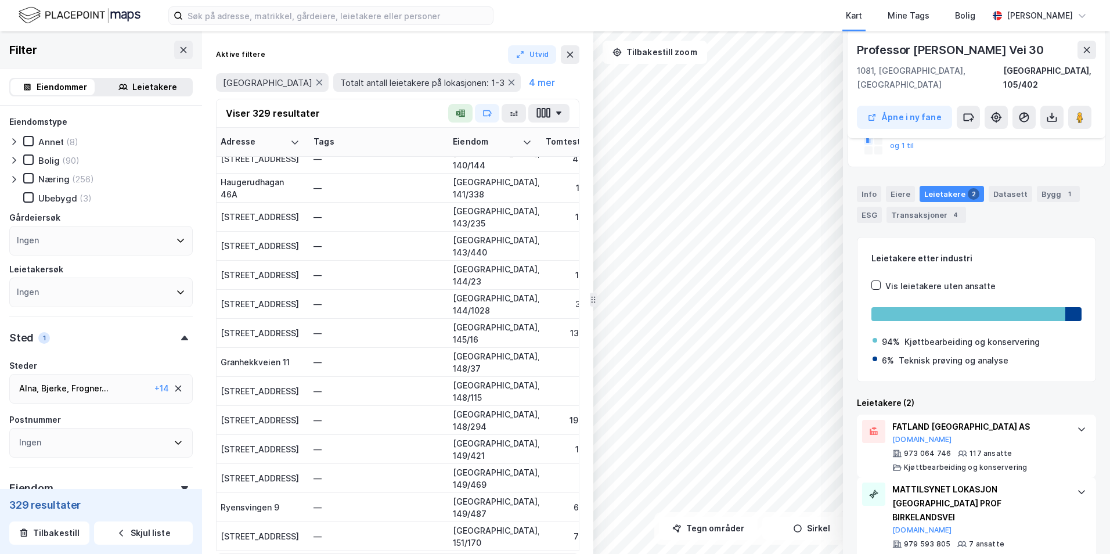
scroll to position [4948, 0]
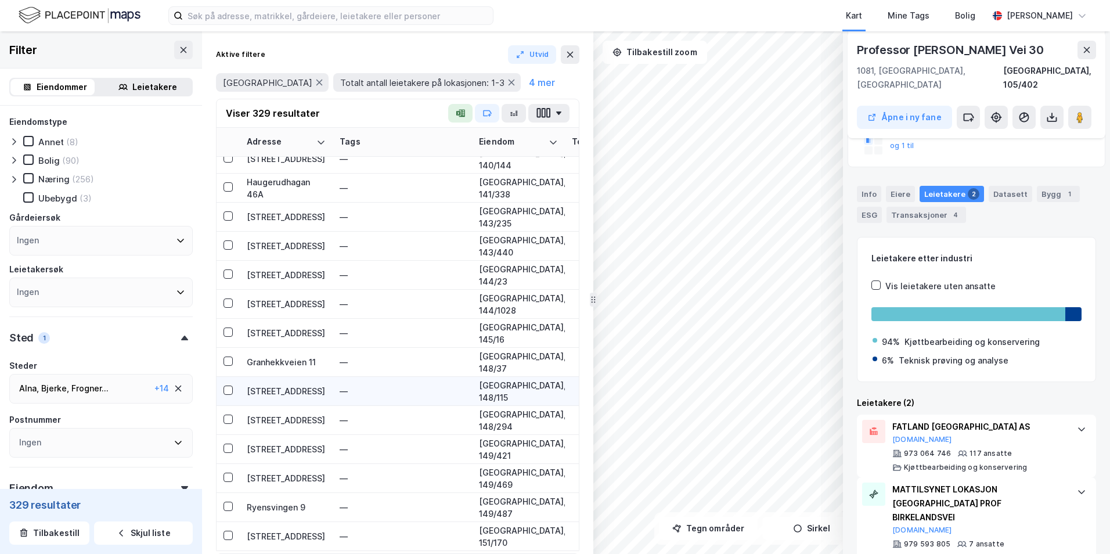
click at [287, 390] on div "[STREET_ADDRESS]" at bounding box center [286, 391] width 79 height 12
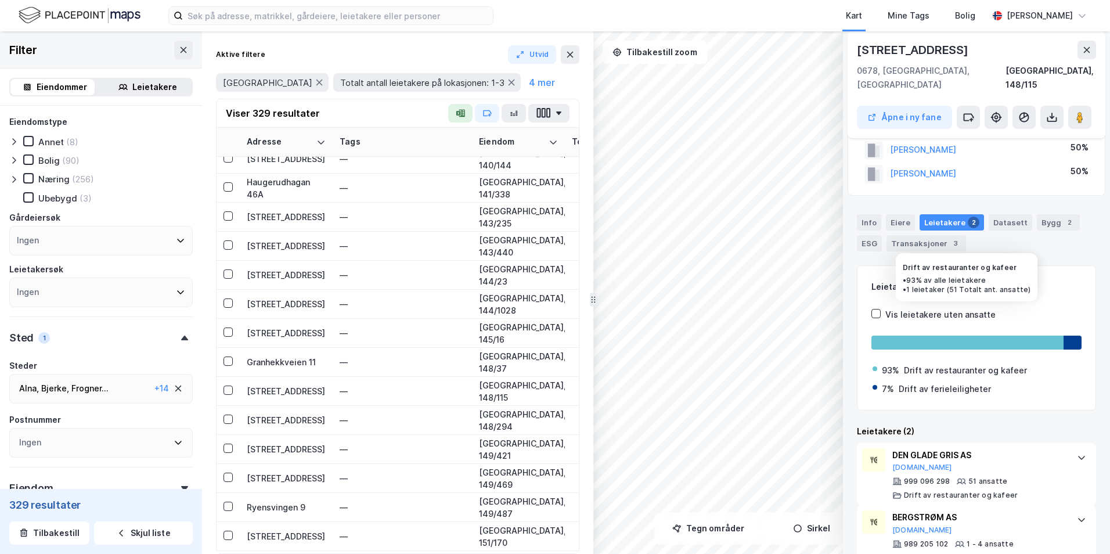
scroll to position [48, 0]
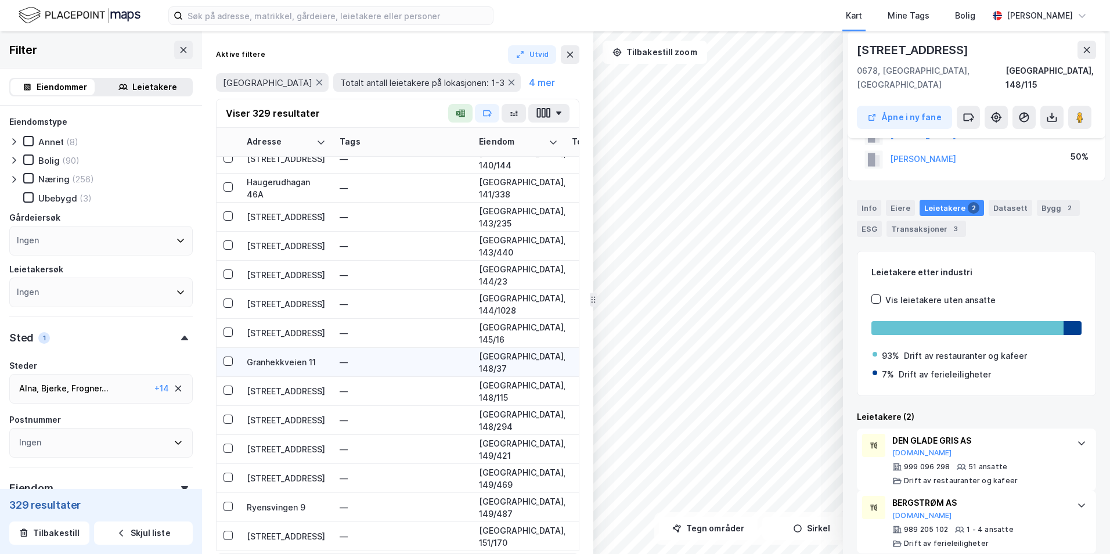
click at [289, 360] on div "Granhekkveien 11" at bounding box center [286, 362] width 79 height 12
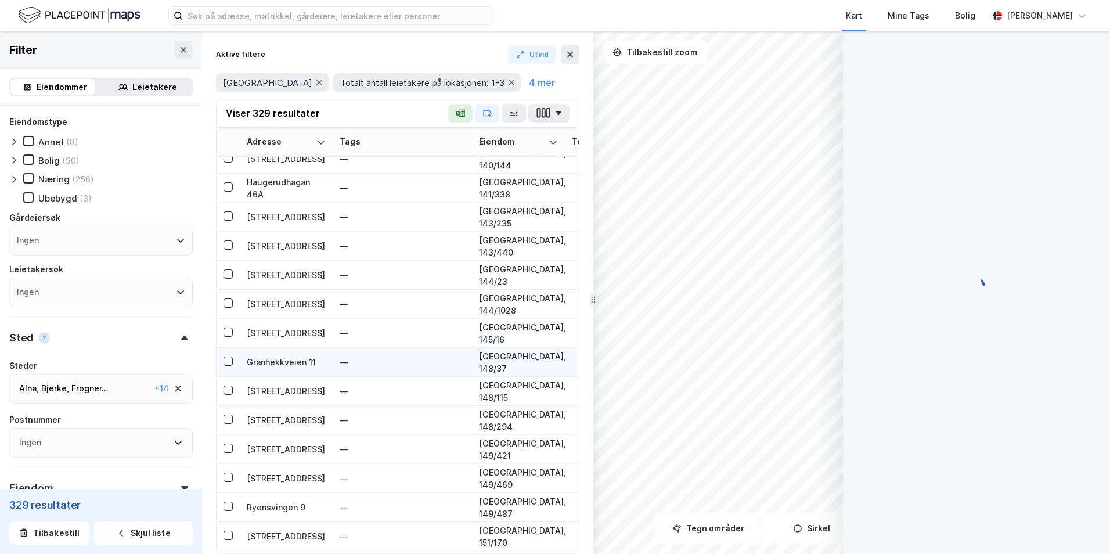
scroll to position [0, 0]
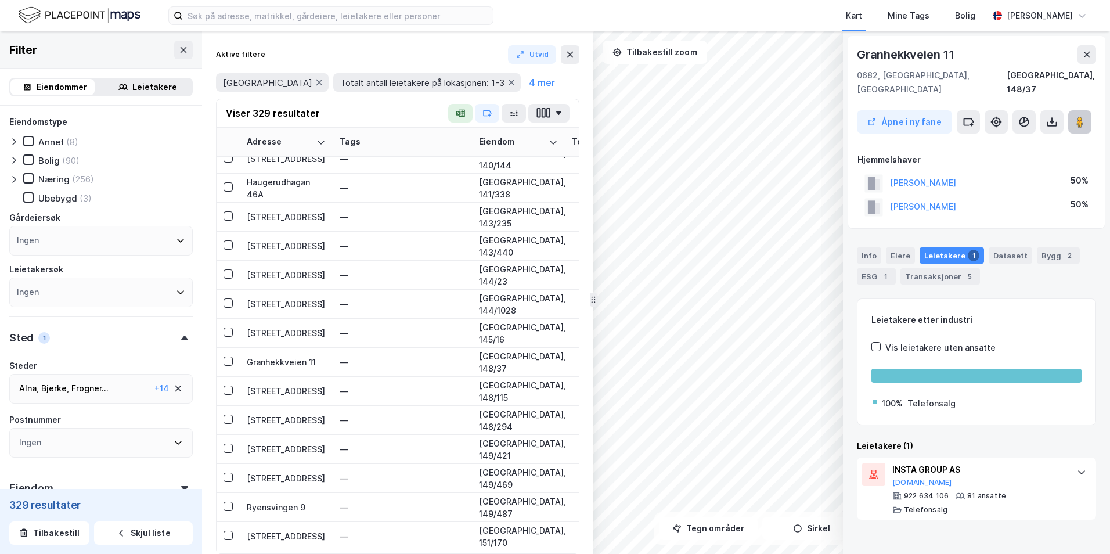
click at [860, 116] on image at bounding box center [1080, 122] width 7 height 12
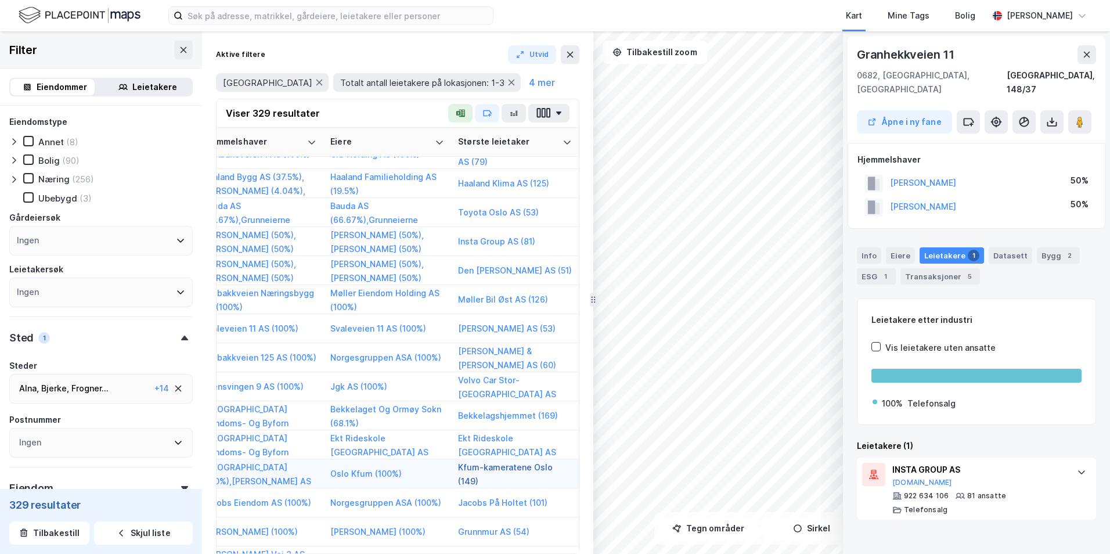
scroll to position [5122, 2126]
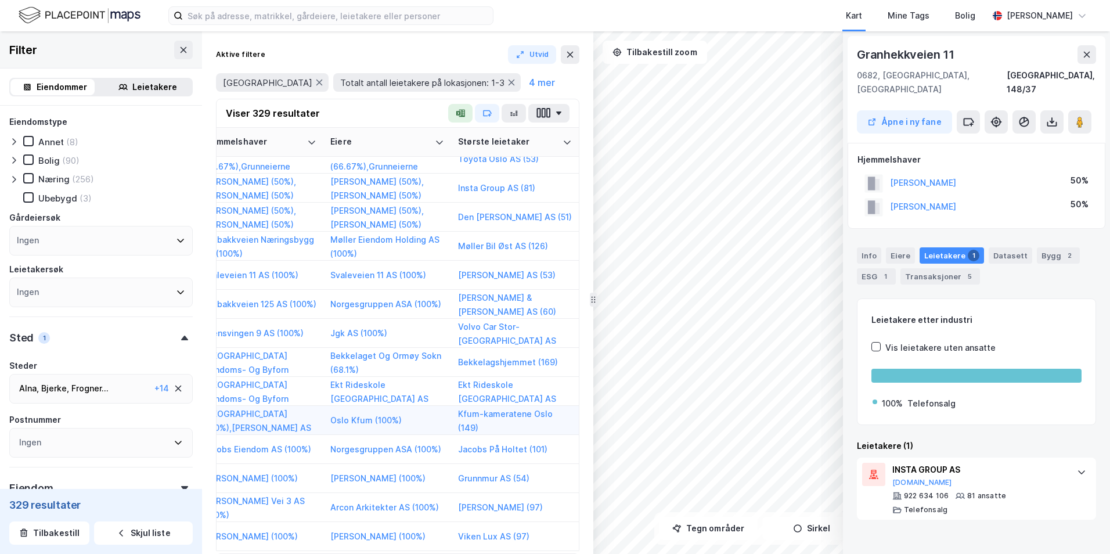
click at [499, 413] on div "Kfum-kameratene Oslo (149)" at bounding box center [515, 420] width 114 height 26
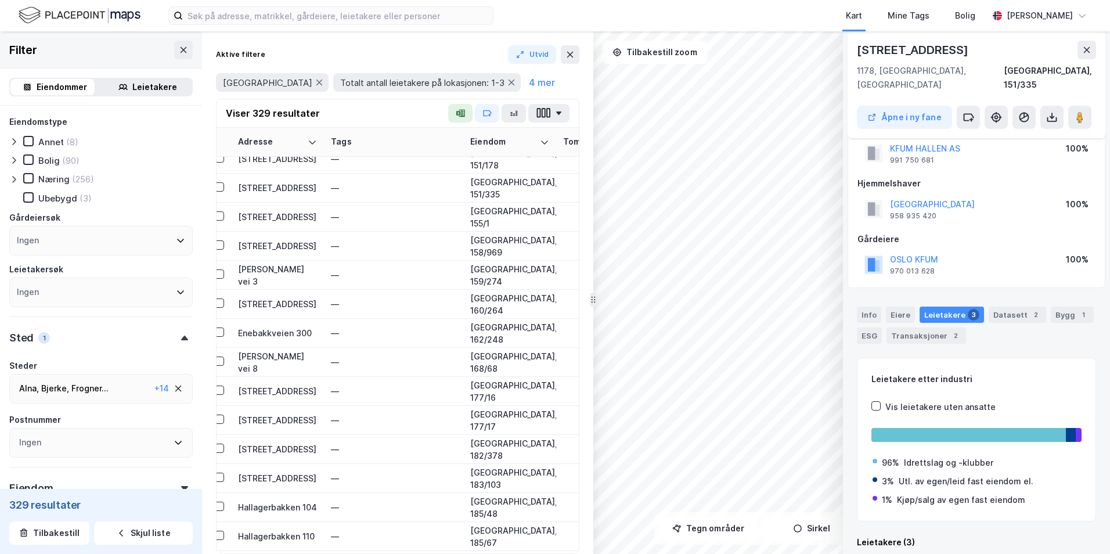
scroll to position [5355, 0]
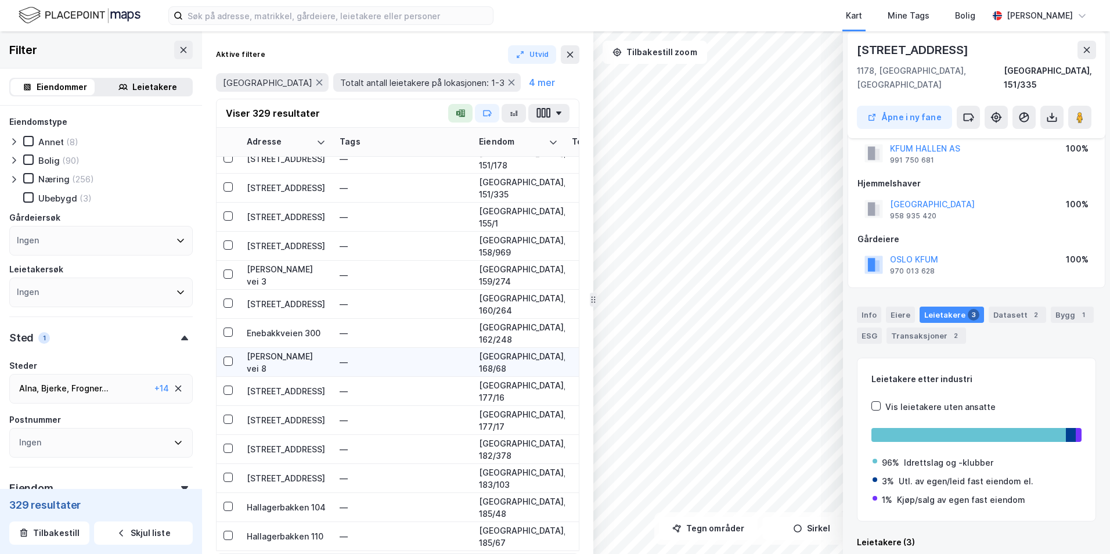
click at [299, 362] on div "[PERSON_NAME] vei 8" at bounding box center [286, 362] width 79 height 24
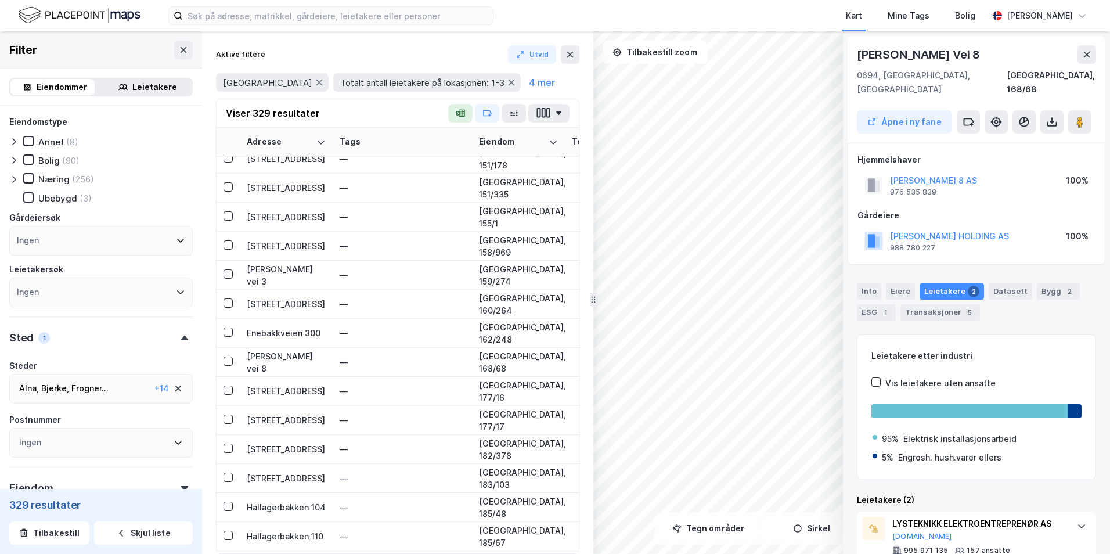
scroll to position [58, 0]
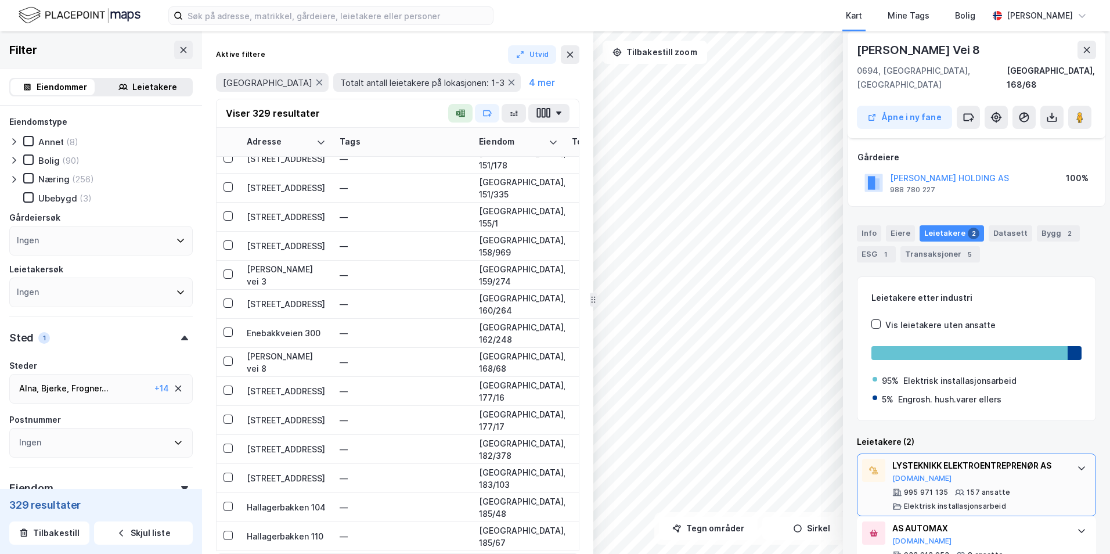
click at [860, 459] on div "LYSTEKNIKK ELEKTROENTREPRENØR AS [DOMAIN_NAME] 995 971 135 157 ansatte Elektris…" at bounding box center [976, 485] width 239 height 63
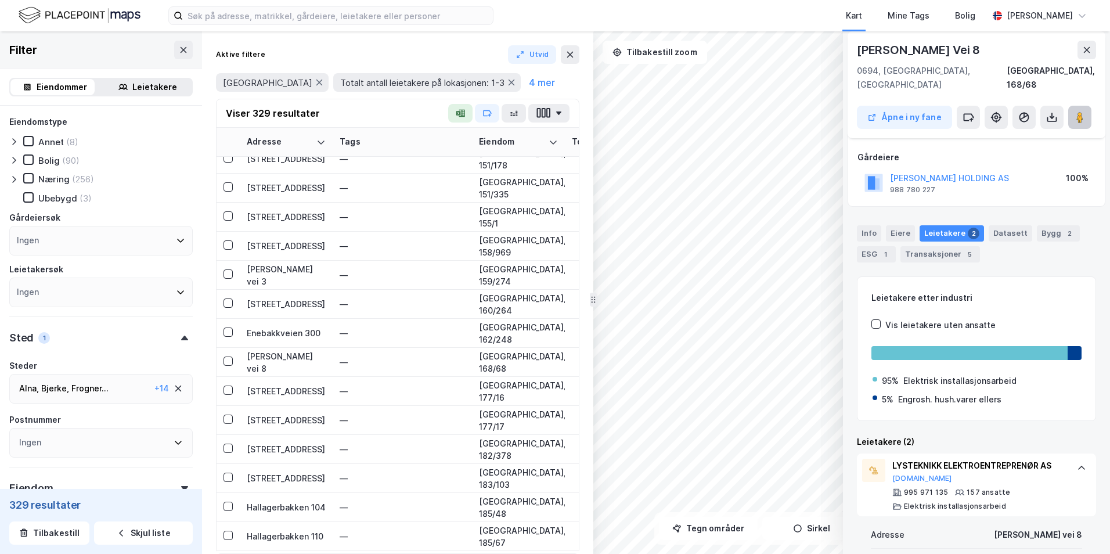
click at [860, 111] on image at bounding box center [1080, 117] width 7 height 12
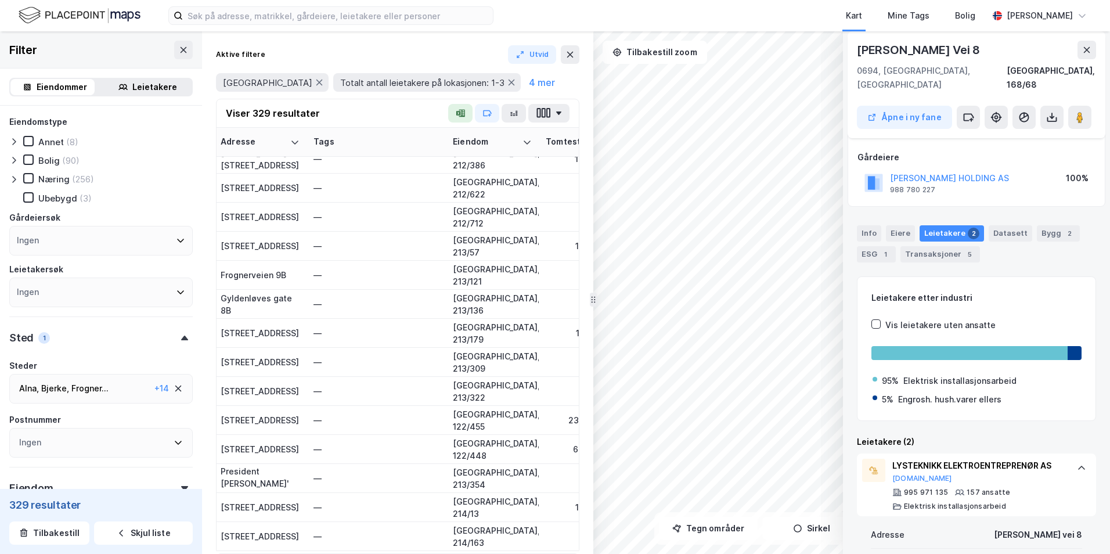
scroll to position [8839, 0]
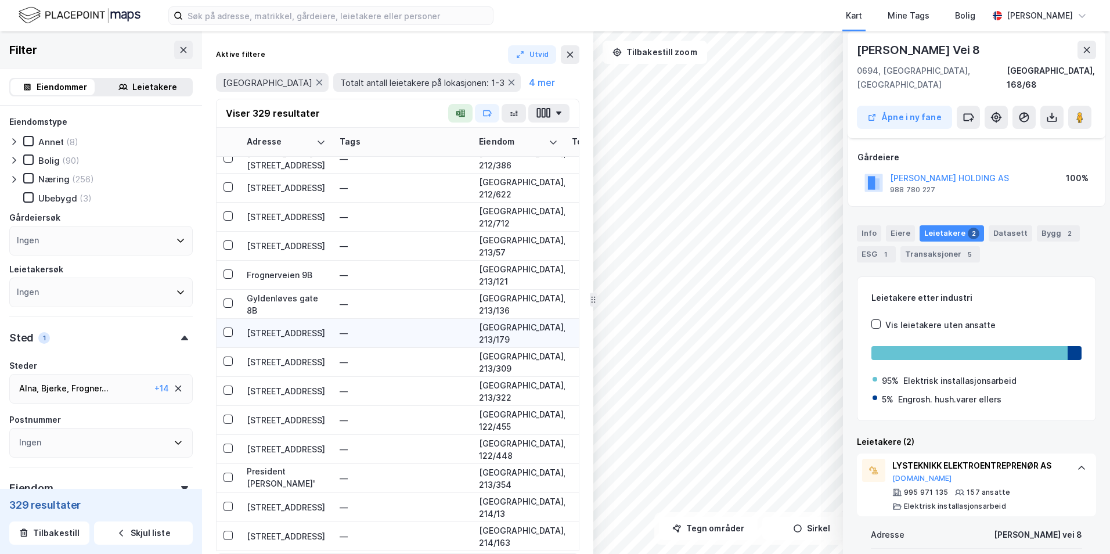
click at [272, 334] on div "[STREET_ADDRESS]" at bounding box center [286, 333] width 79 height 12
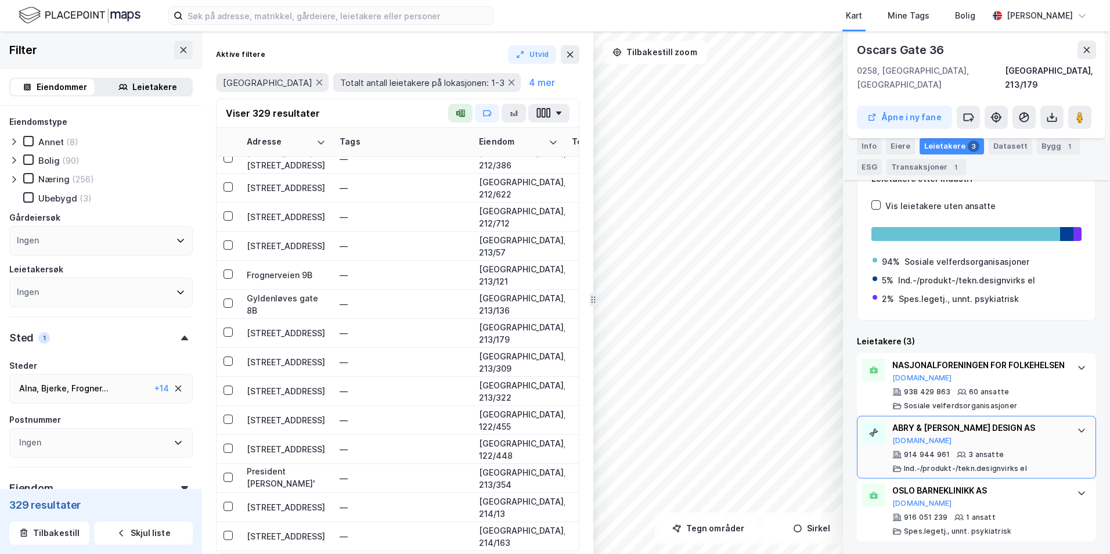
scroll to position [178, 0]
drag, startPoint x: 262, startPoint y: 544, endPoint x: 447, endPoint y: 553, distance: 184.3
click at [448, 553] on div "Adresse Tags Eiendom Tomtestr. BRA BRA % BYA BYA % Leietakere Ansatte Eiendomst…" at bounding box center [398, 341] width 362 height 426
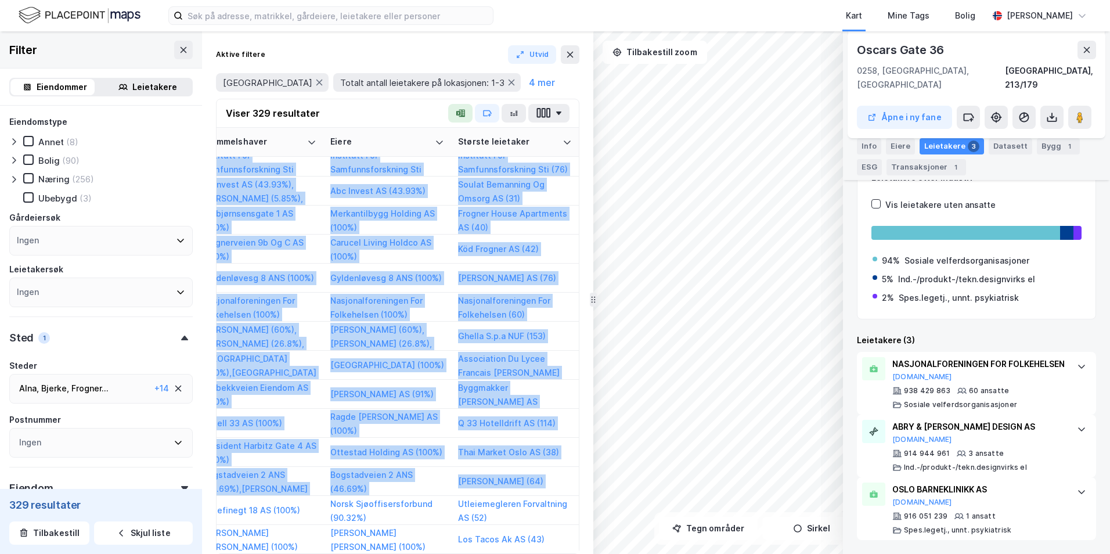
scroll to position [8865, 2126]
click at [553, 459] on div "Thai Market Oslo AS (38)" at bounding box center [515, 452] width 114 height 14
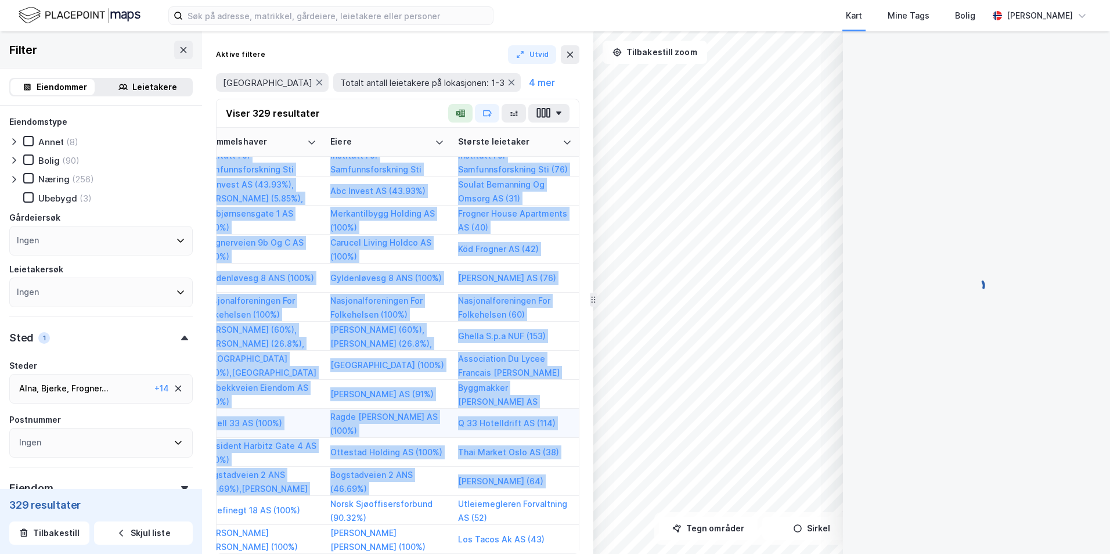
click at [564, 416] on td "Q 33 Hotelldrift AS (114)" at bounding box center [515, 423] width 128 height 29
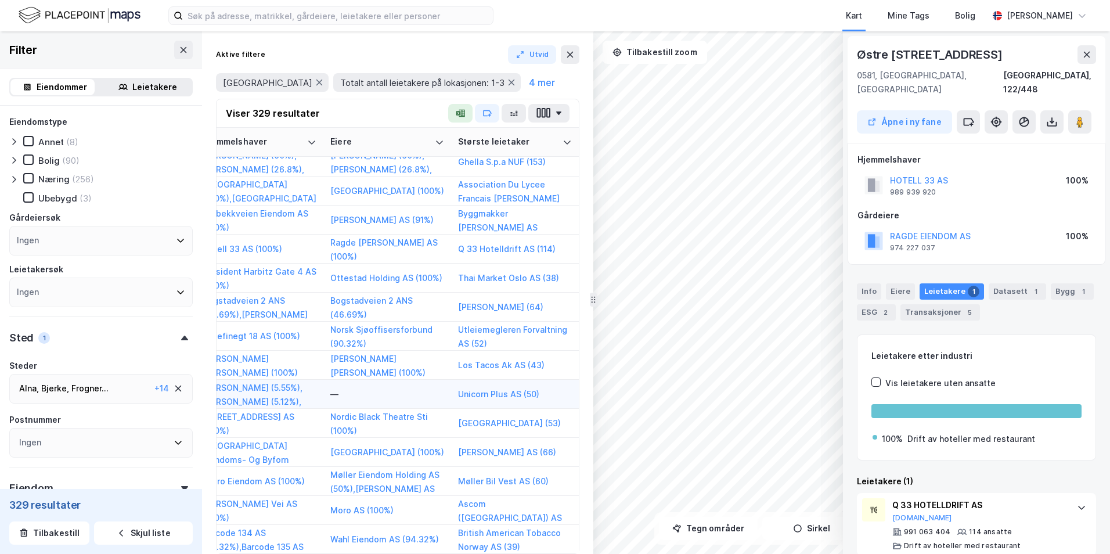
scroll to position [9097, 2126]
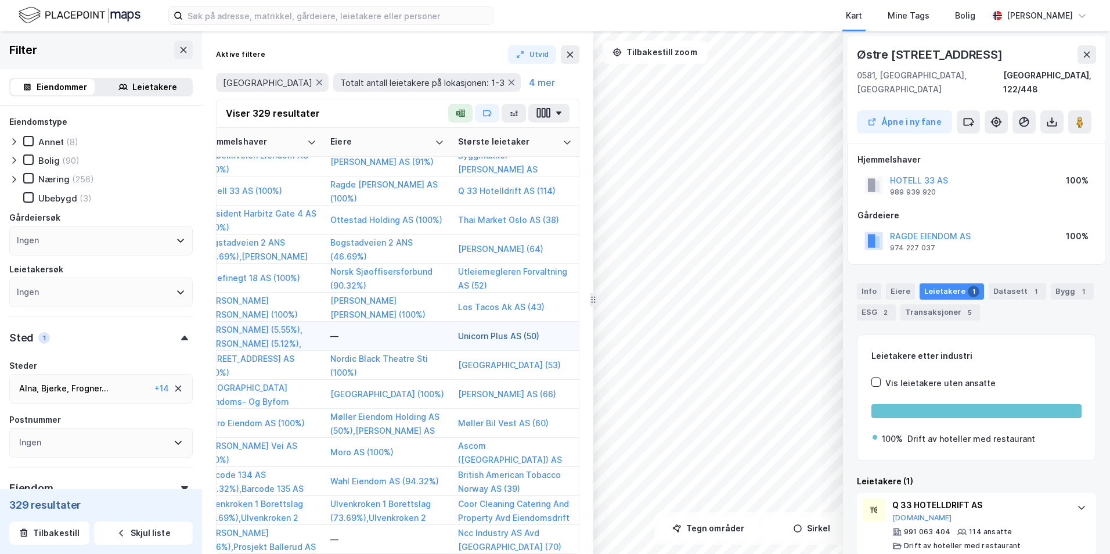
click at [0, 0] on button "Unicorn Plus AS (50)" at bounding box center [0, 0] width 0 height 0
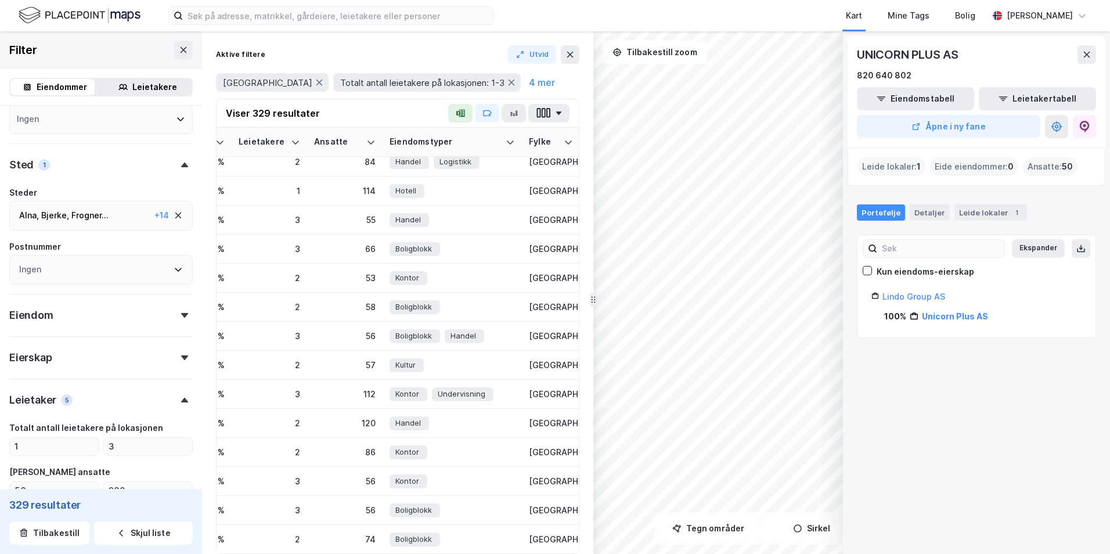
scroll to position [189, 0]
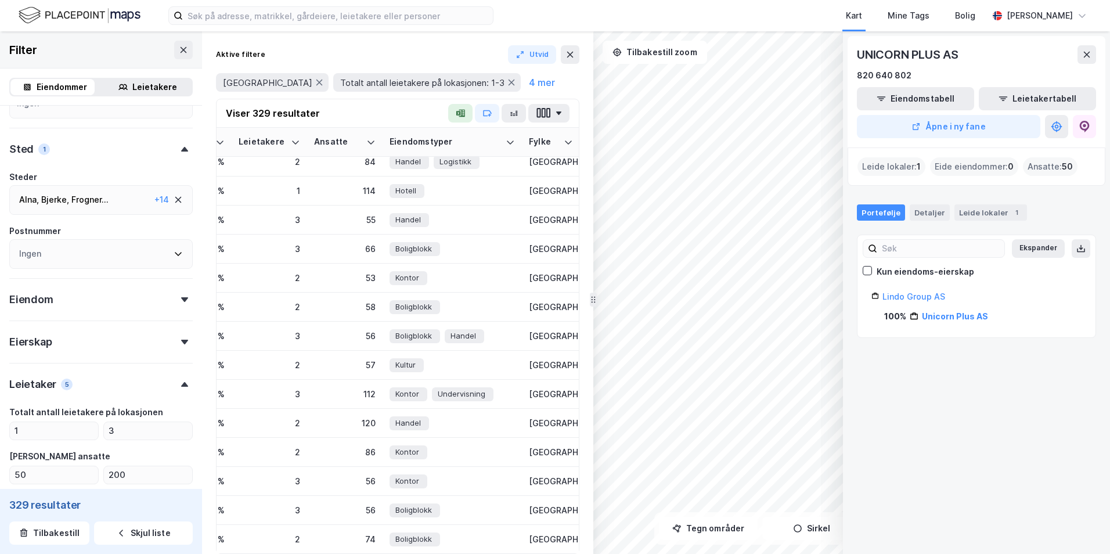
click at [181, 298] on icon at bounding box center [184, 299] width 7 height 5
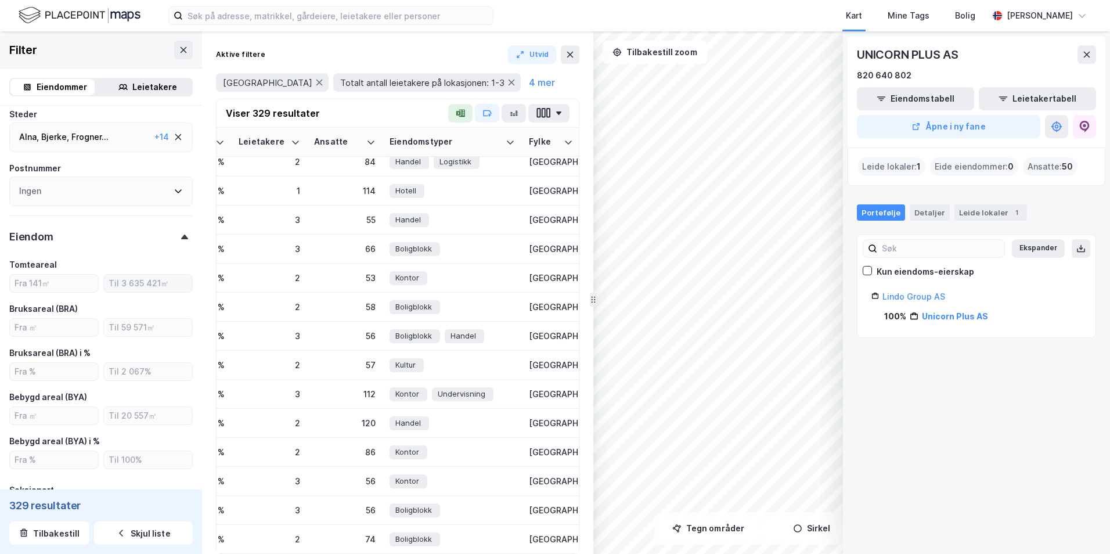
scroll to position [247, 0]
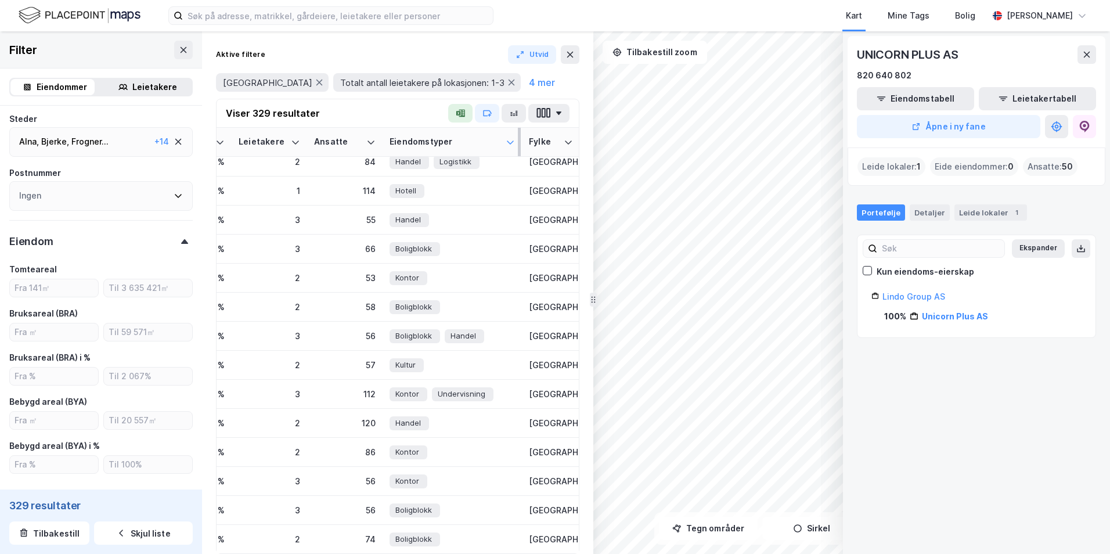
click at [510, 144] on icon at bounding box center [510, 142] width 9 height 9
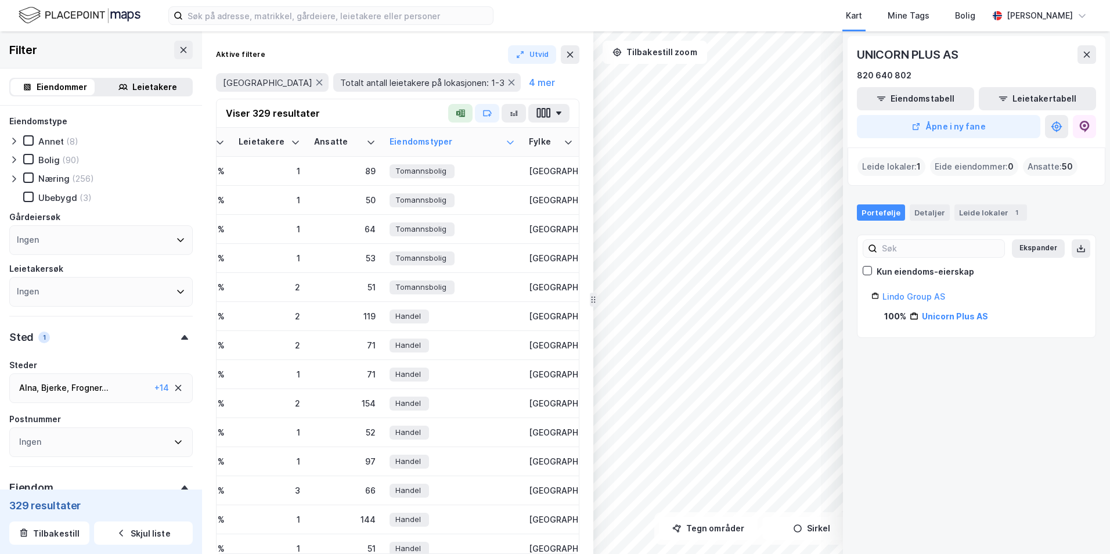
scroll to position [0, 0]
click at [30, 177] on icon at bounding box center [28, 178] width 8 height 8
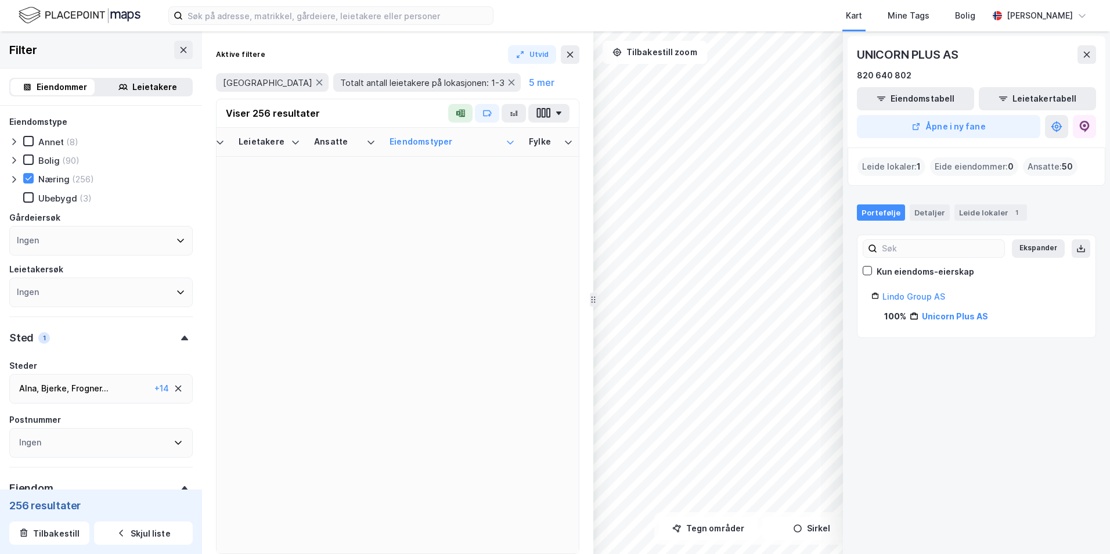
type input "Inkluder (256)"
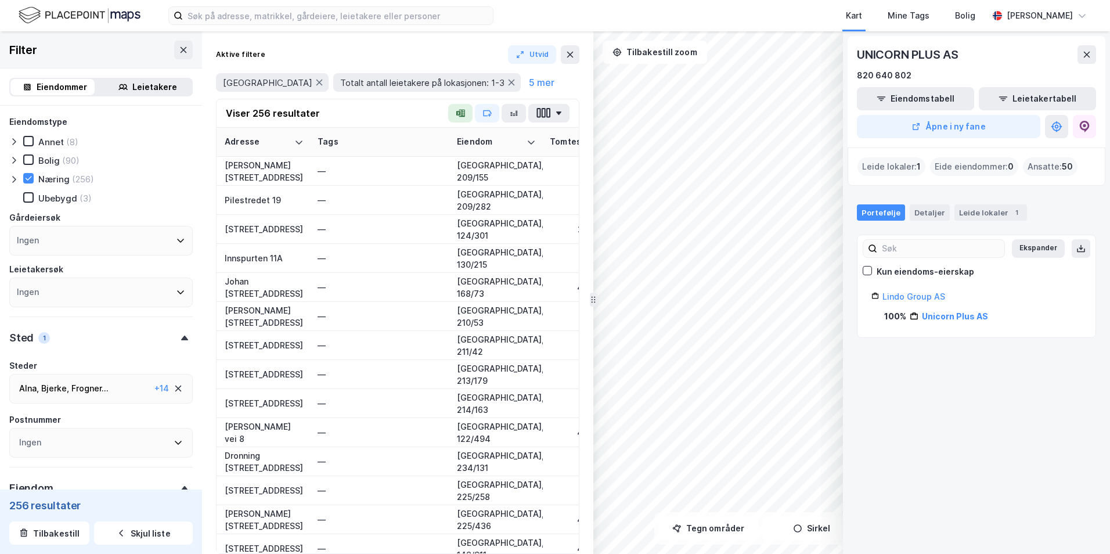
scroll to position [1800, 0]
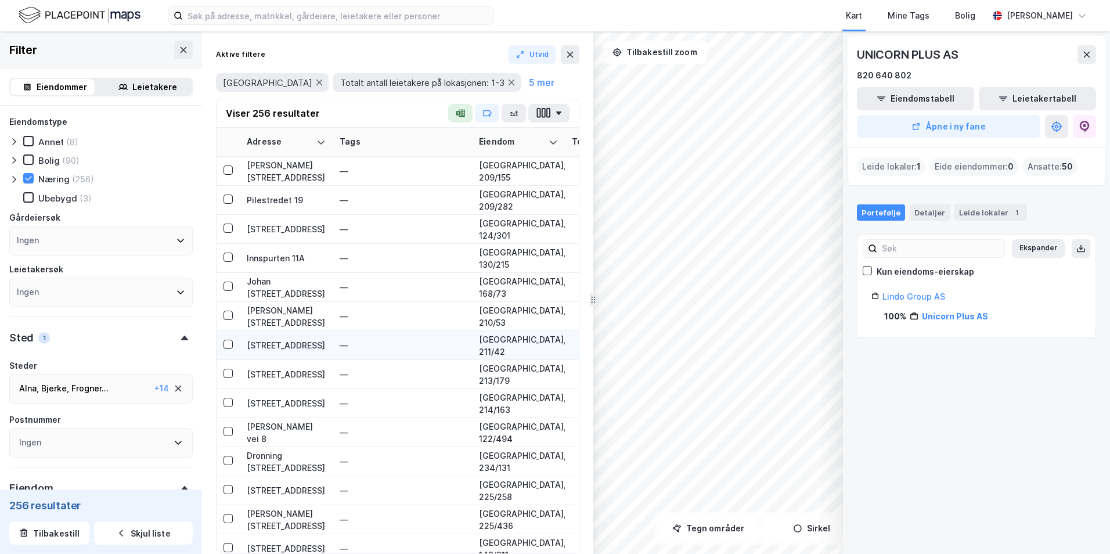
click at [296, 344] on div "[STREET_ADDRESS]" at bounding box center [286, 345] width 79 height 12
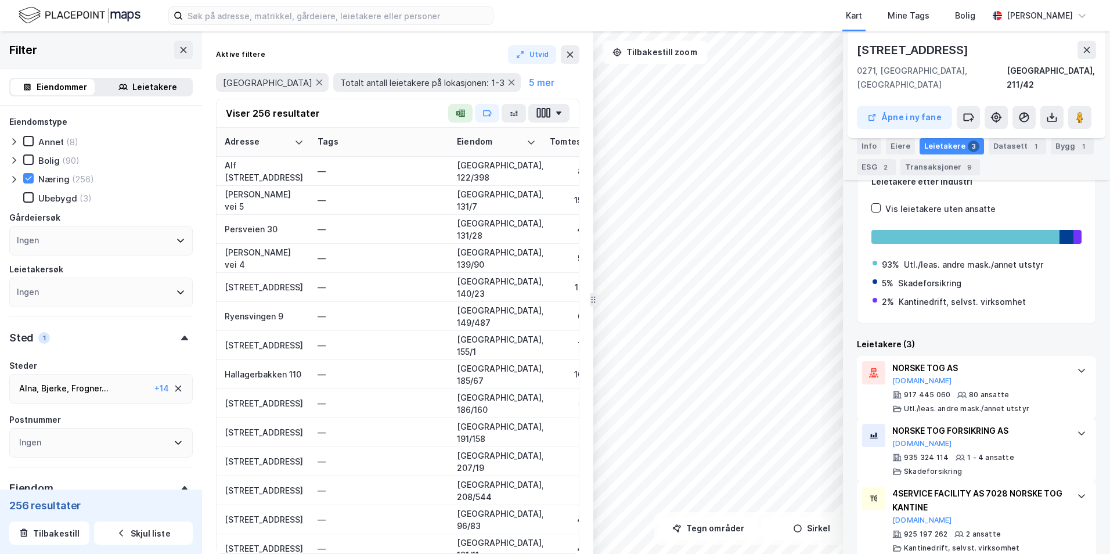
scroll to position [2497, 0]
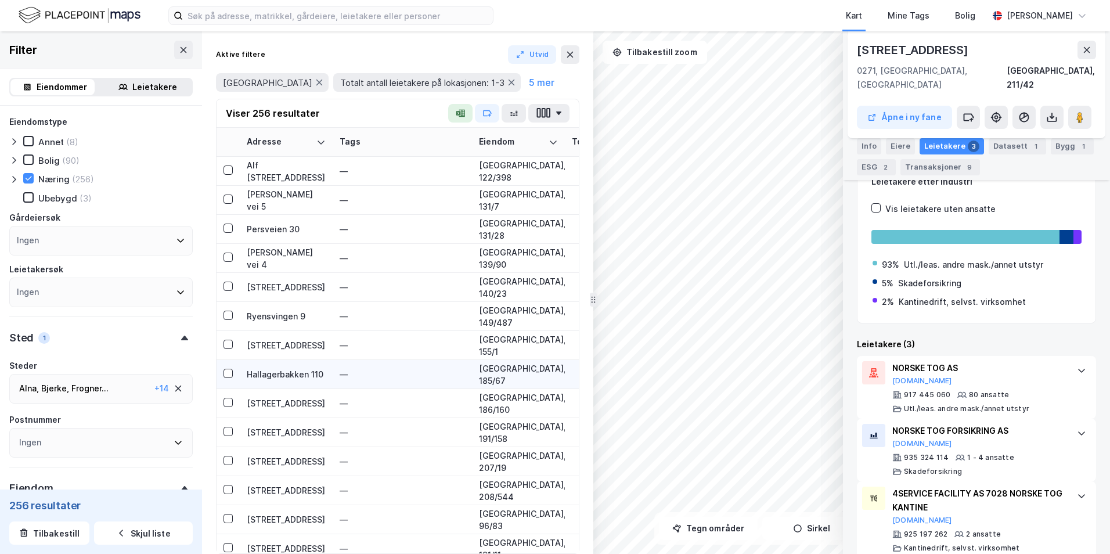
click at [278, 375] on div "Hallagerbakken 110" at bounding box center [286, 374] width 79 height 12
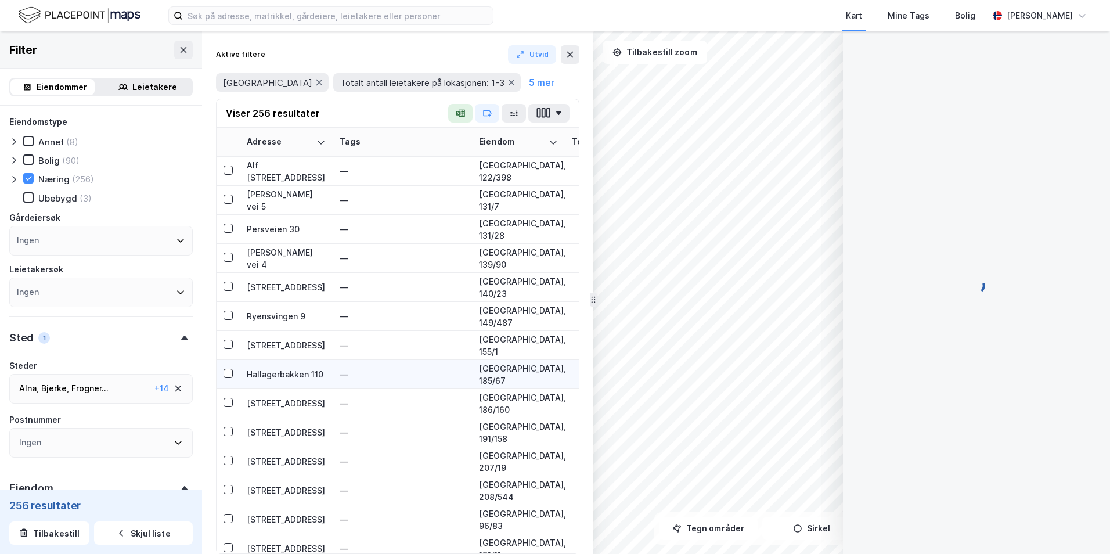
click at [265, 374] on div "Hallagerbakken 110" at bounding box center [286, 374] width 79 height 12
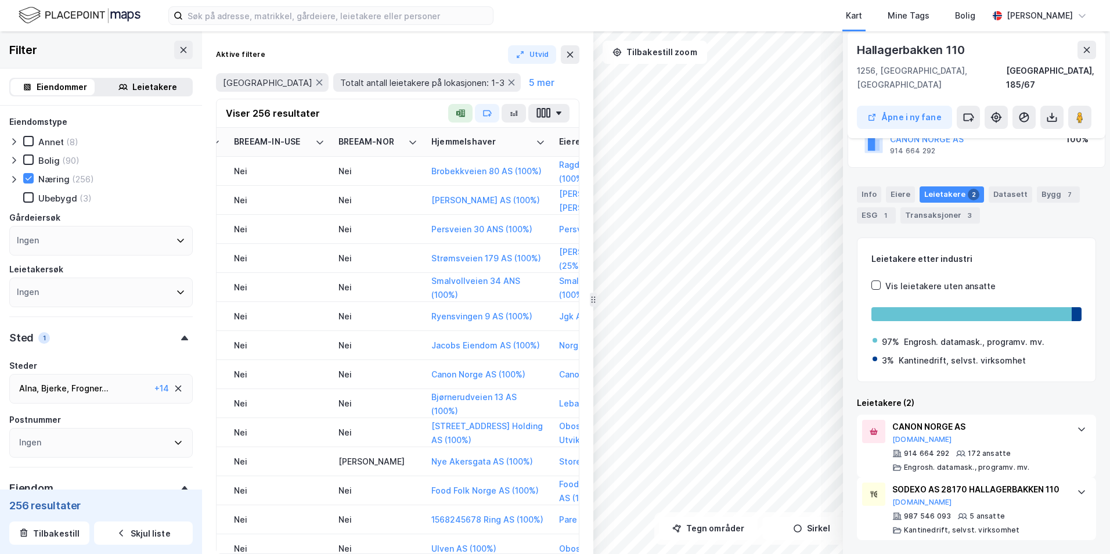
scroll to position [2497, 2126]
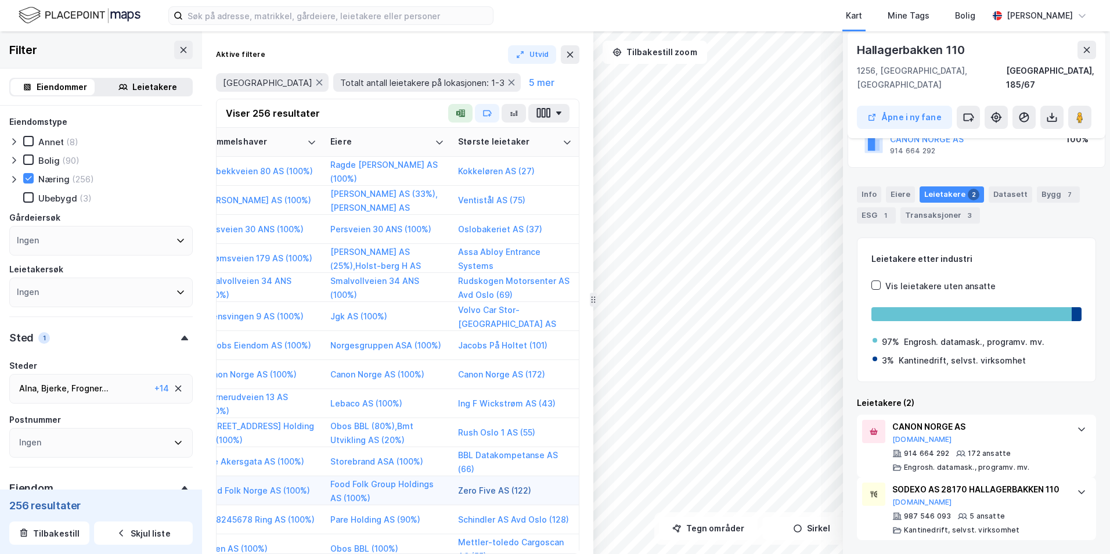
click at [0, 0] on button "Zero Five AS (122)" at bounding box center [0, 0] width 0 height 0
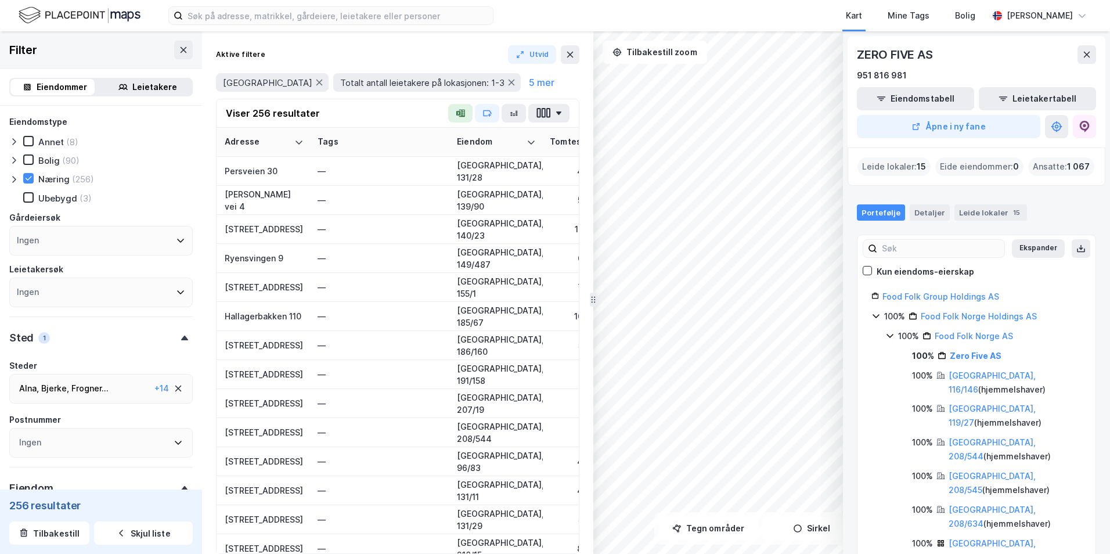
scroll to position [2555, 0]
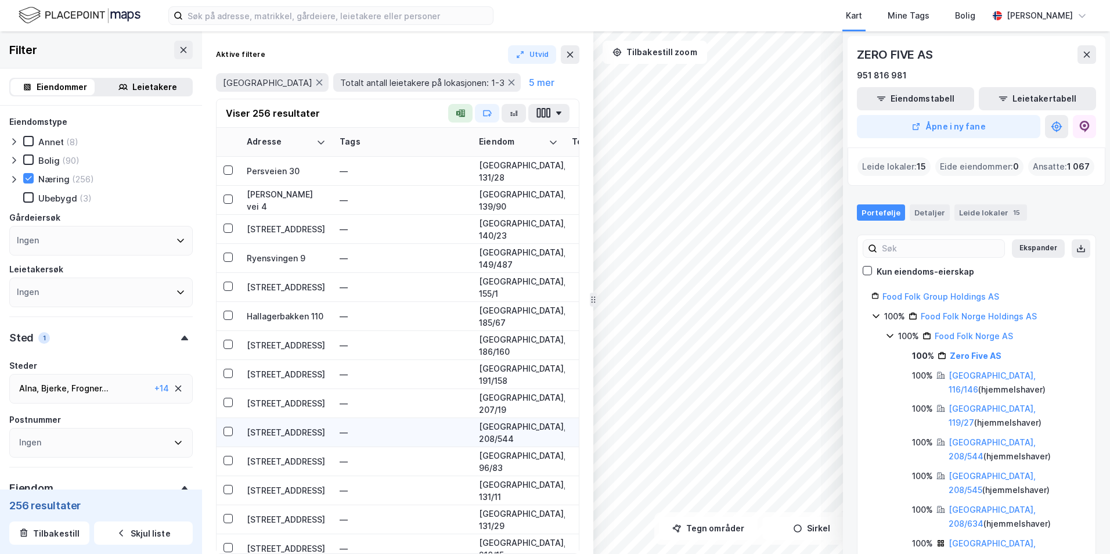
click at [272, 434] on div "[STREET_ADDRESS]" at bounding box center [286, 432] width 79 height 12
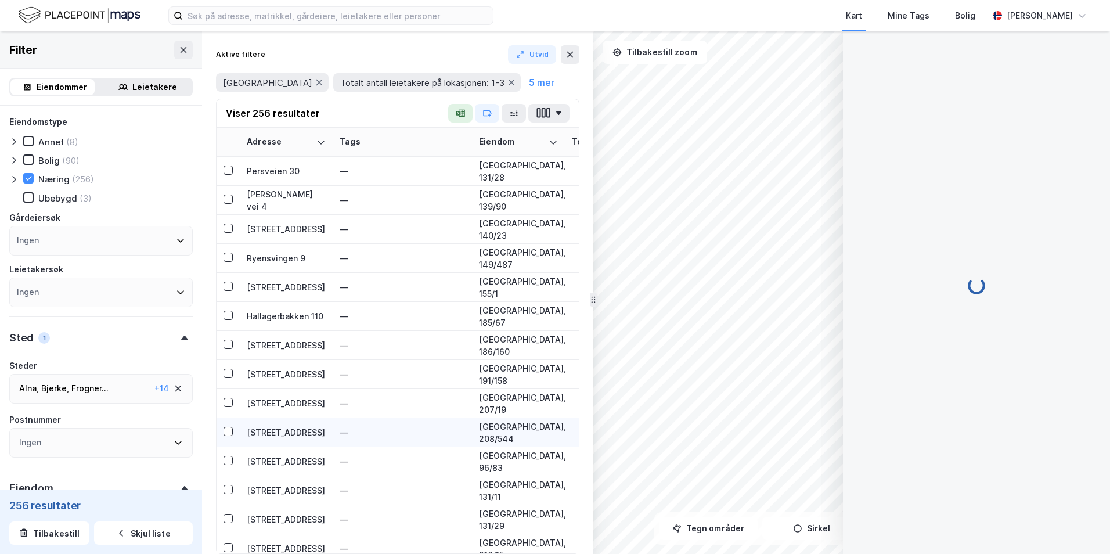
click at [283, 433] on div "[STREET_ADDRESS]" at bounding box center [286, 432] width 79 height 12
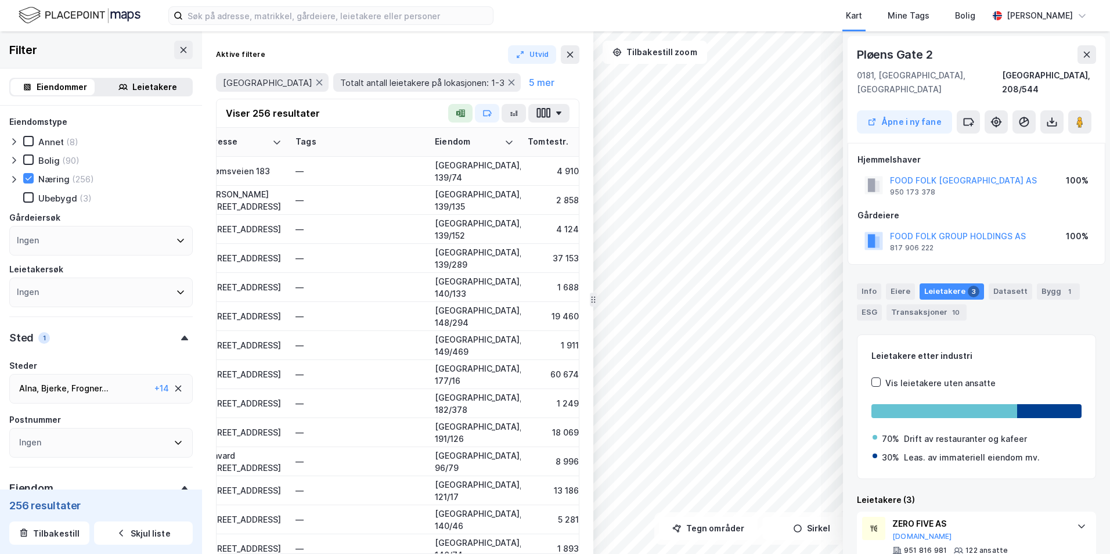
scroll to position [4007, 0]
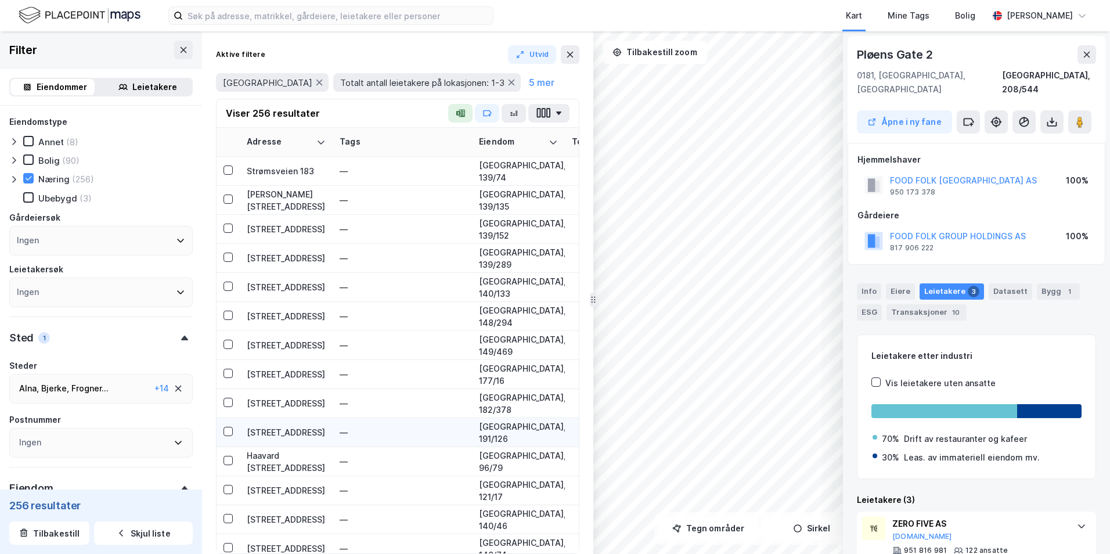
click at [286, 432] on div "[STREET_ADDRESS]" at bounding box center [286, 432] width 79 height 12
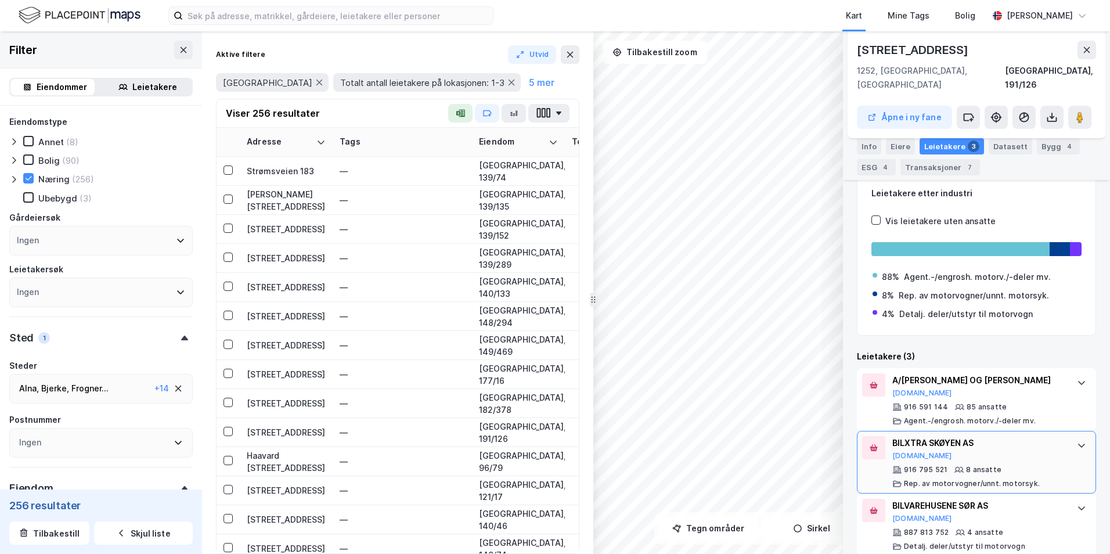
scroll to position [192, 0]
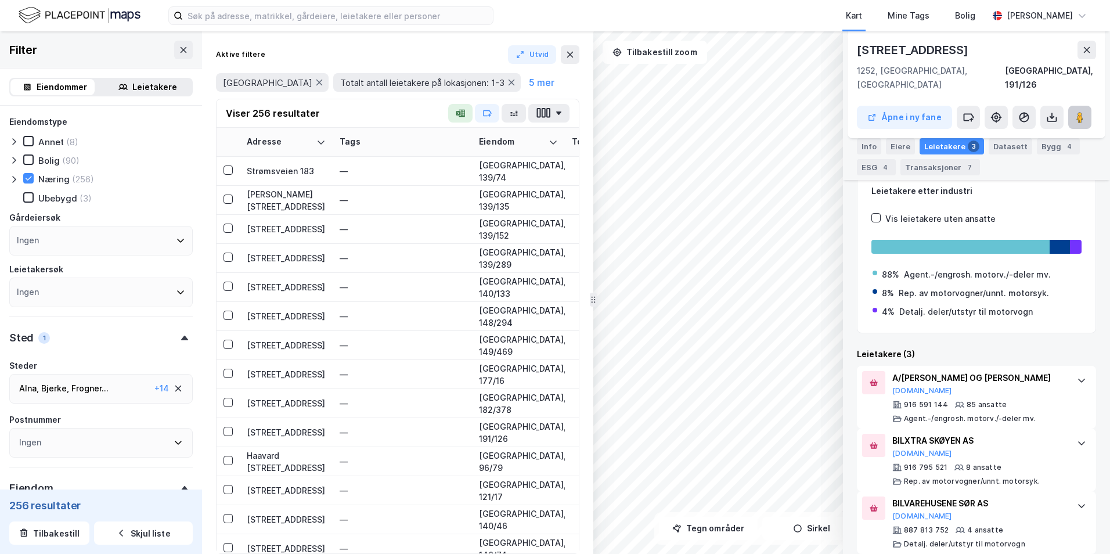
click at [860, 111] on image at bounding box center [1080, 117] width 7 height 12
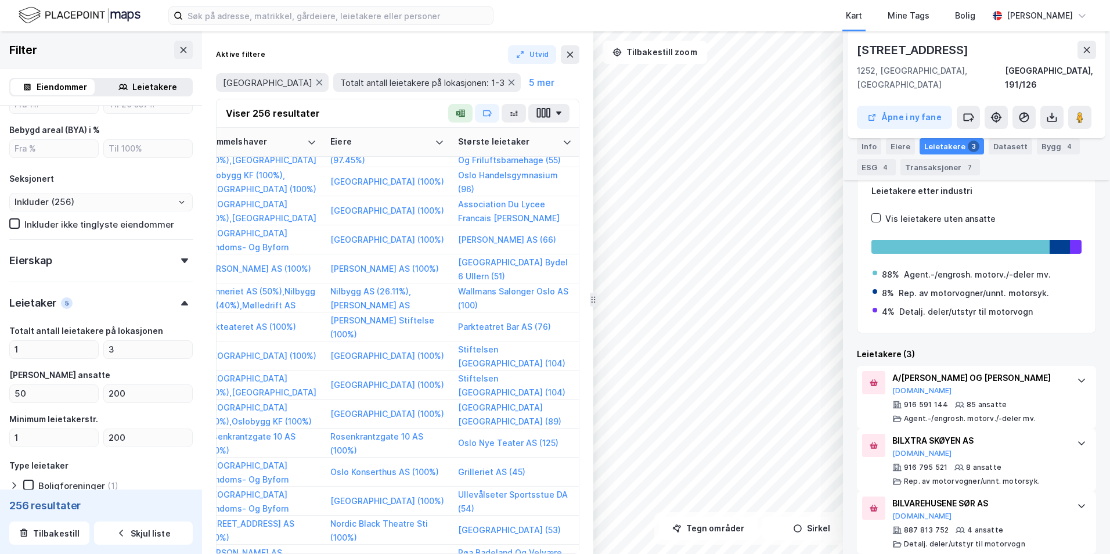
scroll to position [581, 0]
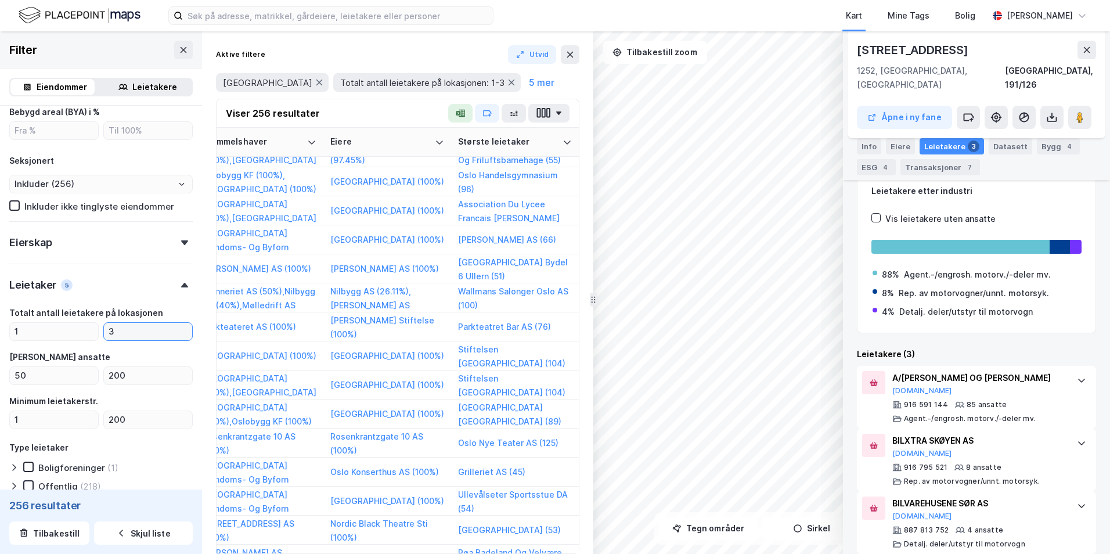
click at [125, 329] on input "3" at bounding box center [148, 331] width 88 height 17
type input "3"
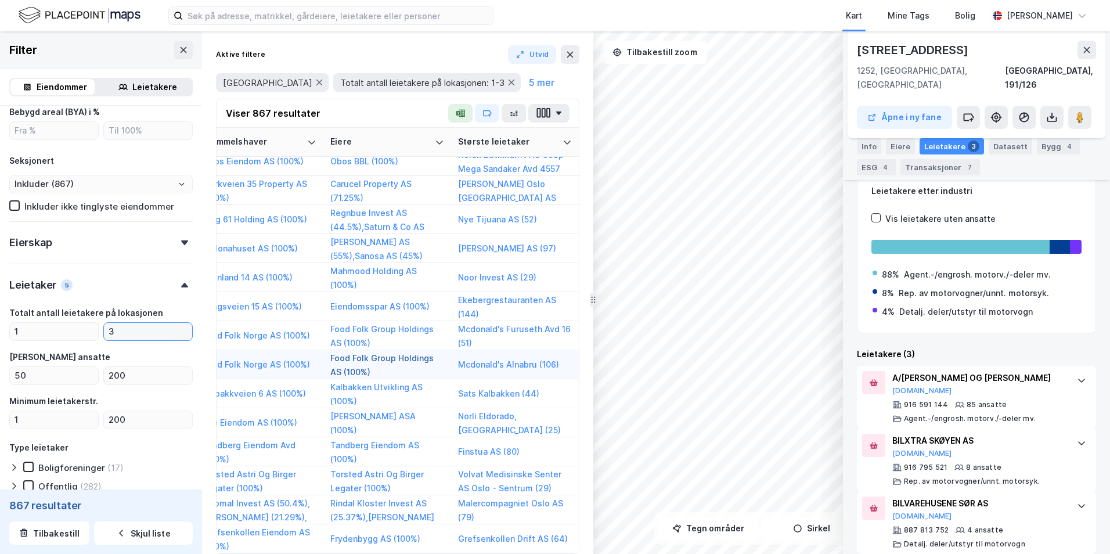
scroll to position [483, 2126]
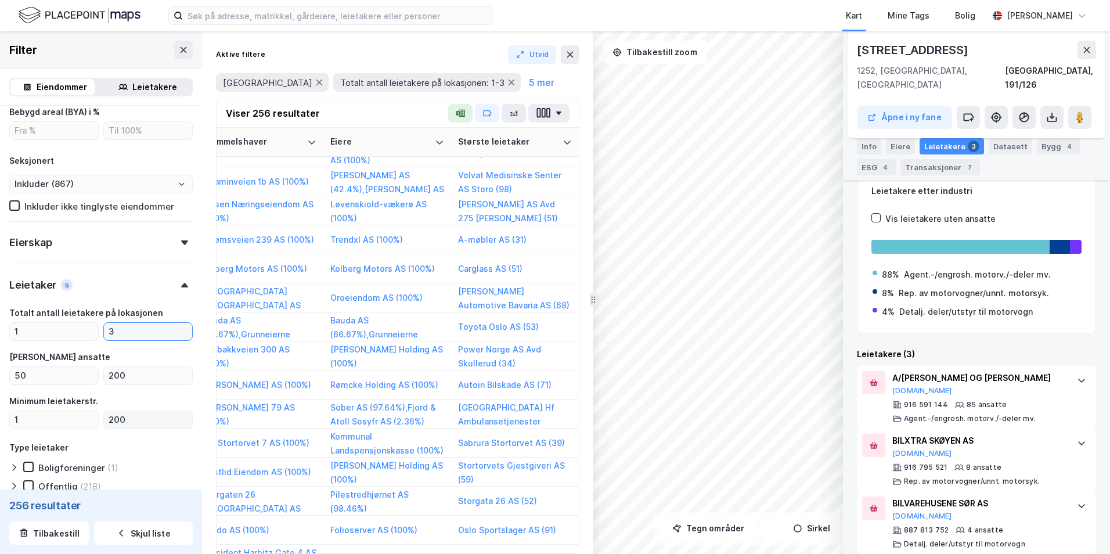
type input "Inkluder (256)"
click at [130, 418] on input "200" at bounding box center [148, 419] width 88 height 17
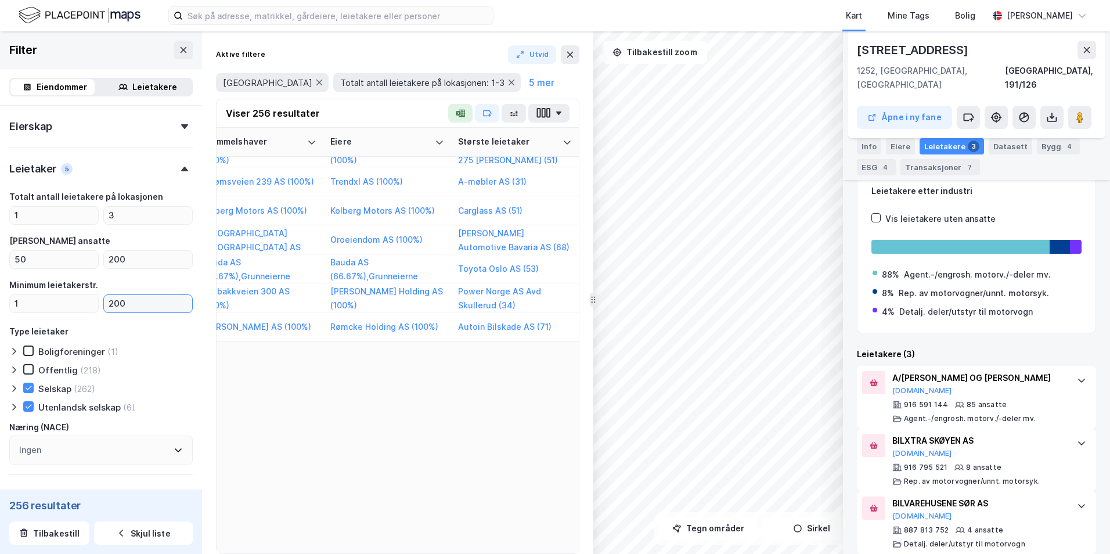
scroll to position [0, 2126]
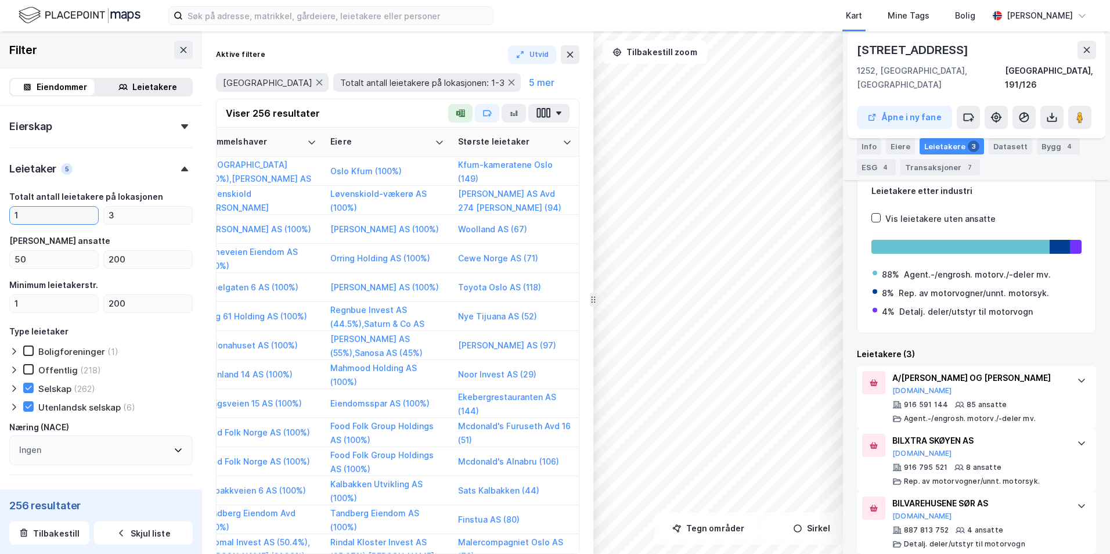
click at [35, 213] on input "1" at bounding box center [54, 215] width 88 height 17
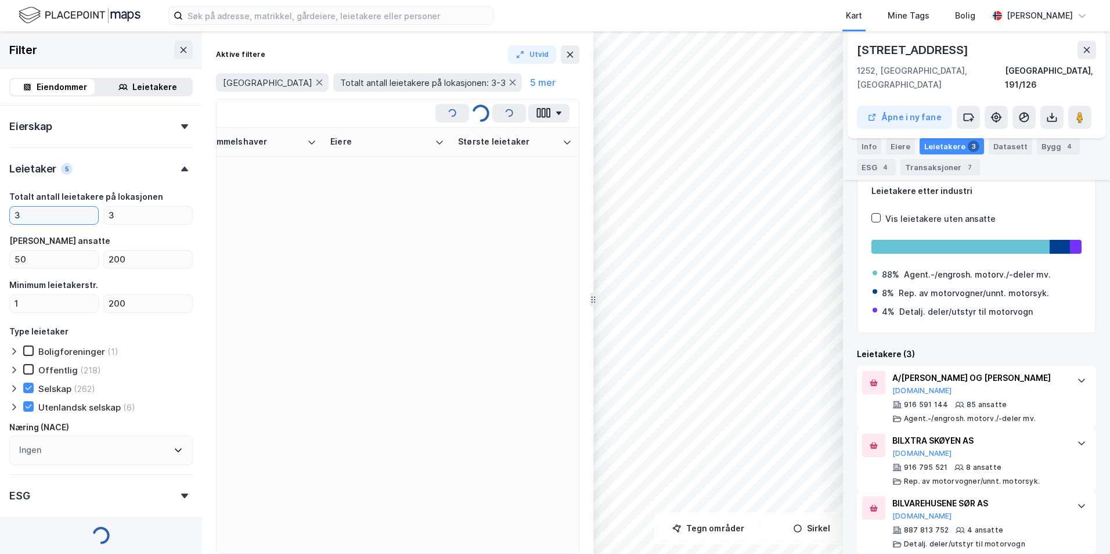
scroll to position [0, 2117]
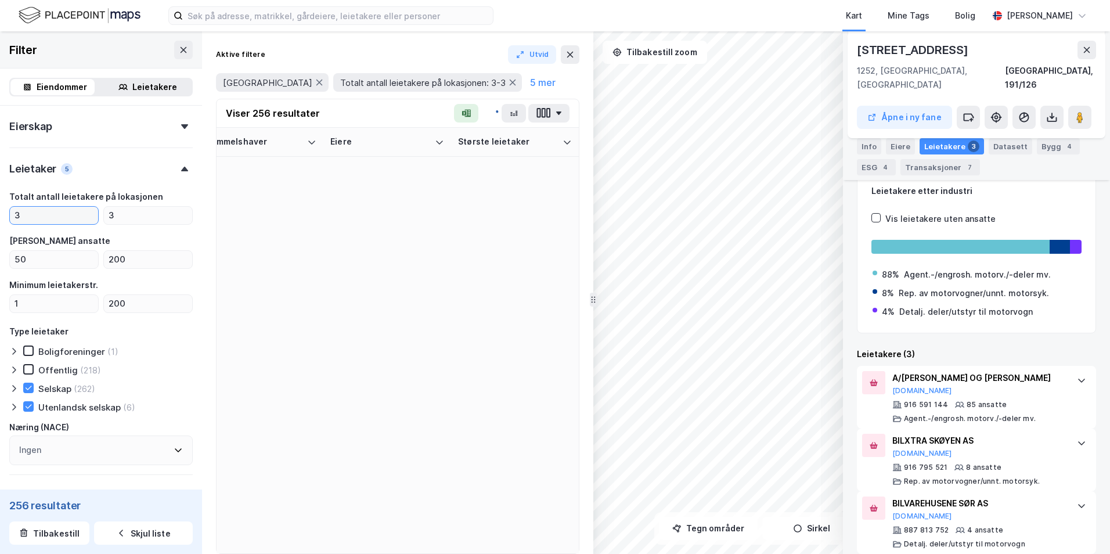
type input "3"
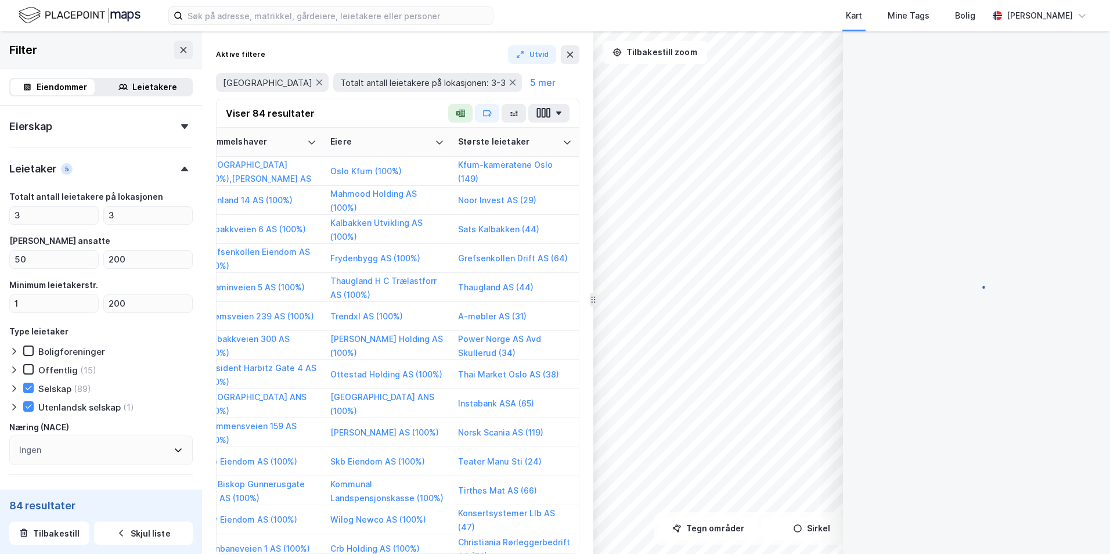
type input "Inkluder (84)"
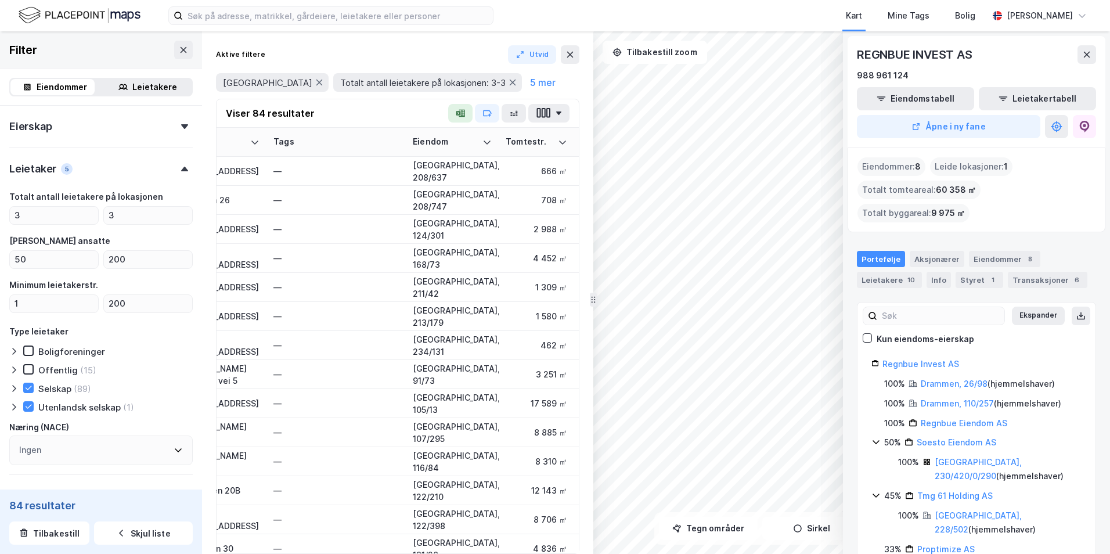
scroll to position [581, 0]
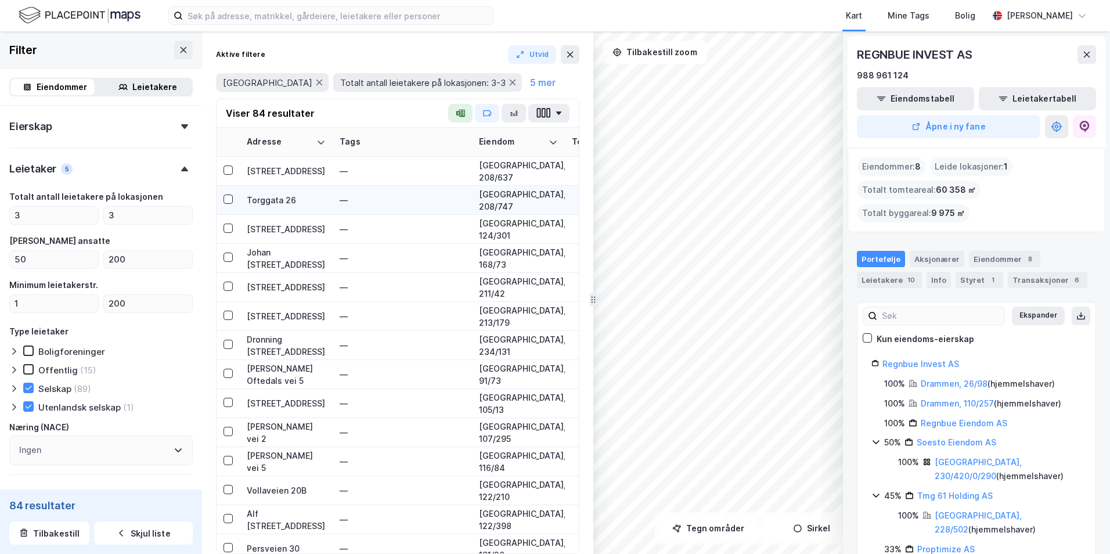
click at [269, 198] on div "Torggata 26" at bounding box center [286, 200] width 79 height 12
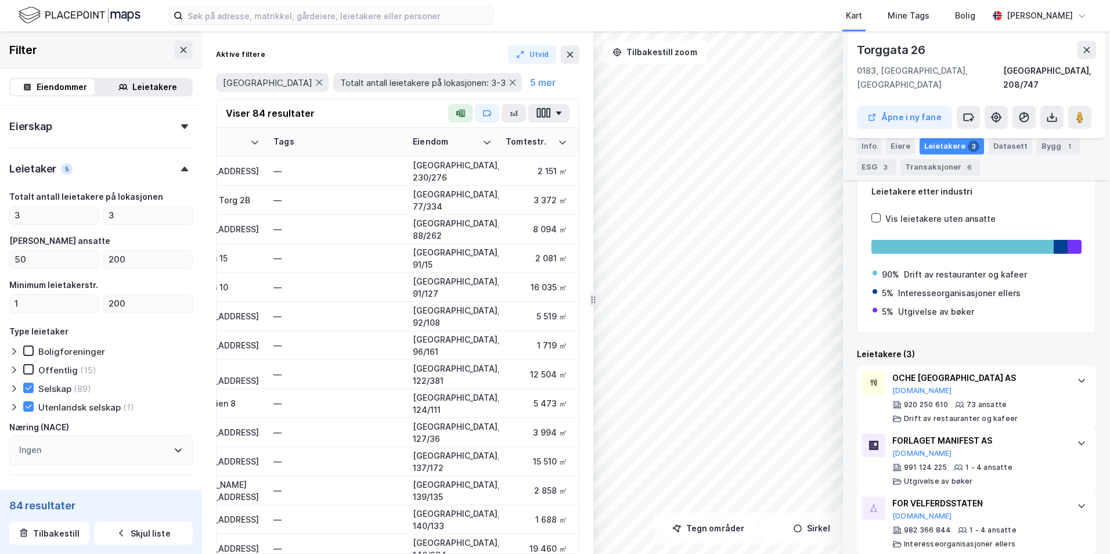
scroll to position [1219, 0]
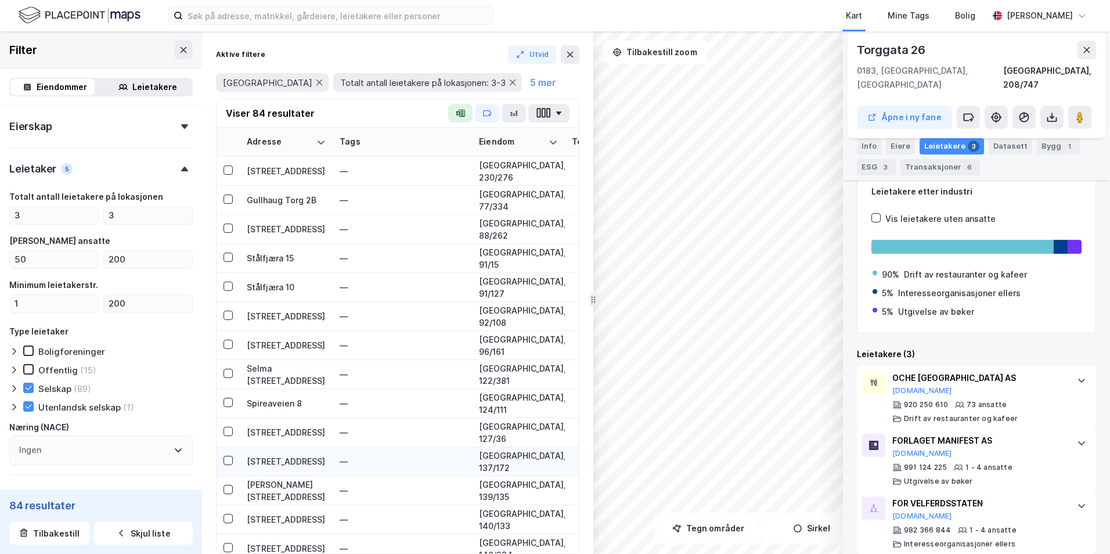
click at [292, 456] on div "[STREET_ADDRESS]" at bounding box center [286, 461] width 79 height 12
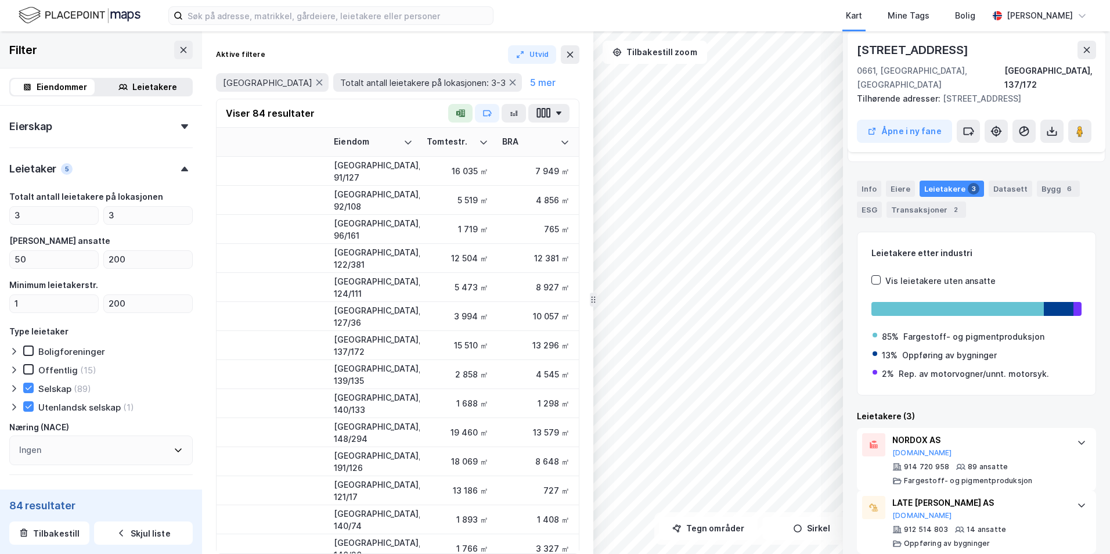
scroll to position [1336, 0]
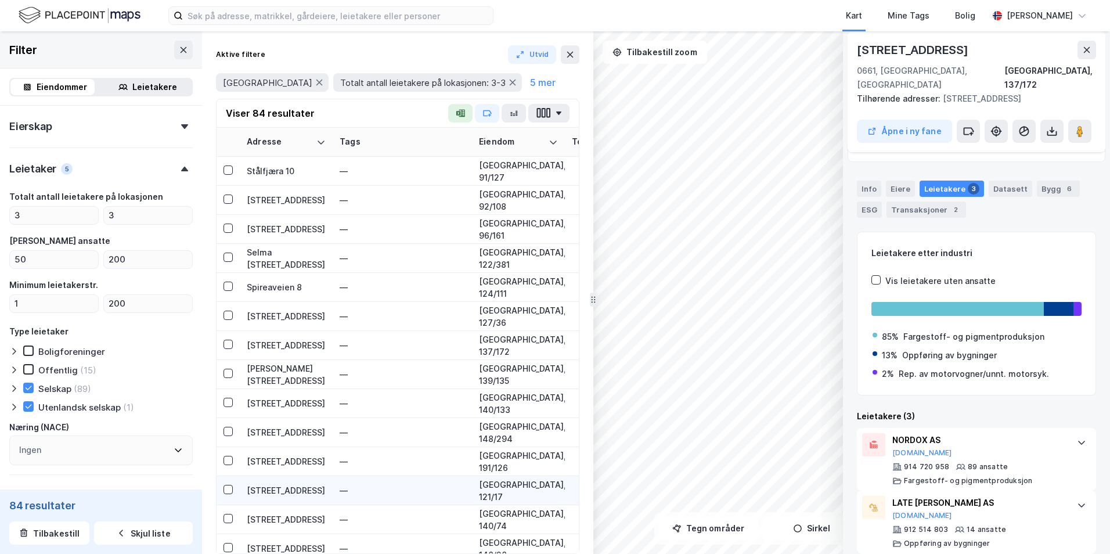
click at [261, 487] on div "[STREET_ADDRESS]" at bounding box center [286, 490] width 79 height 12
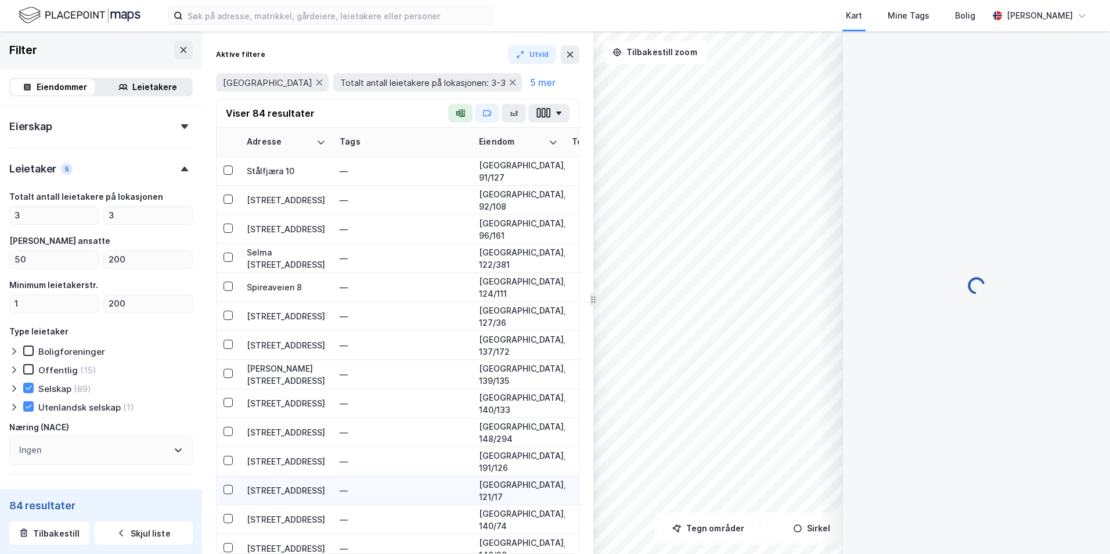
click at [264, 491] on div "[STREET_ADDRESS]" at bounding box center [286, 490] width 79 height 12
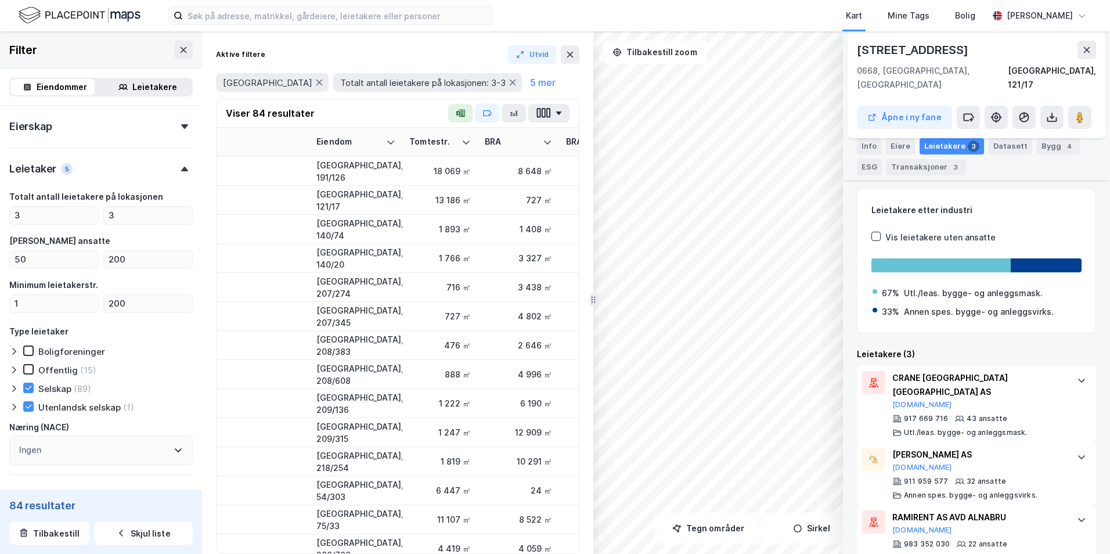
scroll to position [1626, 0]
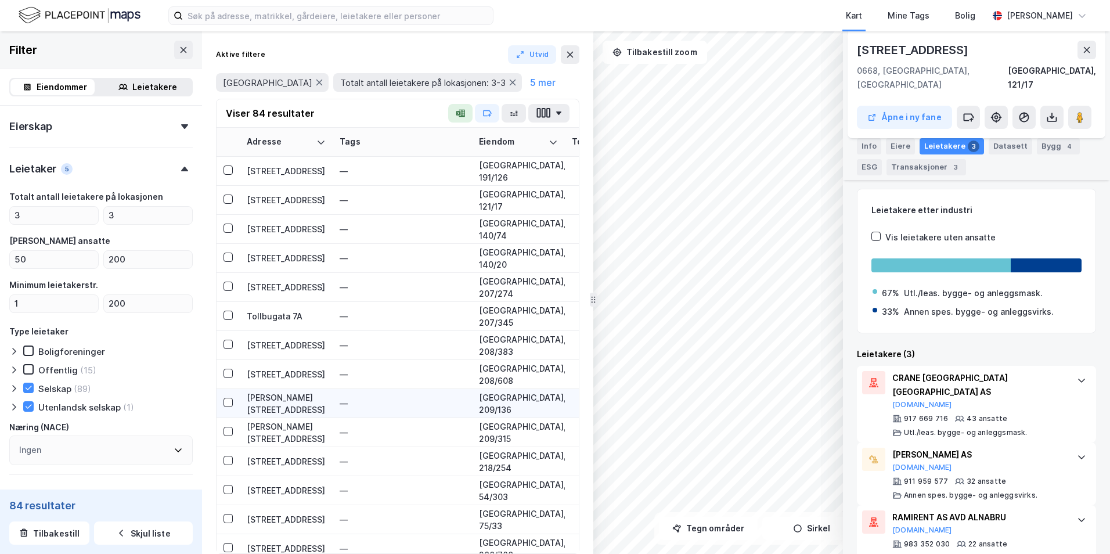
click at [282, 401] on div "[PERSON_NAME][STREET_ADDRESS]" at bounding box center [286, 403] width 79 height 24
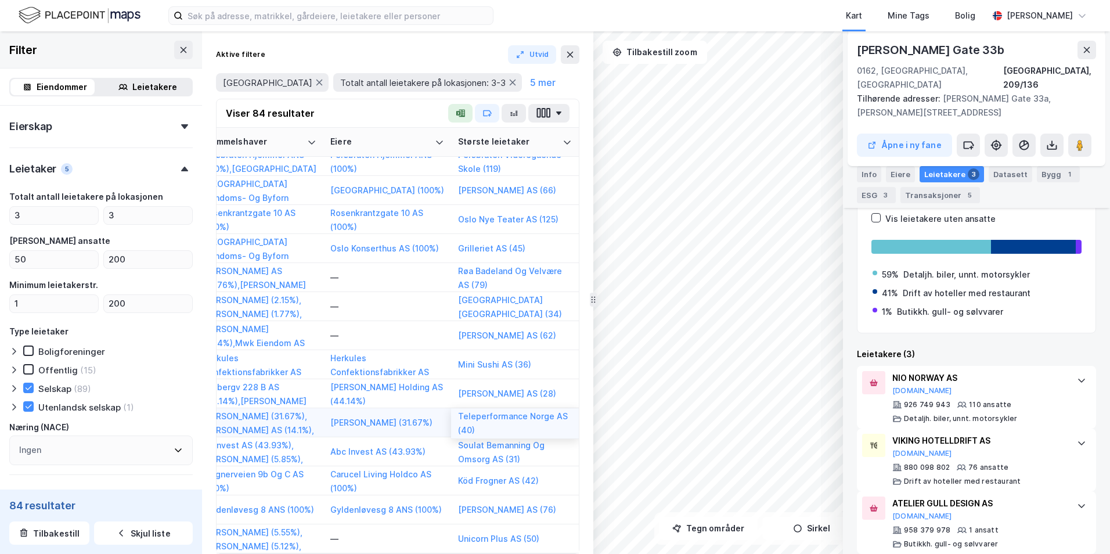
scroll to position [2051, 2126]
drag, startPoint x: 147, startPoint y: 259, endPoint x: 103, endPoint y: 257, distance: 44.2
click at [104, 257] on input "200" at bounding box center [148, 259] width 88 height 17
type input "400"
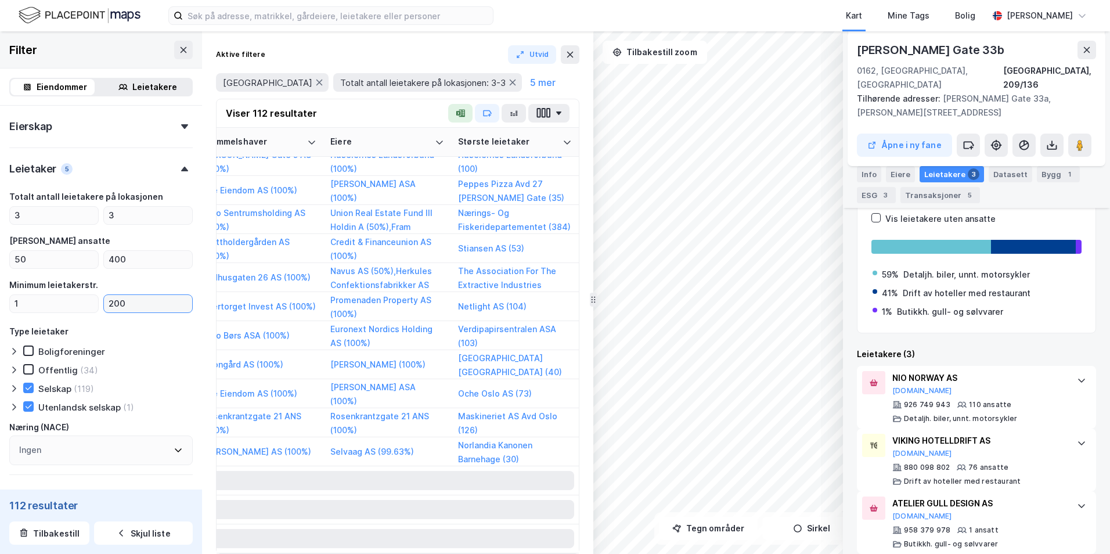
click at [155, 304] on input "200" at bounding box center [148, 303] width 88 height 17
type input "Inkluder (112)"
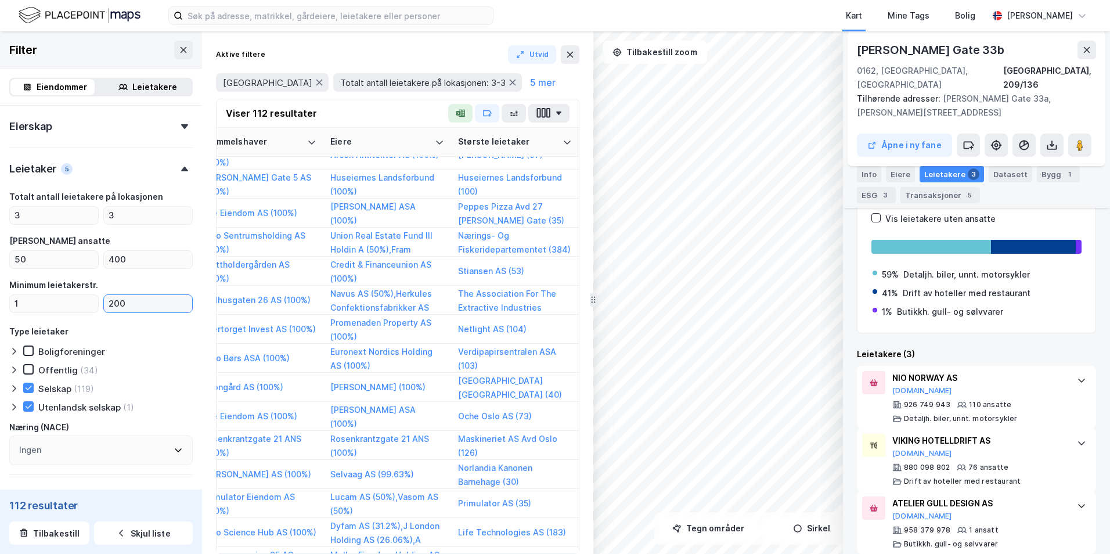
scroll to position [542, 2126]
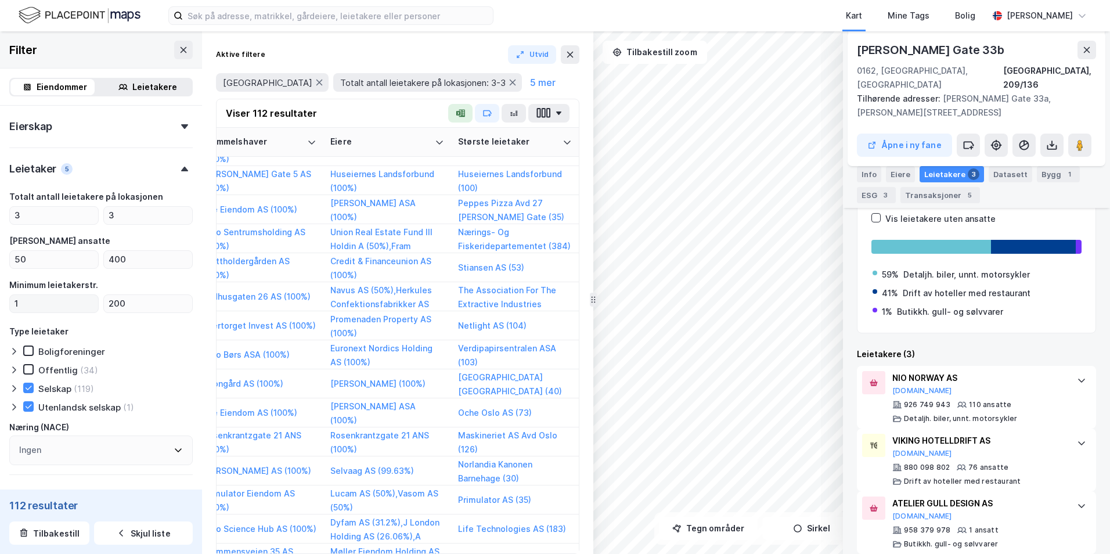
click at [144, 336] on div "Type leietaker" at bounding box center [100, 332] width 183 height 14
click at [70, 304] on input "1" at bounding box center [54, 303] width 88 height 17
click at [124, 286] on div "Minimum leietakerstr." at bounding box center [100, 285] width 183 height 14
click at [128, 282] on div "Minimum leietakerstr." at bounding box center [100, 285] width 183 height 14
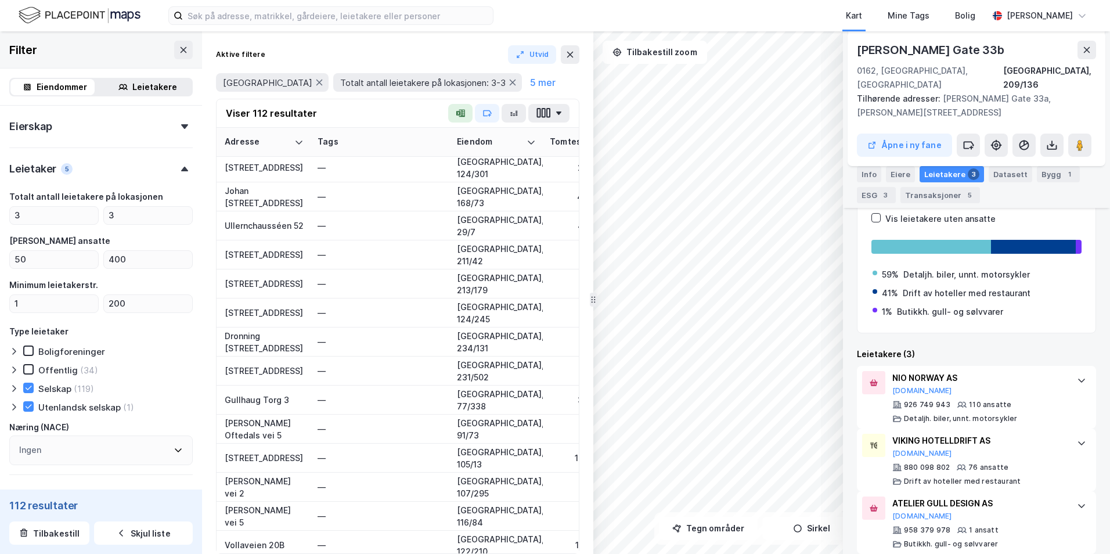
scroll to position [845, 0]
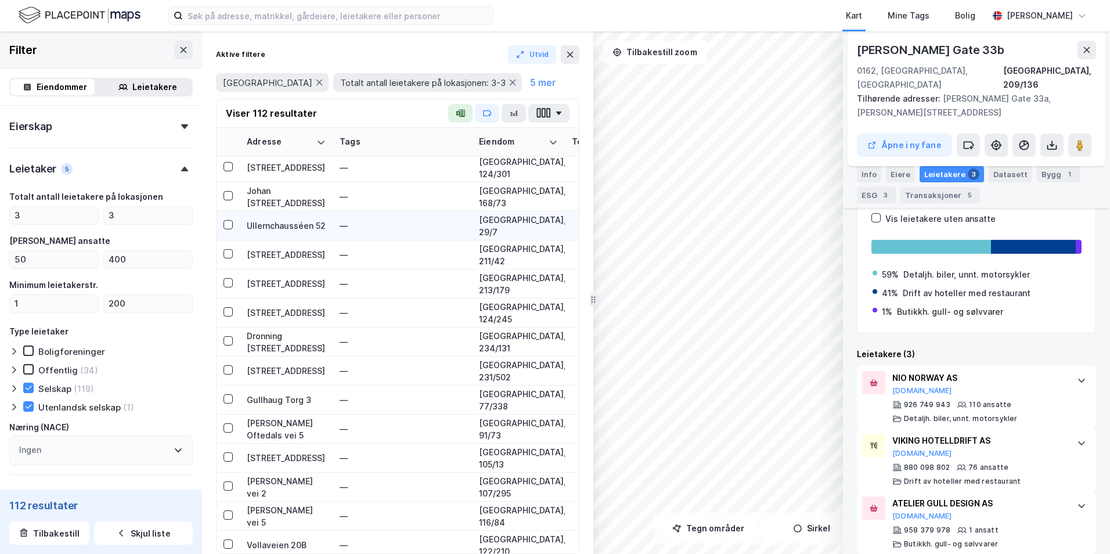
click at [264, 224] on div "Ullernchausséen 52" at bounding box center [286, 226] width 79 height 12
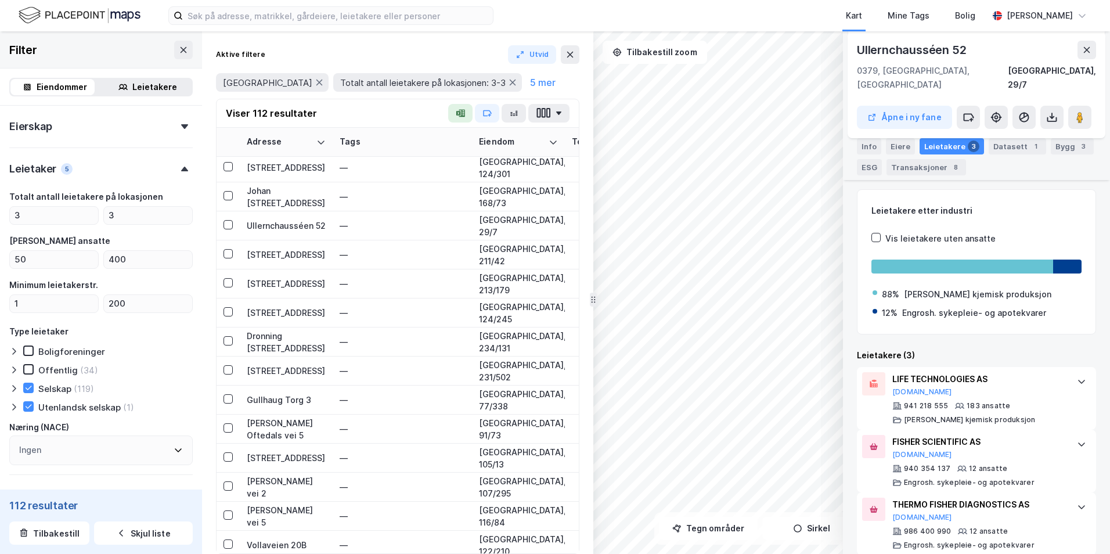
scroll to position [225, 0]
click at [860, 109] on button at bounding box center [1079, 117] width 23 height 23
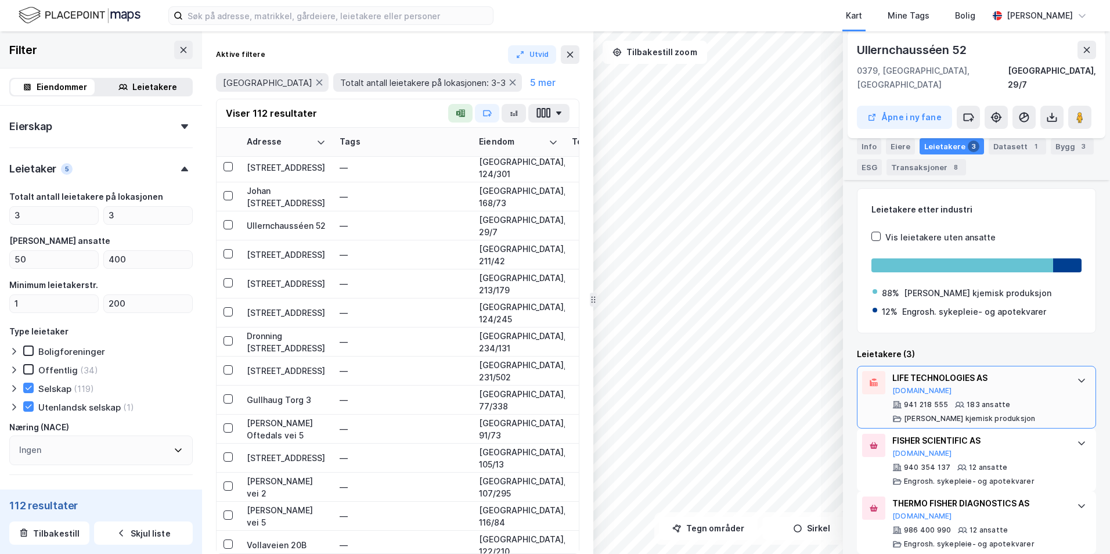
click at [860, 371] on div "LIFE TECHNOLOGIES AS" at bounding box center [979, 378] width 173 height 14
